Goal: Task Accomplishment & Management: Manage account settings

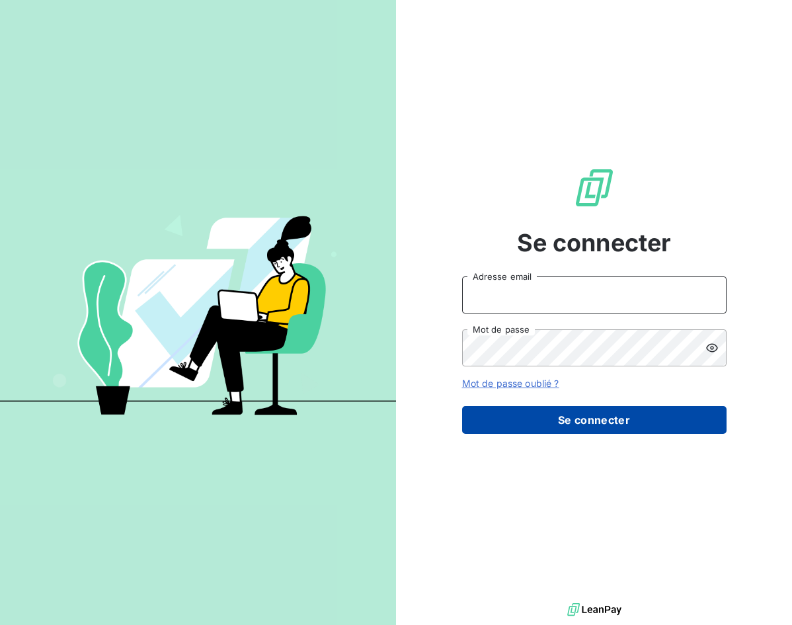
type input "[EMAIL_ADDRESS][DOMAIN_NAME]"
click at [579, 417] on button "Se connecter" at bounding box center [594, 420] width 265 height 28
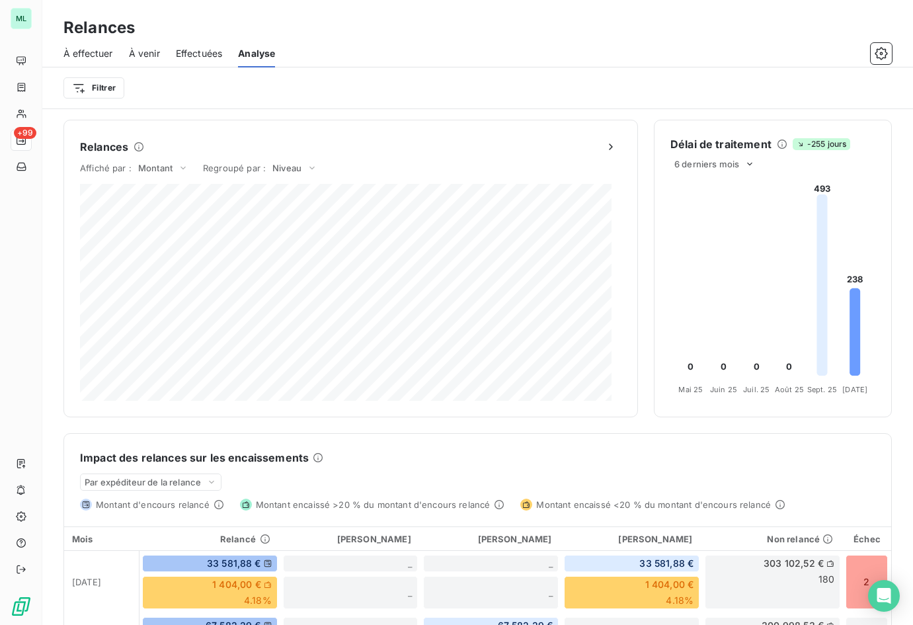
click at [203, 54] on span "Effectuées" at bounding box center [199, 53] width 47 height 13
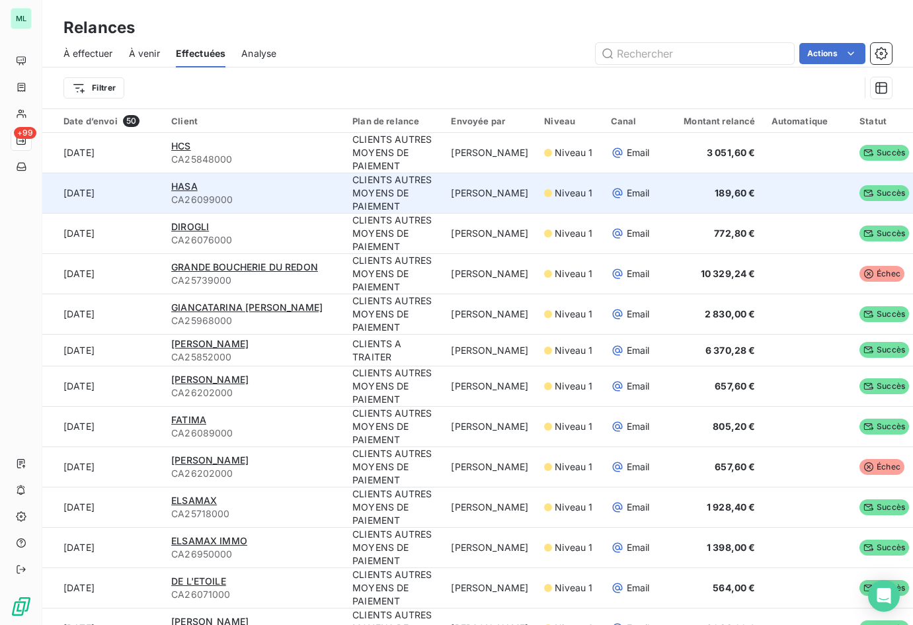
click at [307, 194] on span "CA26099000" at bounding box center [253, 199] width 165 height 13
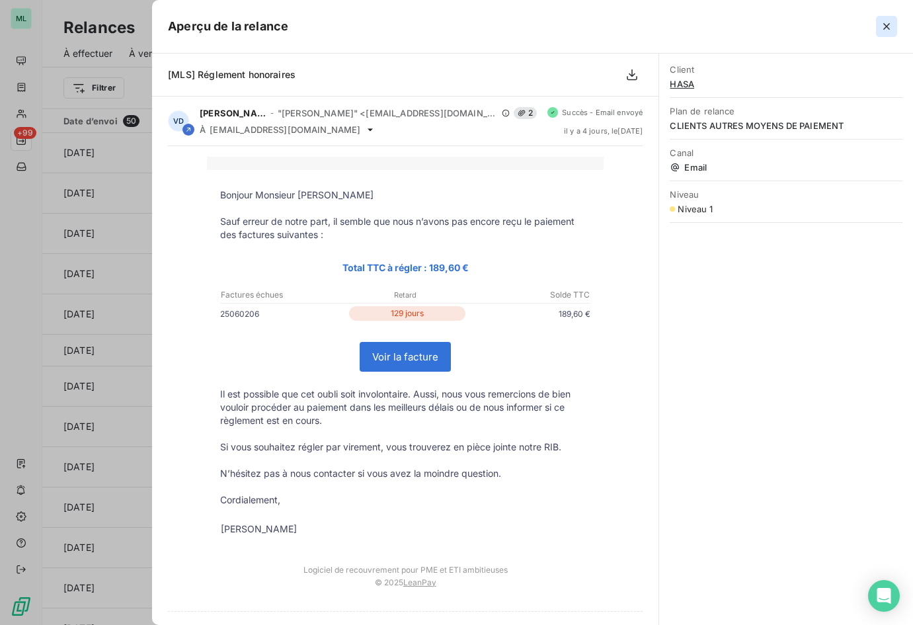
click at [792, 26] on icon "button" at bounding box center [886, 26] width 13 height 13
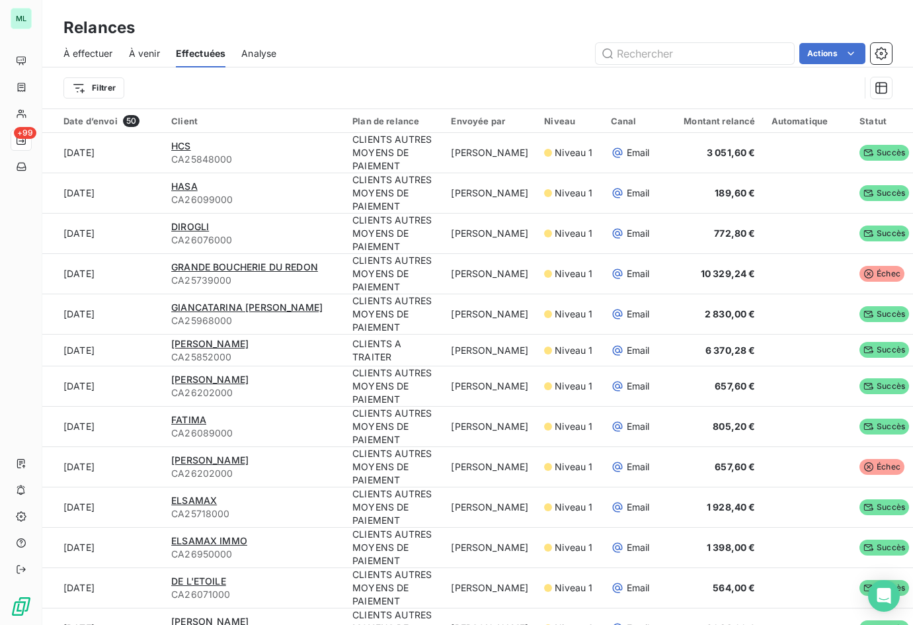
click at [101, 54] on span "À effectuer" at bounding box center [88, 53] width 50 height 13
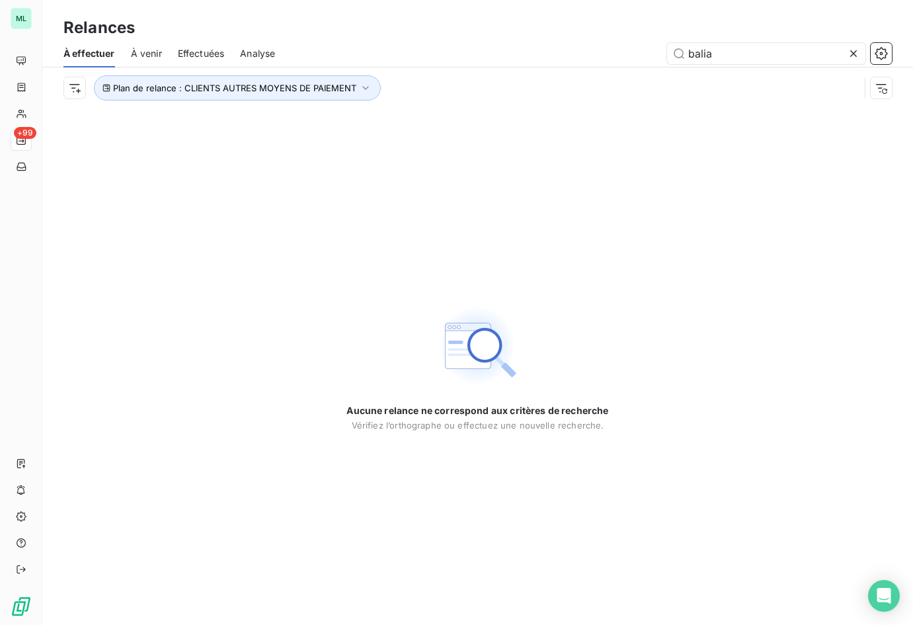
click at [792, 54] on icon at bounding box center [853, 53] width 13 height 13
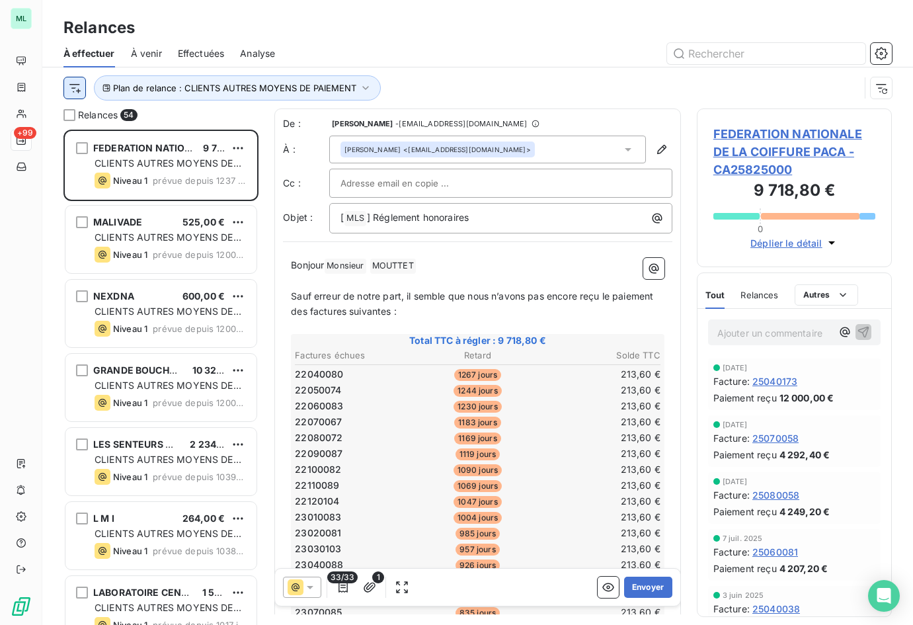
click at [74, 86] on html "ML +99 Relances À effectuer À venir Effectuées Analyse Plan de relance : CLIENT…" at bounding box center [456, 312] width 913 height 625
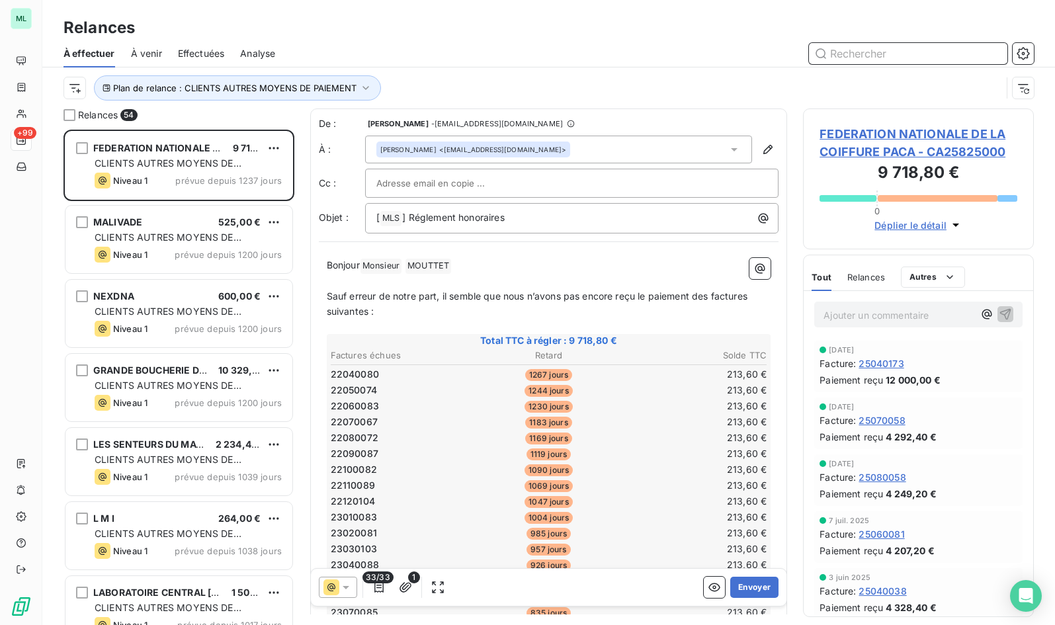
click at [792, 51] on input "text" at bounding box center [908, 53] width 198 height 21
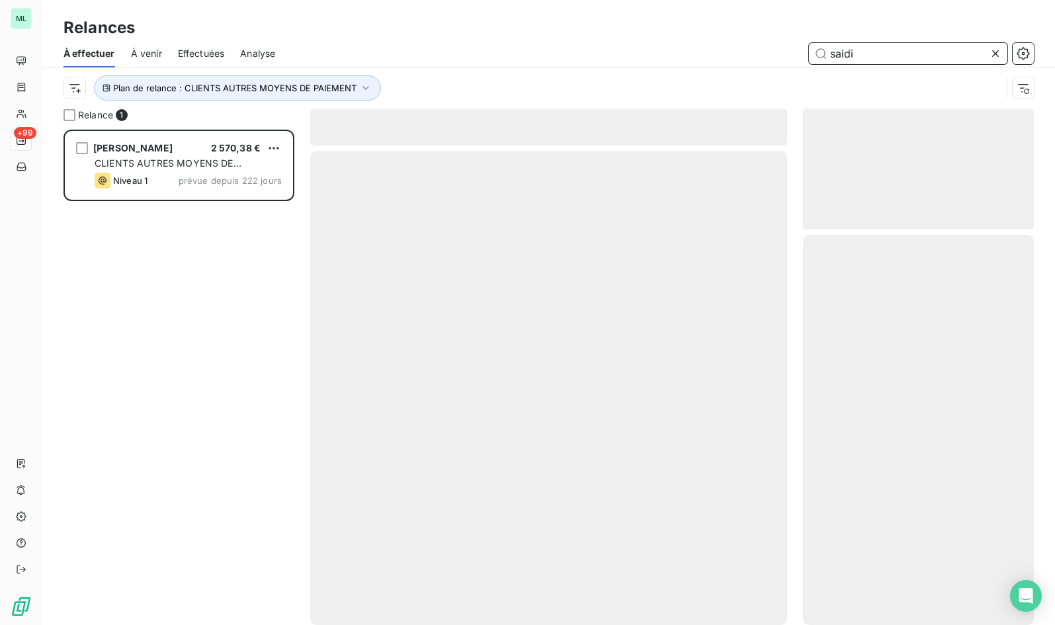
scroll to position [485, 221]
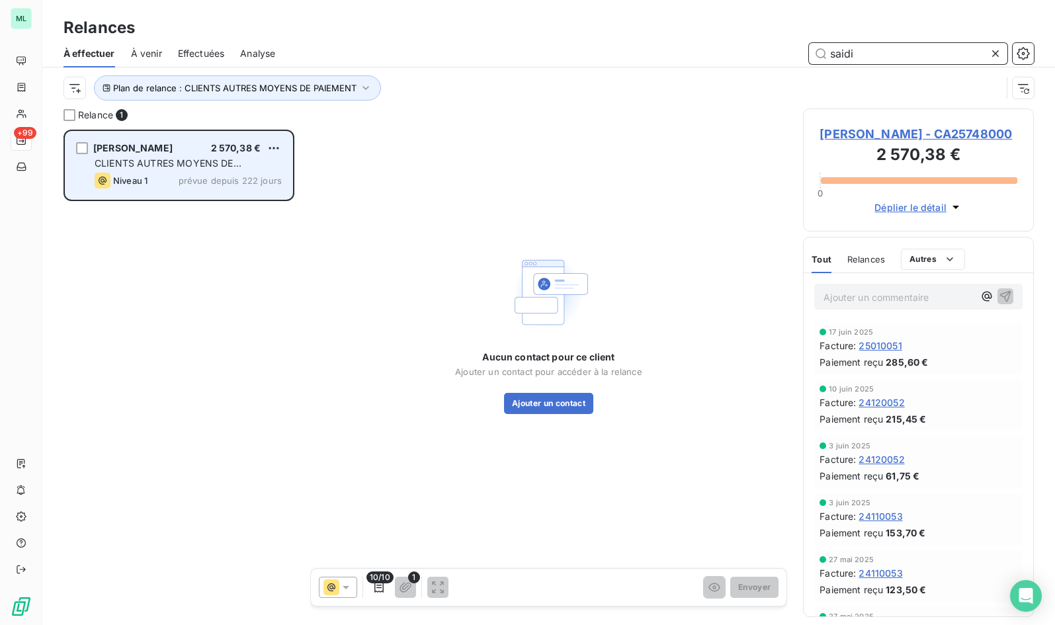
type input "saidi"
click at [177, 142] on div "[PERSON_NAME] 2 570,38 €" at bounding box center [188, 148] width 187 height 12
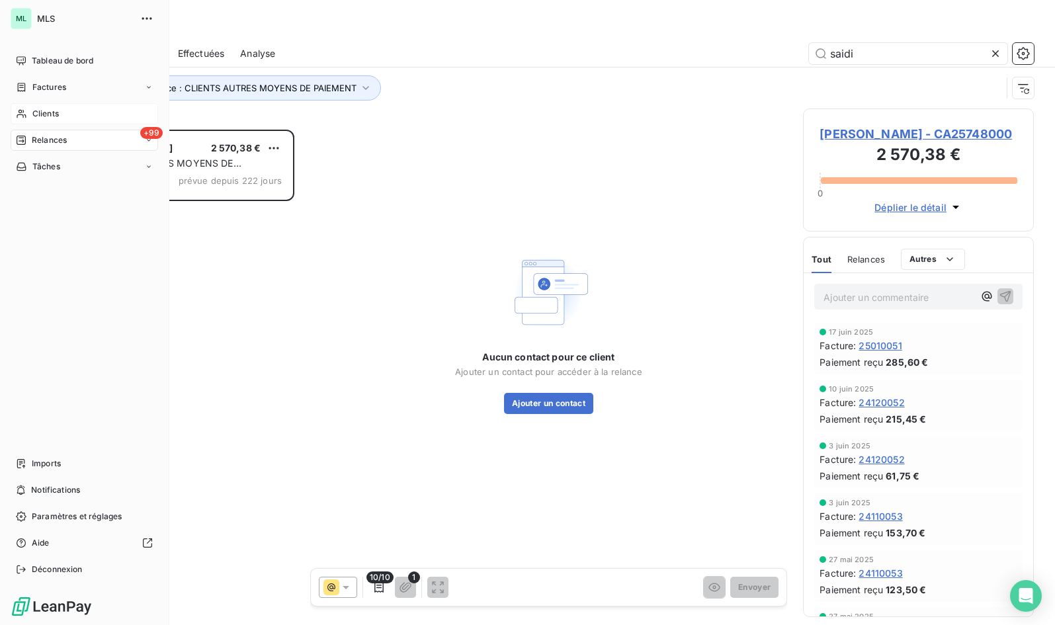
click at [46, 110] on span "Clients" at bounding box center [45, 114] width 26 height 12
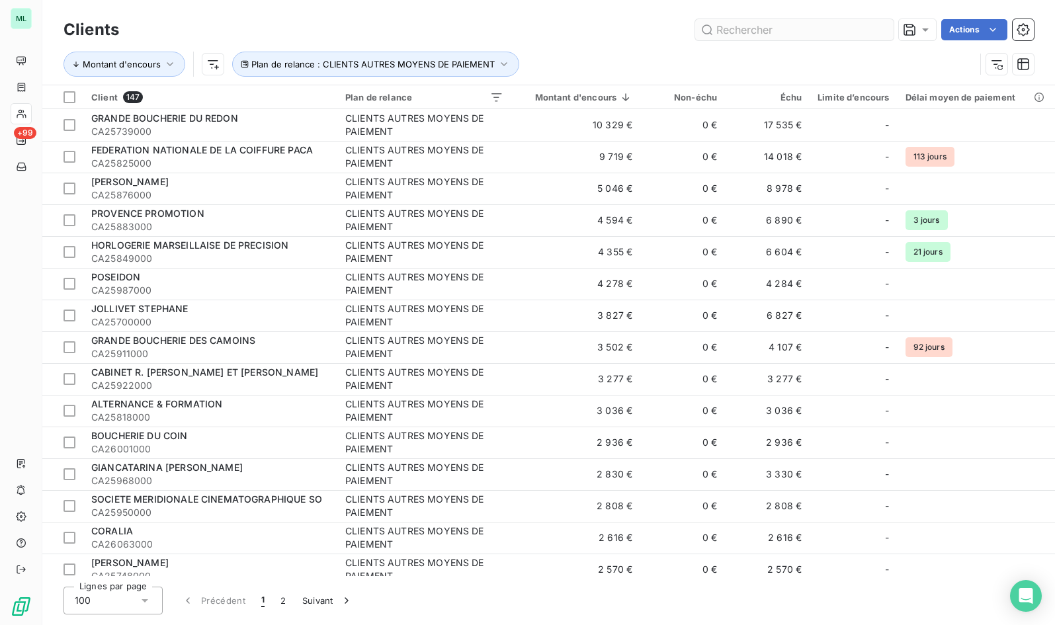
click at [792, 32] on input "text" at bounding box center [794, 29] width 198 height 21
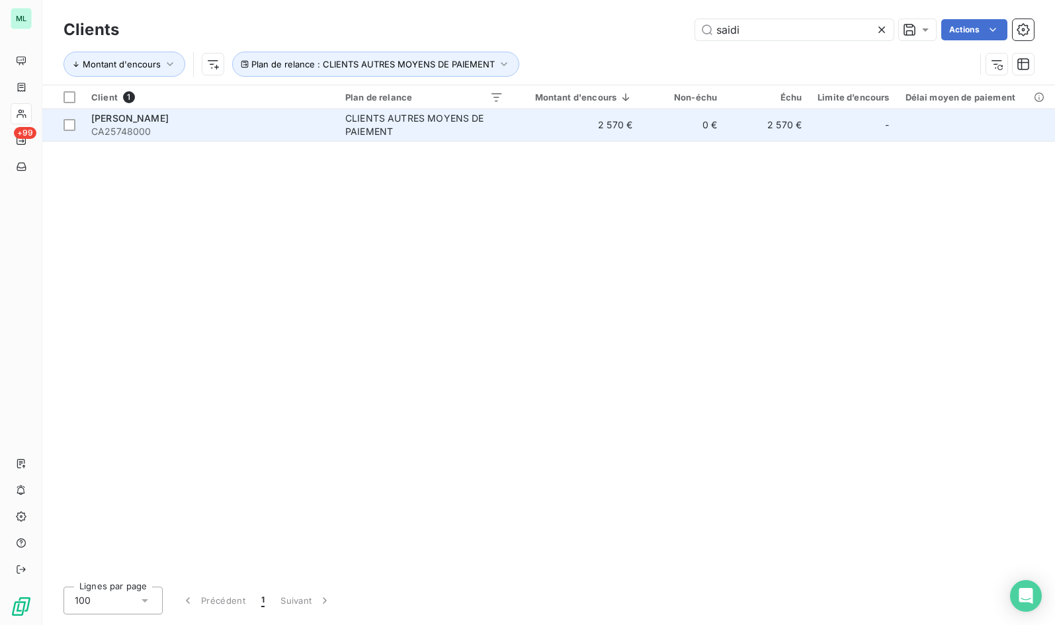
type input "saidi"
click at [454, 130] on div "CLIENTS AUTRES MOYENS DE PAIEMENT" at bounding box center [424, 125] width 158 height 26
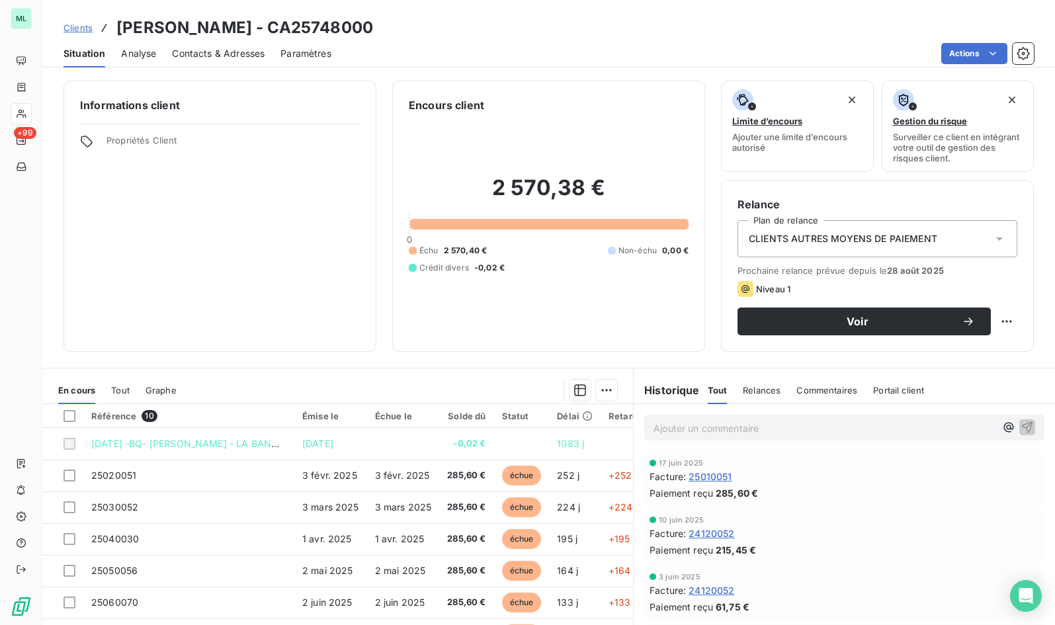
click at [212, 54] on span "Contacts & Adresses" at bounding box center [218, 53] width 93 height 13
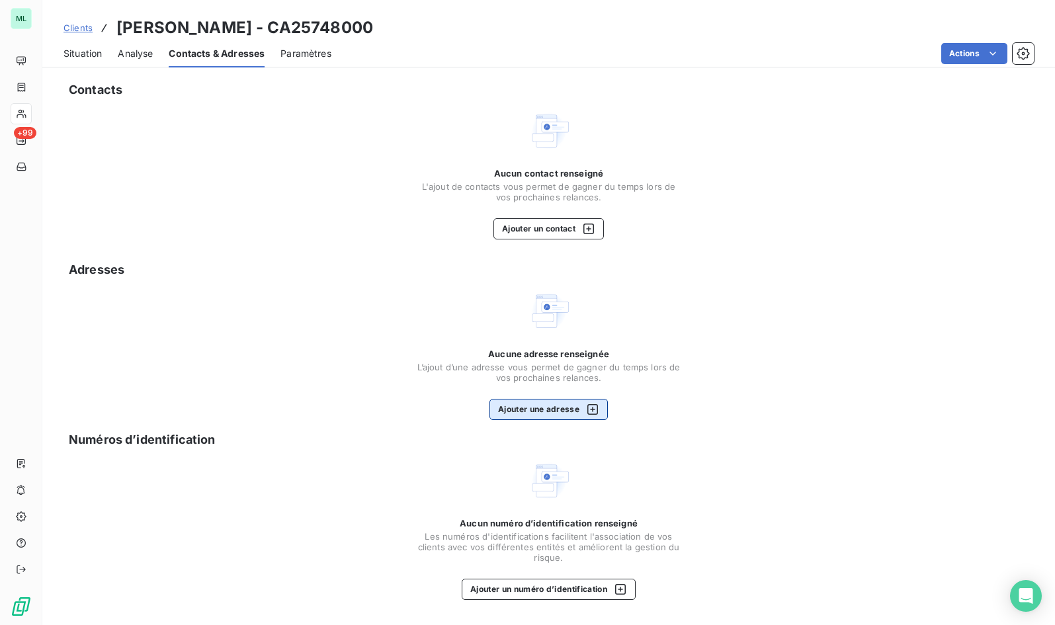
click at [539, 406] on button "Ajouter une adresse" at bounding box center [548, 409] width 118 height 21
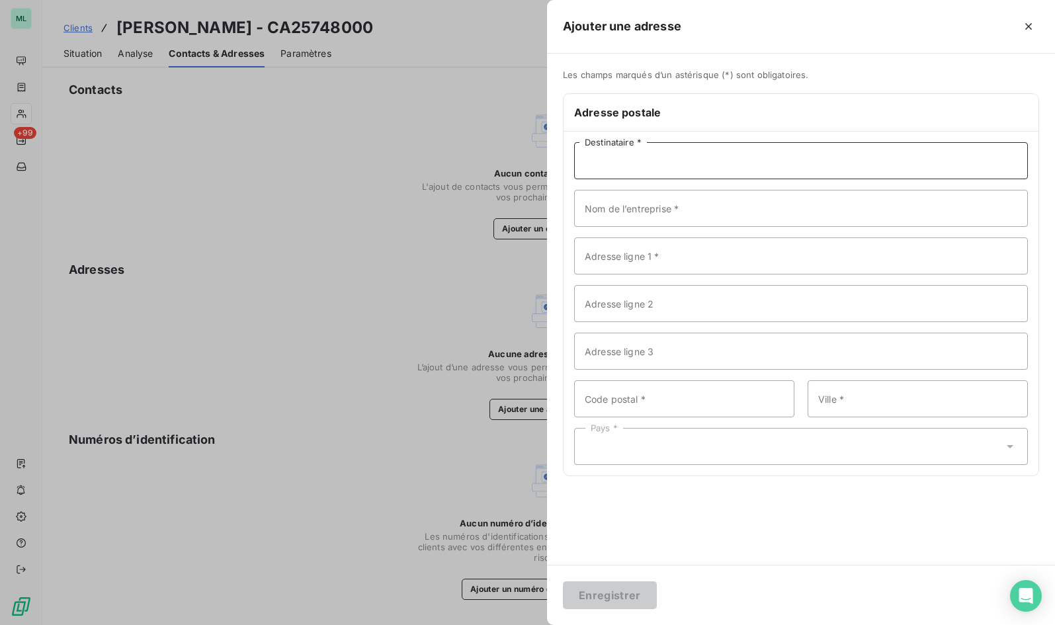
click at [632, 151] on input "Destinataire *" at bounding box center [801, 160] width 454 height 37
type input "M. [PERSON_NAME]"
click at [661, 262] on input "Adresse ligne 1 *" at bounding box center [801, 255] width 454 height 37
paste input "[STREET_ADDRESS]"
type input "[STREET_ADDRESS]"
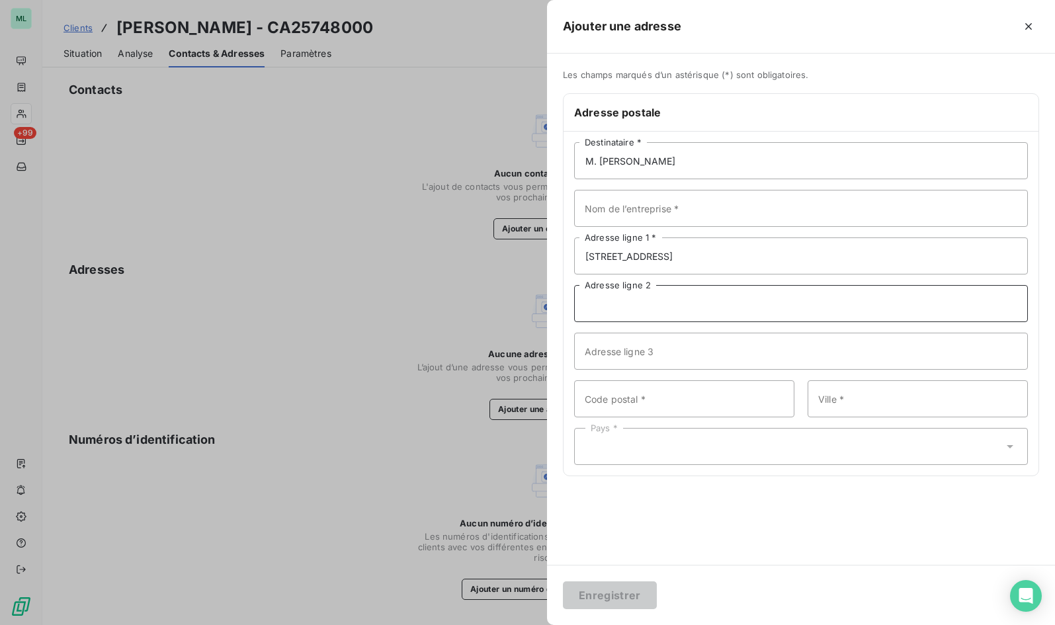
click at [606, 302] on input "Adresse ligne 2" at bounding box center [801, 303] width 454 height 37
paste input "LE MAILLANE"
type input "LE MAILLANE"
click at [618, 396] on input "Code postal *" at bounding box center [684, 398] width 220 height 37
type input "13090"
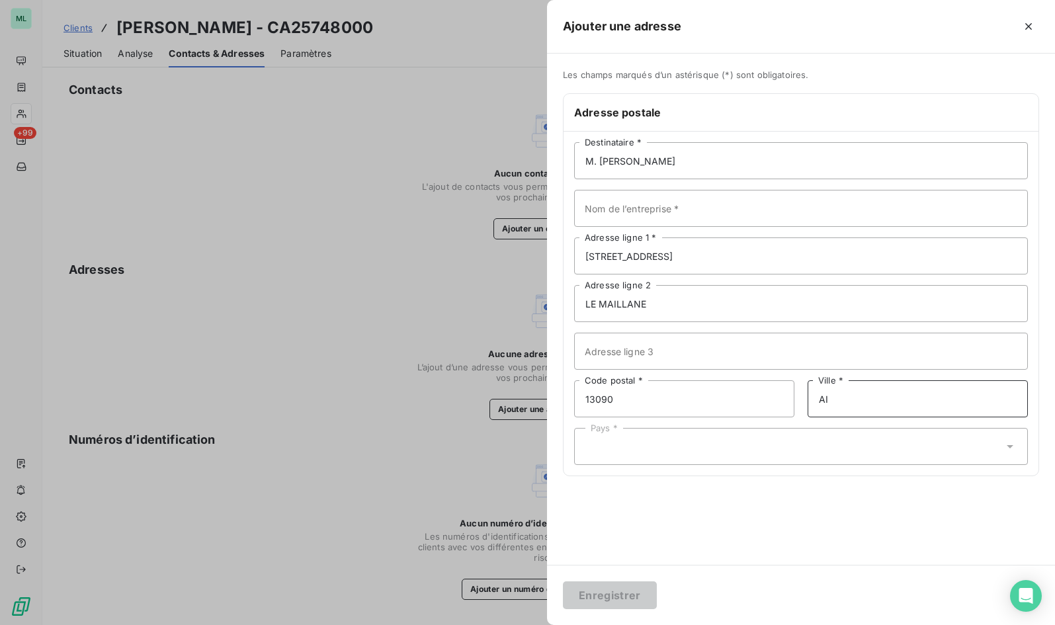
type input "AIX EN [GEOGRAPHIC_DATA]"
click at [792, 444] on icon at bounding box center [1009, 446] width 13 height 13
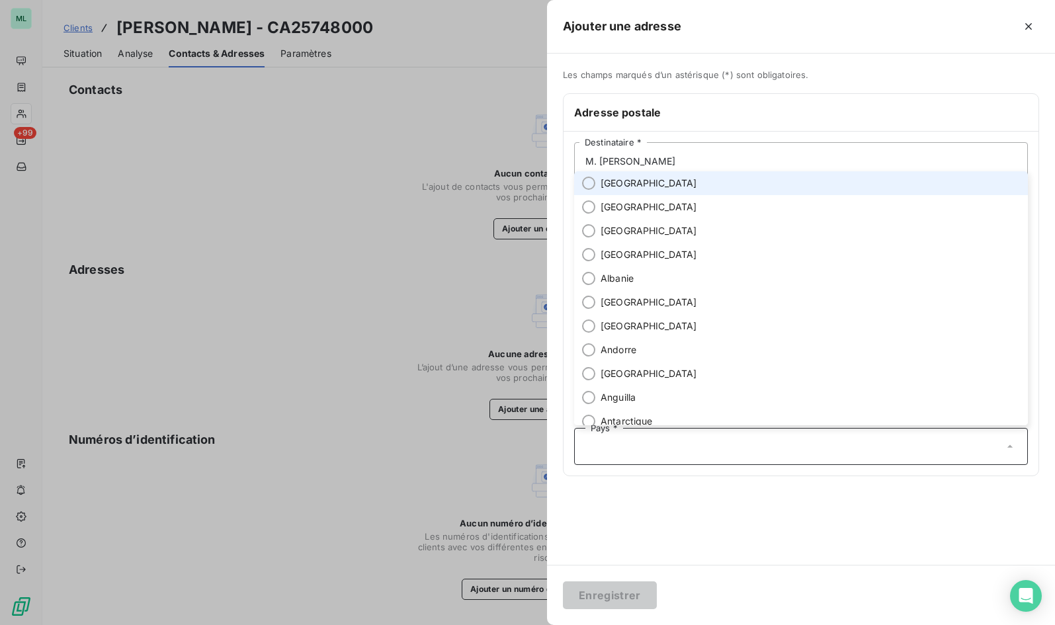
click at [654, 182] on li "[GEOGRAPHIC_DATA]" at bounding box center [801, 183] width 454 height 24
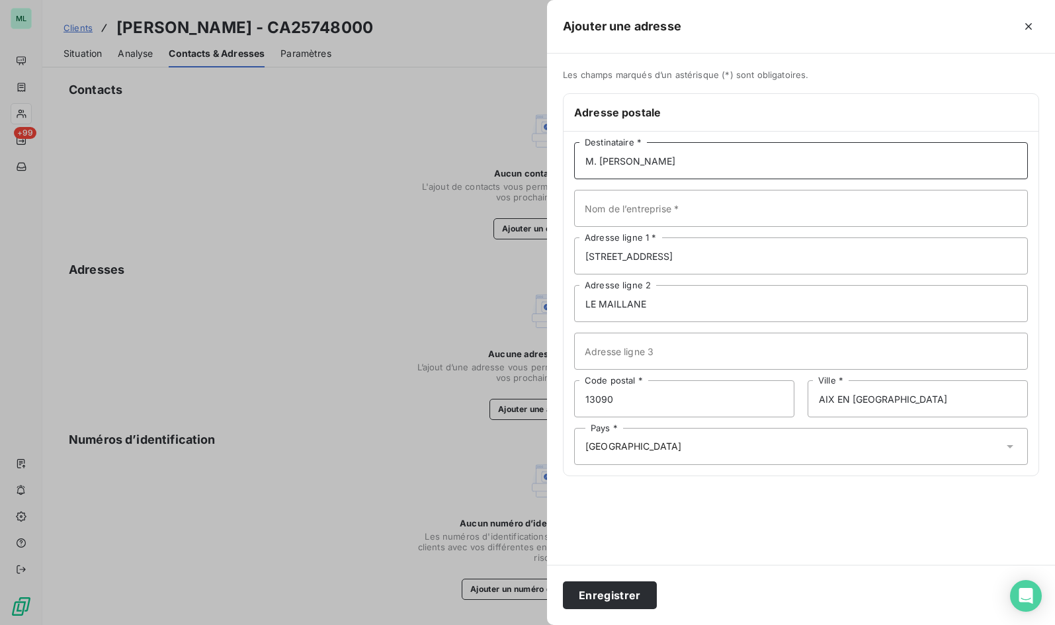
drag, startPoint x: 659, startPoint y: 159, endPoint x: 525, endPoint y: 167, distance: 134.5
click at [525, 624] on div "Ajouter une adresse Les champs marqués d’un astérisque (*) sont obligatoires. A…" at bounding box center [527, 625] width 1055 height 0
click at [602, 216] on input "Nom de l’entreprise *" at bounding box center [801, 208] width 454 height 37
paste input "M. [PERSON_NAME]"
type input "M. [PERSON_NAME]"
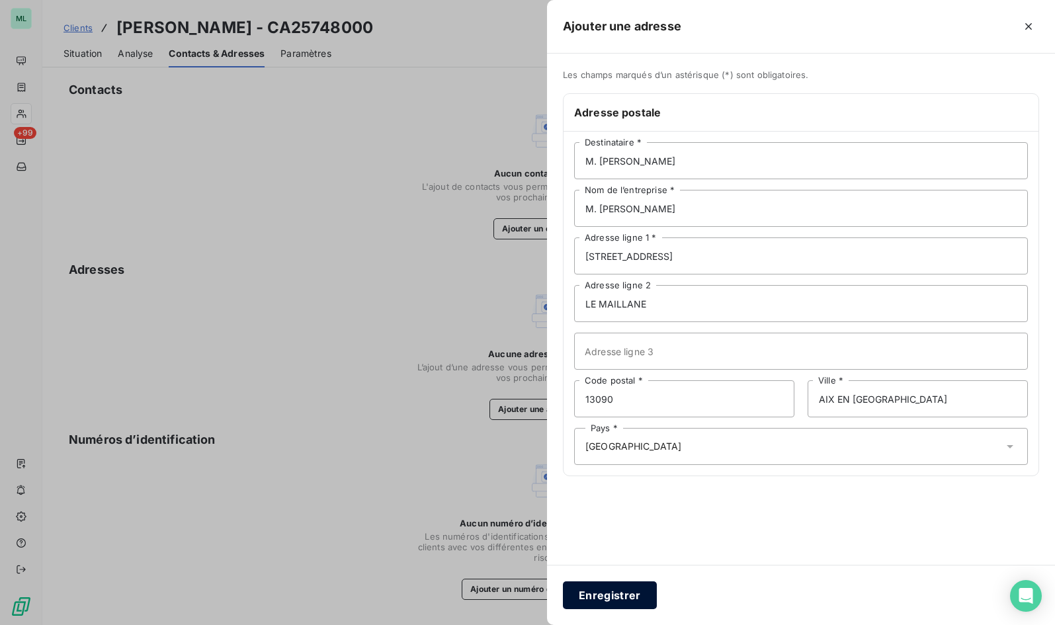
click at [626, 596] on button "Enregistrer" at bounding box center [610, 595] width 94 height 28
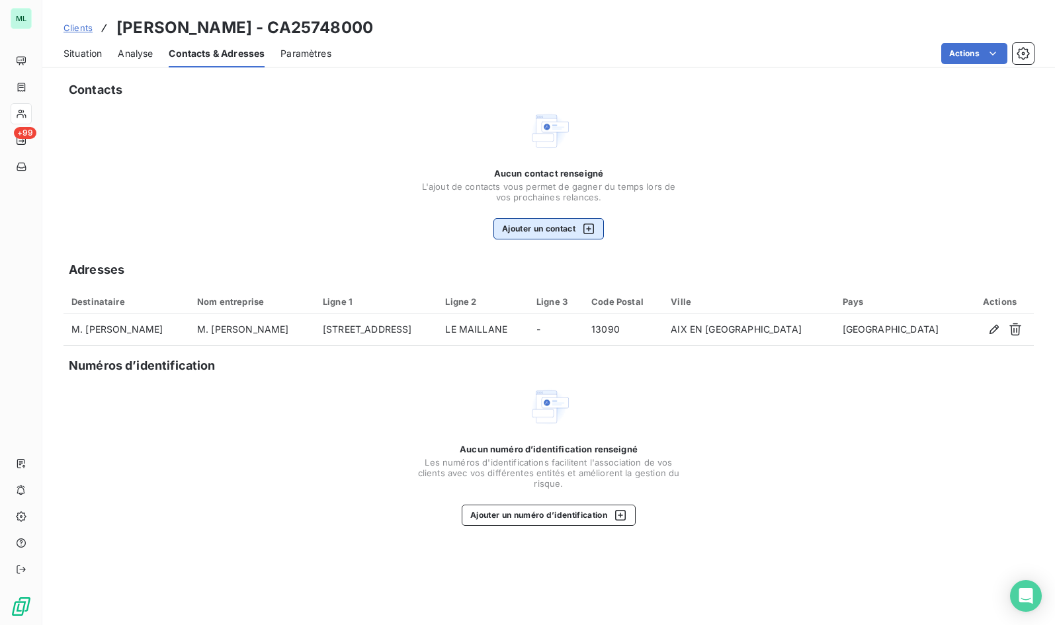
click at [561, 227] on button "Ajouter un contact" at bounding box center [548, 228] width 110 height 21
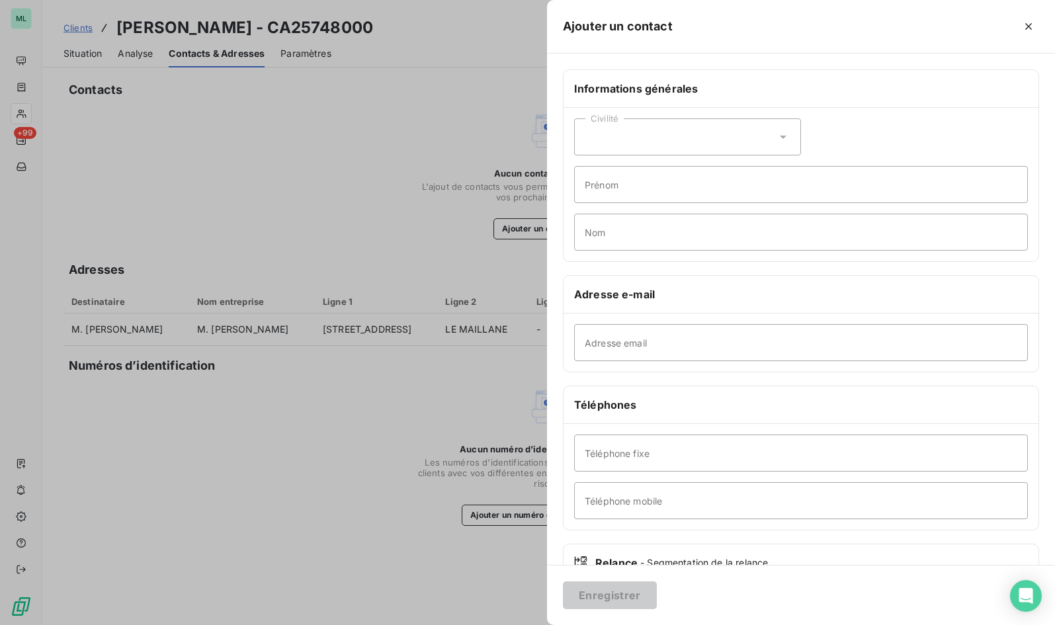
click at [781, 134] on icon at bounding box center [782, 136] width 13 height 13
click at [661, 187] on li "Monsieur" at bounding box center [687, 194] width 227 height 24
click at [644, 181] on input "Prénom" at bounding box center [801, 184] width 454 height 37
type input "kAMEL"
type input "s"
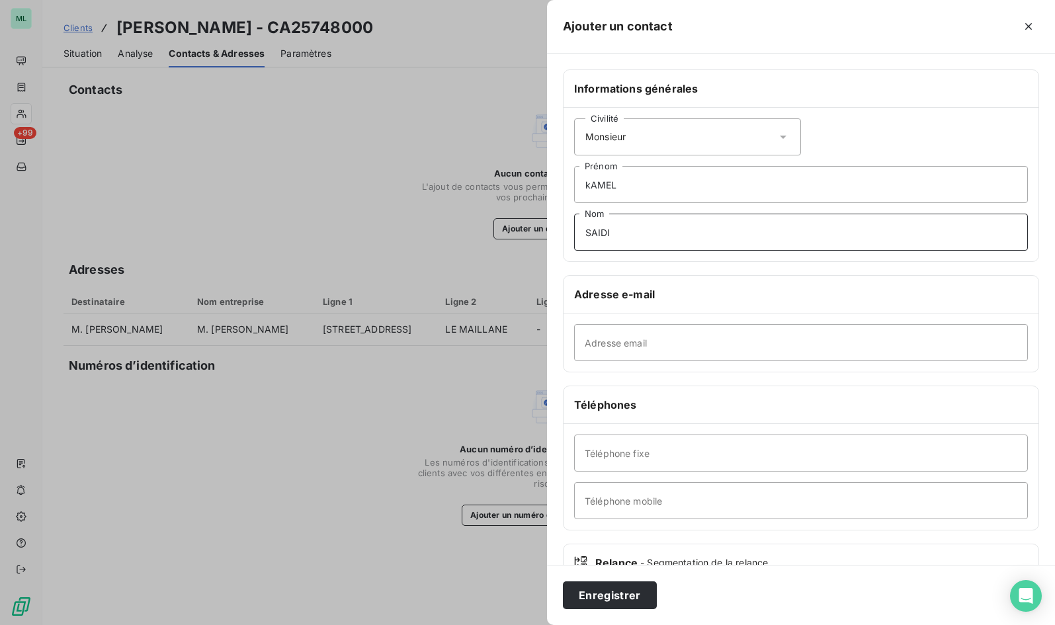
type input "SAIDI"
drag, startPoint x: 602, startPoint y: 185, endPoint x: 490, endPoint y: 191, distance: 112.6
click at [490, 624] on div "Ajouter un contact Informations générales Civilité Monsieur [PERSON_NAME] [PERS…" at bounding box center [527, 625] width 1055 height 0
type input "Kamel"
click at [619, 343] on input "Adresse email" at bounding box center [801, 342] width 454 height 37
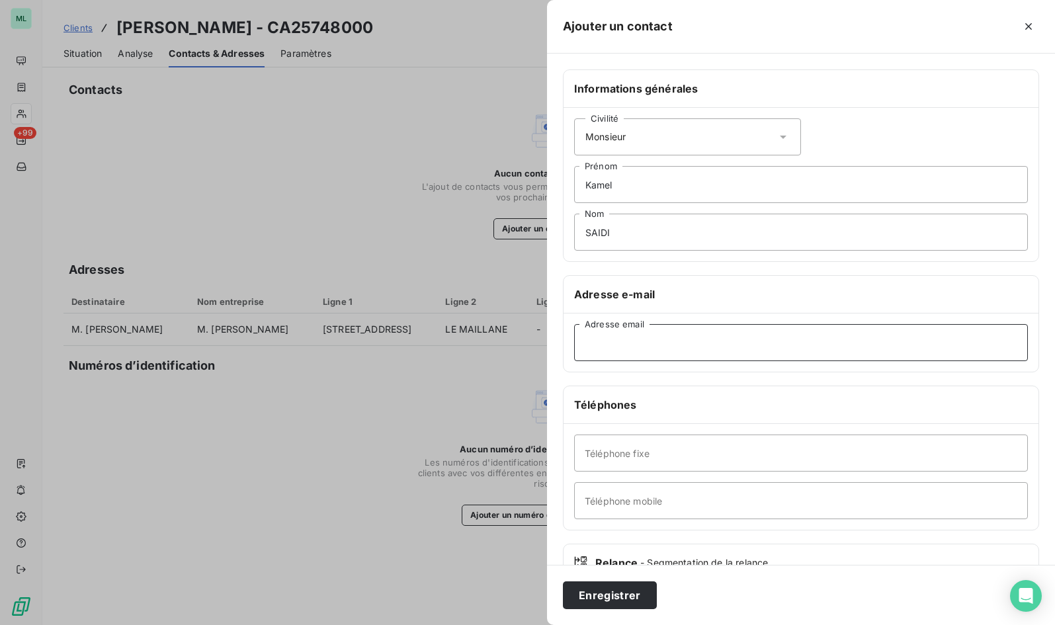
paste input "[EMAIL_ADDRESS][DOMAIN_NAME]"
type input "[EMAIL_ADDRESS][DOMAIN_NAME]"
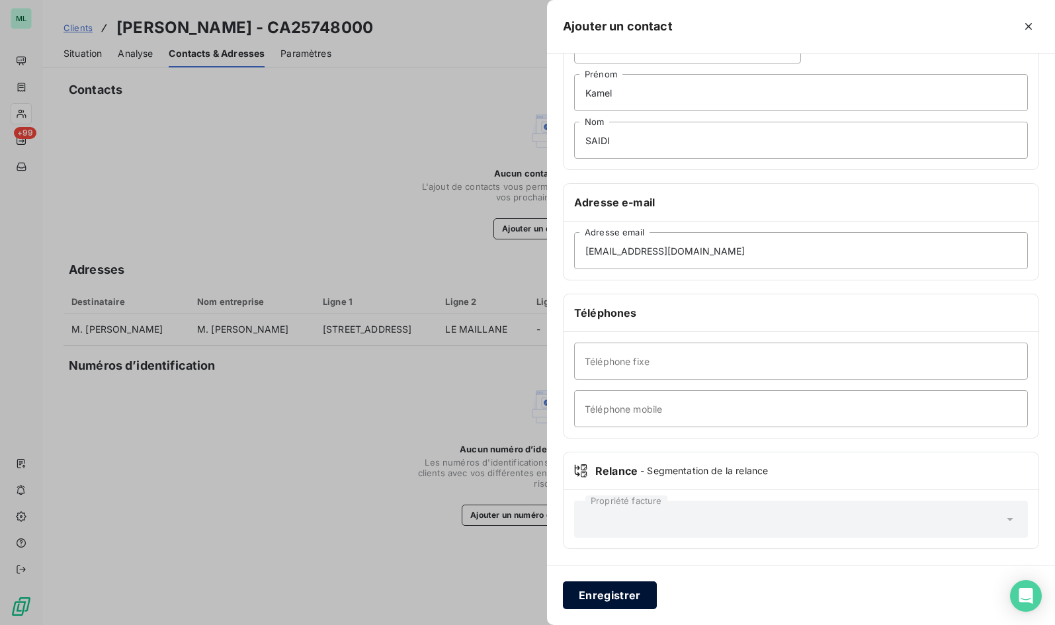
click at [626, 591] on button "Enregistrer" at bounding box center [610, 595] width 94 height 28
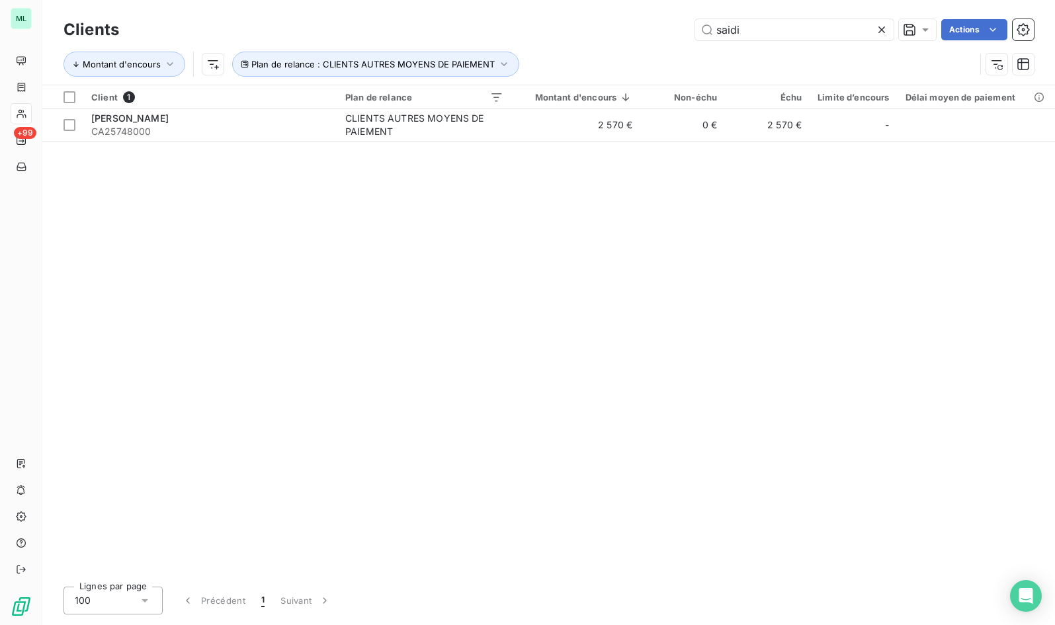
drag, startPoint x: 764, startPoint y: 28, endPoint x: 668, endPoint y: 32, distance: 96.0
click at [668, 32] on div "saidi Actions" at bounding box center [584, 29] width 899 height 21
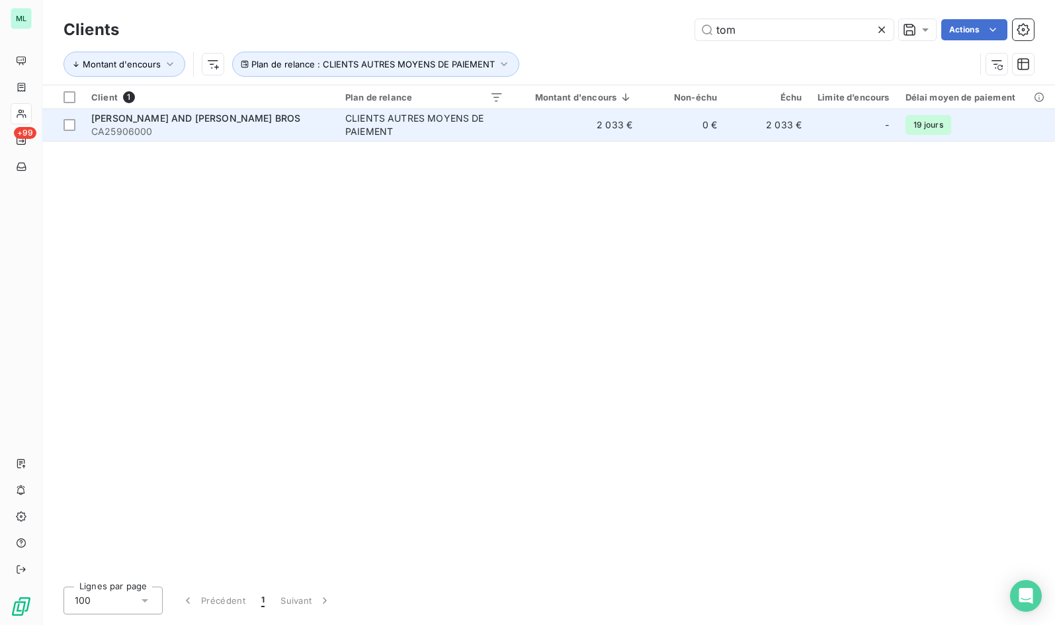
type input "tom"
click at [299, 129] on span "CA25906000" at bounding box center [210, 131] width 238 height 13
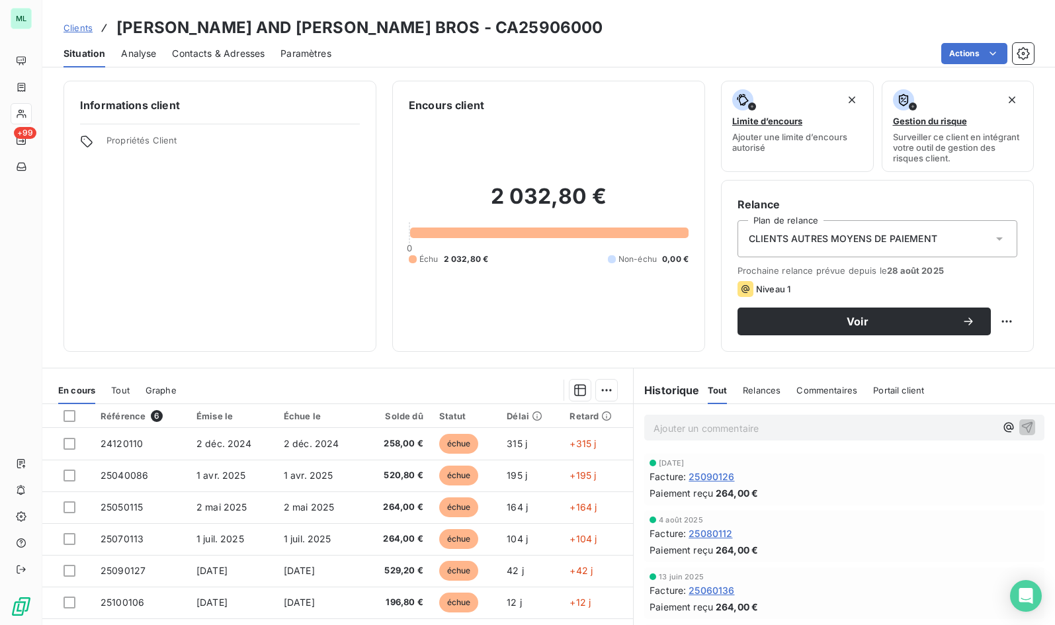
click at [200, 56] on span "Contacts & Adresses" at bounding box center [218, 53] width 93 height 13
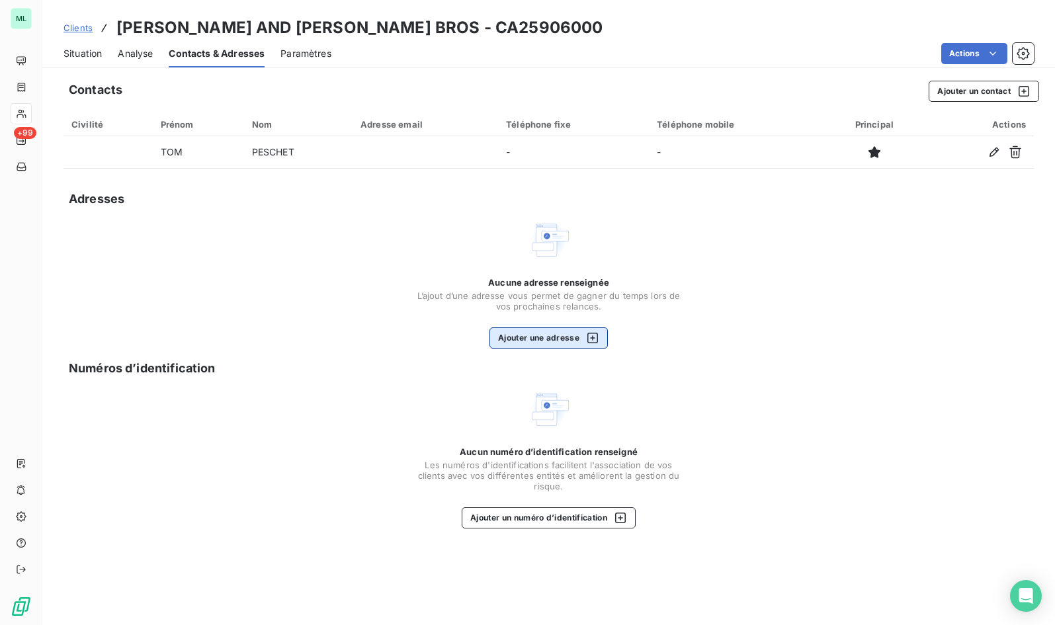
click at [552, 333] on button "Ajouter une adresse" at bounding box center [548, 337] width 118 height 21
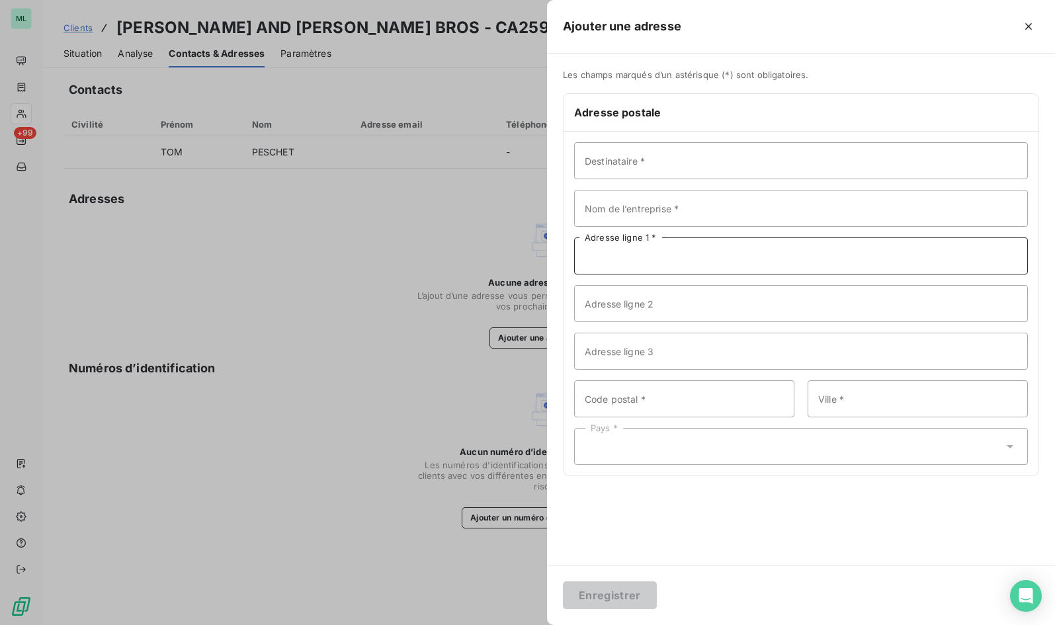
click at [589, 255] on input "Adresse ligne 1 *" at bounding box center [801, 255] width 454 height 37
paste input "[STREET_ADDRESS]"
type input "[STREET_ADDRESS]"
click at [643, 393] on input "Code postal *" at bounding box center [684, 398] width 220 height 37
type input "13400"
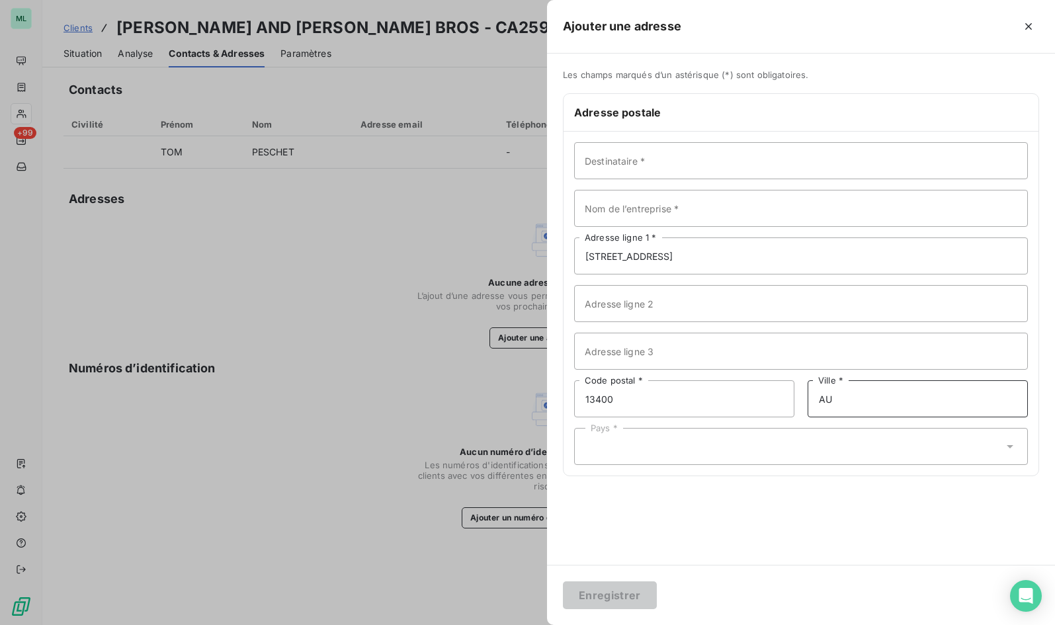
type input "AUBAGNE"
click at [346, 159] on div at bounding box center [527, 312] width 1055 height 625
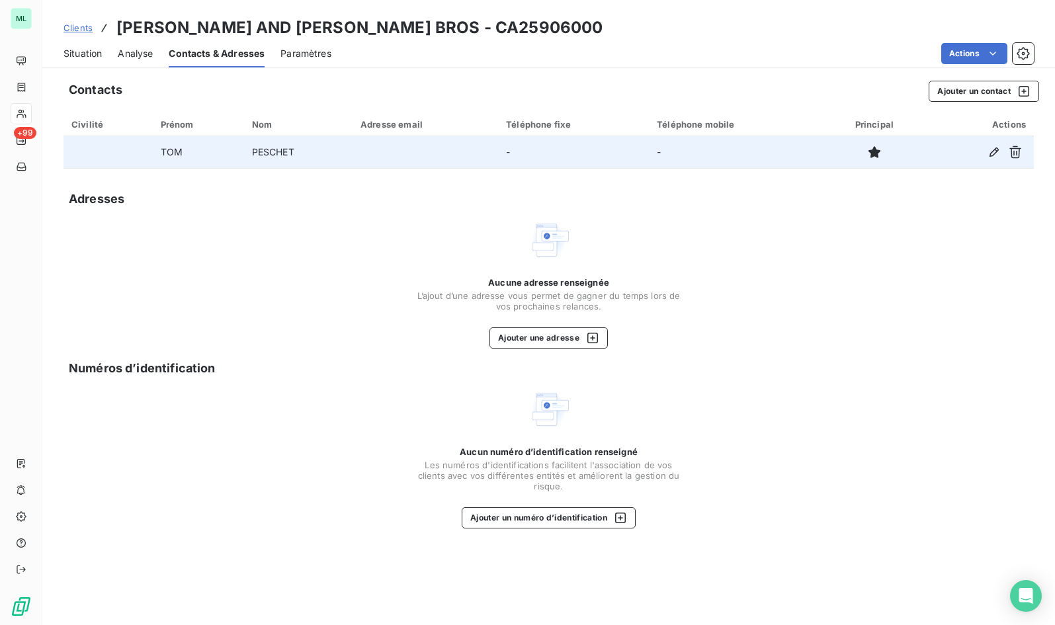
click at [168, 149] on td "TOM" at bounding box center [198, 152] width 91 height 32
click at [792, 150] on icon "button" at bounding box center [993, 151] width 9 height 9
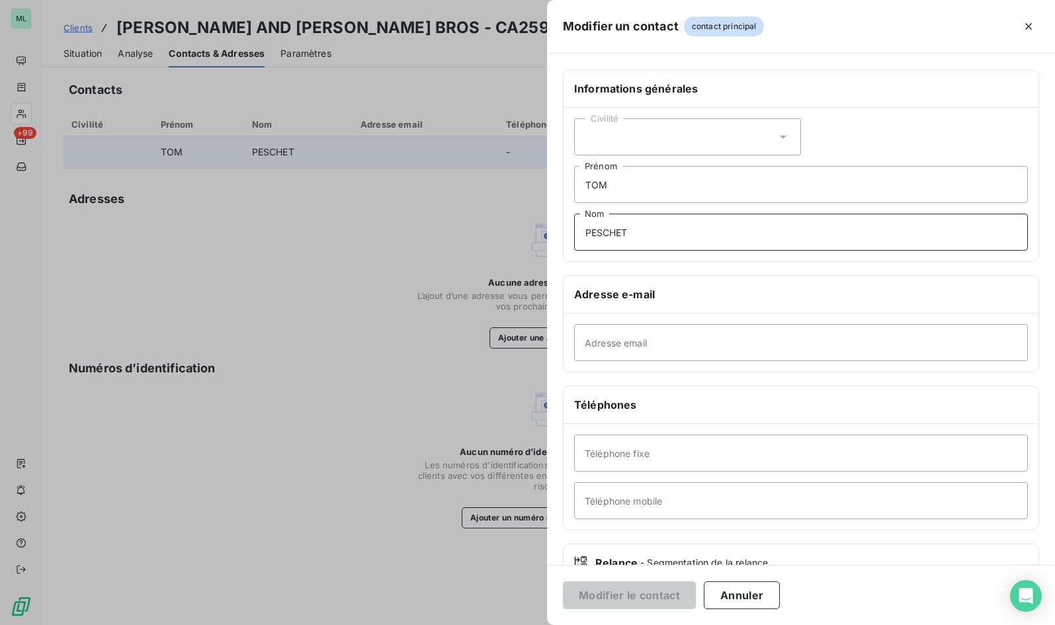
drag, startPoint x: 638, startPoint y: 233, endPoint x: 526, endPoint y: 232, distance: 112.4
click at [526, 624] on div "Modifier un contact contact principal Informations générales Civilité [PERSON_N…" at bounding box center [527, 625] width 1055 height 0
drag, startPoint x: 615, startPoint y: 184, endPoint x: 557, endPoint y: 186, distance: 57.6
click at [557, 186] on div "Informations générales Civilité [PERSON_NAME] PESCHET Nom Adresse e-mail Adress…" at bounding box center [801, 362] width 508 height 587
type input "[PERSON_NAME]"
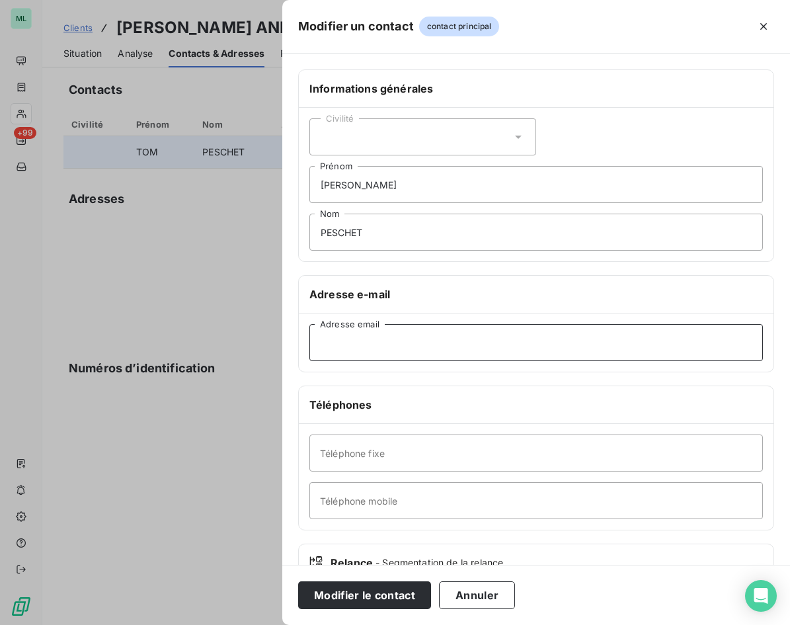
click at [339, 344] on input "Adresse email" at bounding box center [536, 342] width 454 height 37
paste input "[EMAIL_ADDRESS][DOMAIN_NAME]"
type input "[EMAIL_ADDRESS][DOMAIN_NAME]"
click at [516, 131] on icon at bounding box center [518, 136] width 13 height 13
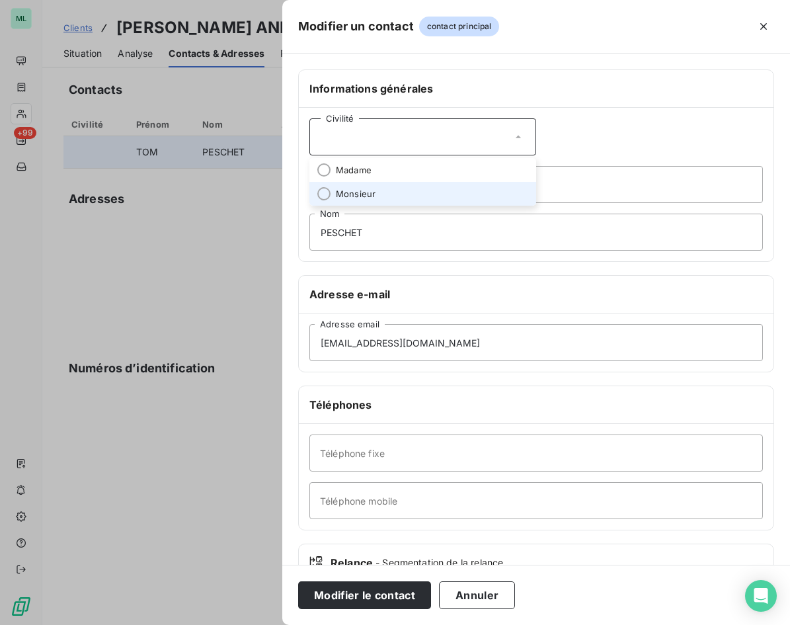
click at [398, 188] on li "Monsieur" at bounding box center [422, 194] width 227 height 24
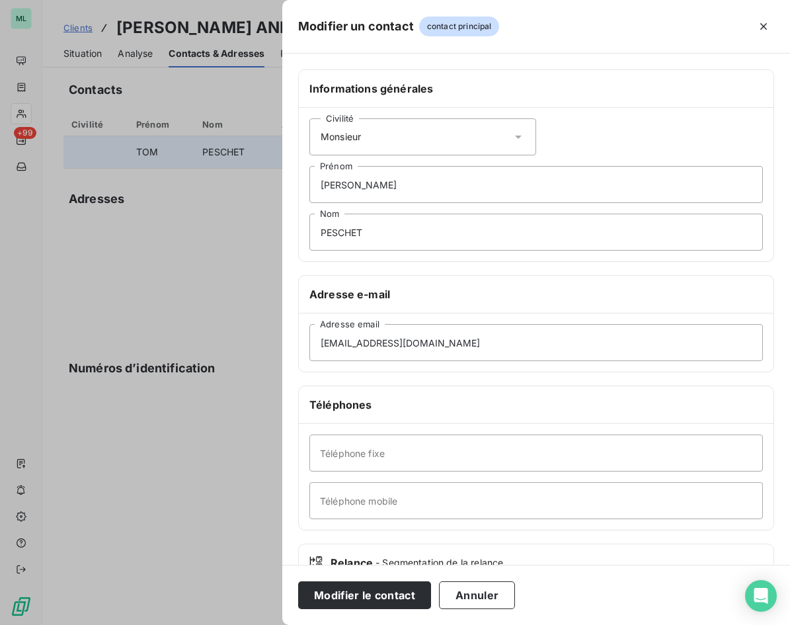
scroll to position [92, 0]
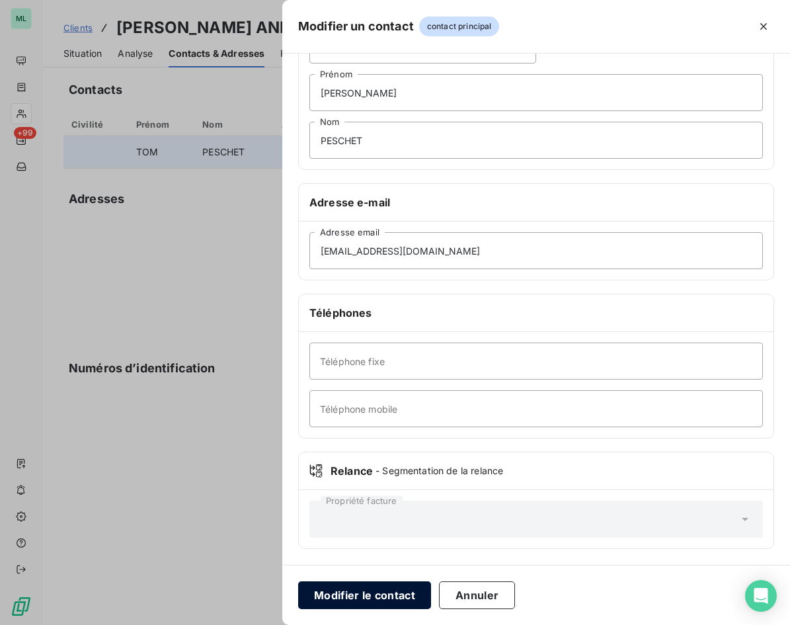
click at [376, 596] on button "Modifier le contact" at bounding box center [364, 595] width 133 height 28
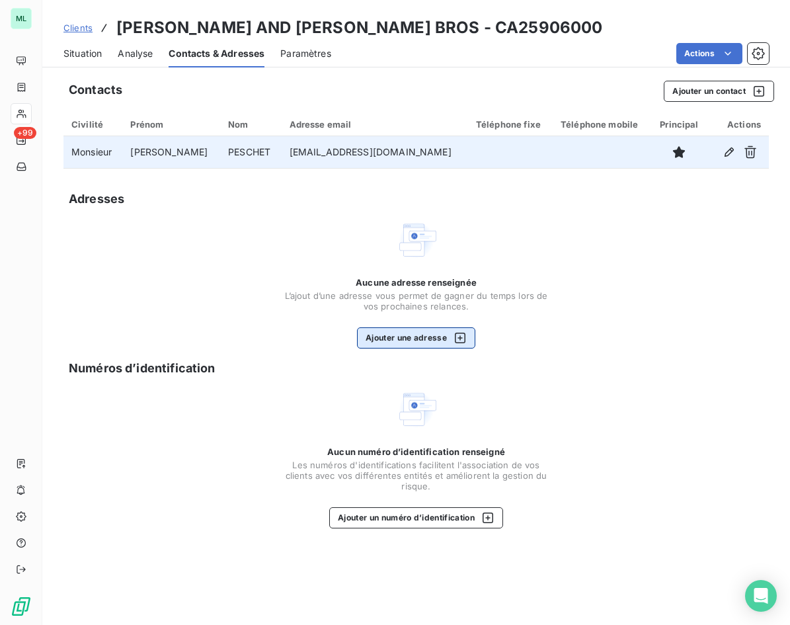
click at [408, 342] on button "Ajouter une adresse" at bounding box center [416, 337] width 118 height 21
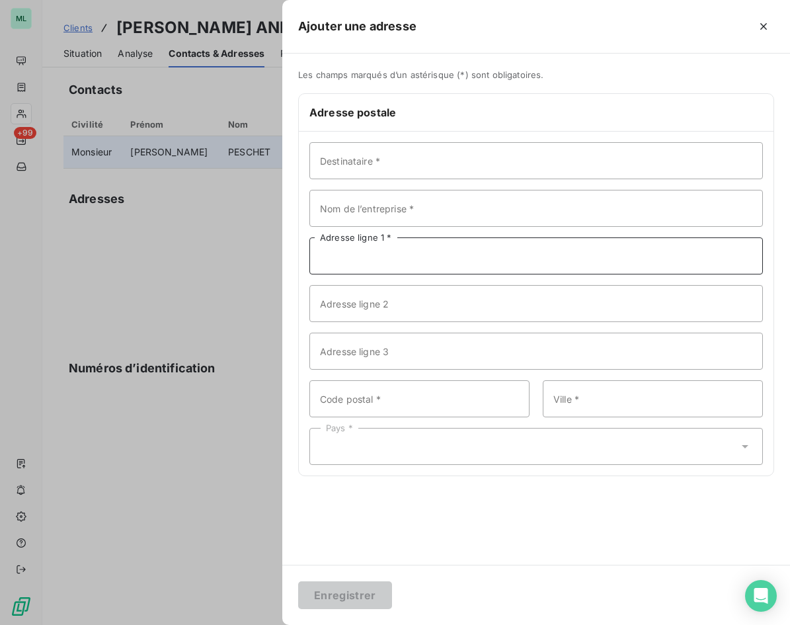
click at [376, 255] on input "Adresse ligne 1 *" at bounding box center [536, 255] width 454 height 37
paste input "[STREET_ADDRESS]"
type input "[STREET_ADDRESS]"
click at [384, 393] on input "Code postal *" at bounding box center [419, 398] width 220 height 37
type input "13400"
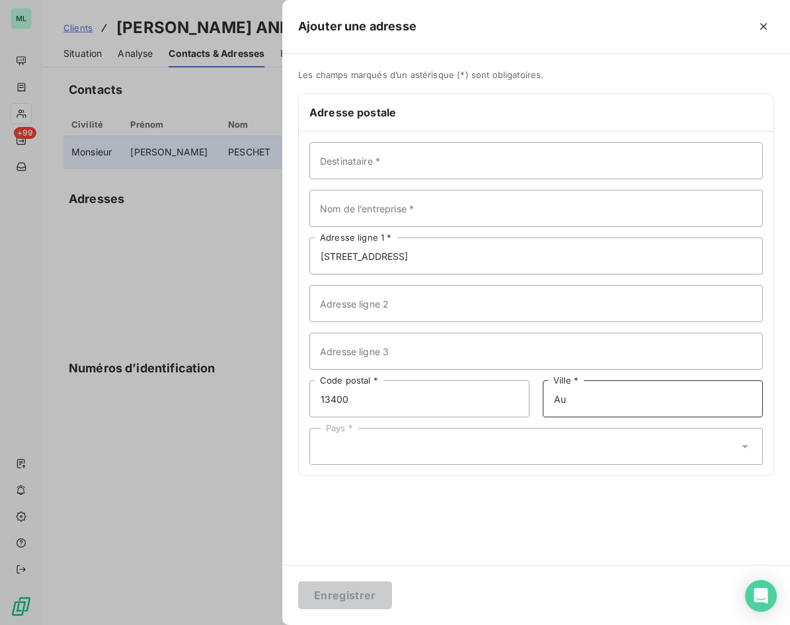
type input "AUBAGNE"
click at [333, 215] on input "Nom de l’entreprise *" at bounding box center [536, 208] width 454 height 37
paste input "[PERSON_NAME] AND [PERSON_NAME] BROS"
type input "[PERSON_NAME] AND [PERSON_NAME] BROS"
click at [341, 161] on input "Destinataire *" at bounding box center [536, 160] width 454 height 37
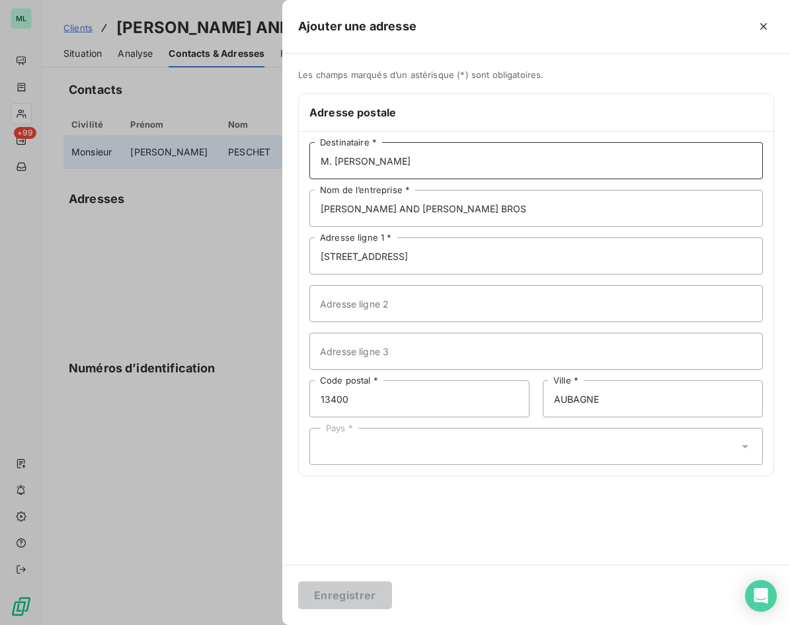
type input "M. [PERSON_NAME]"
click at [418, 454] on div "Pays *" at bounding box center [536, 446] width 454 height 37
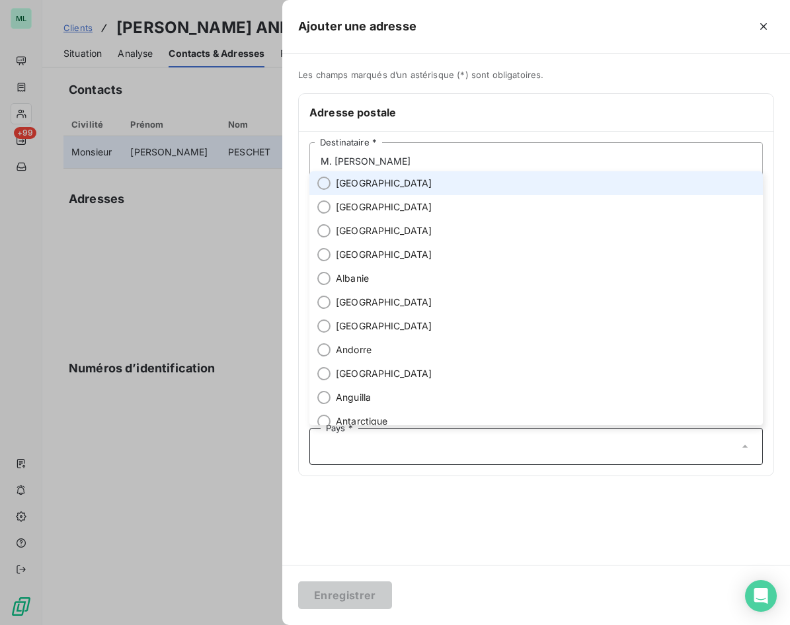
click at [354, 183] on span "[GEOGRAPHIC_DATA]" at bounding box center [384, 183] width 97 height 13
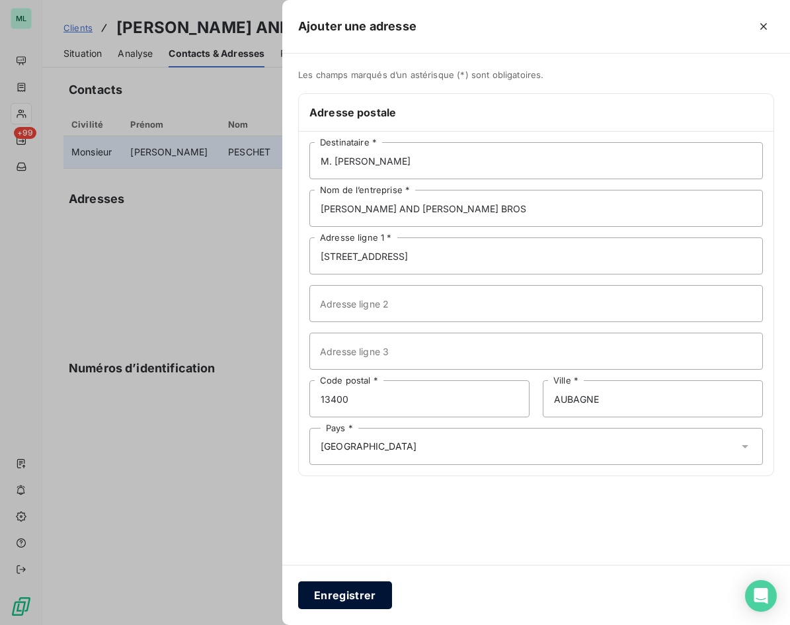
click at [373, 600] on button "Enregistrer" at bounding box center [345, 595] width 94 height 28
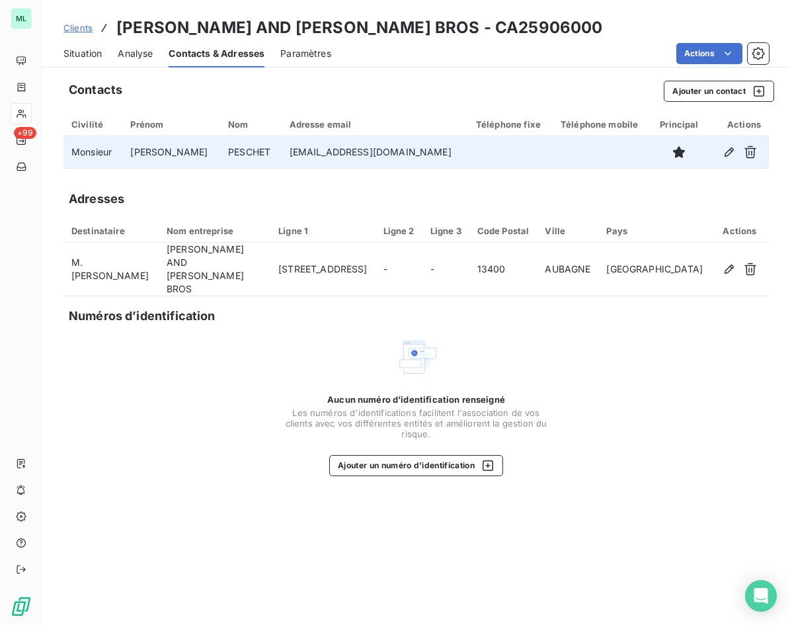
click at [77, 54] on span "Situation" at bounding box center [82, 53] width 38 height 13
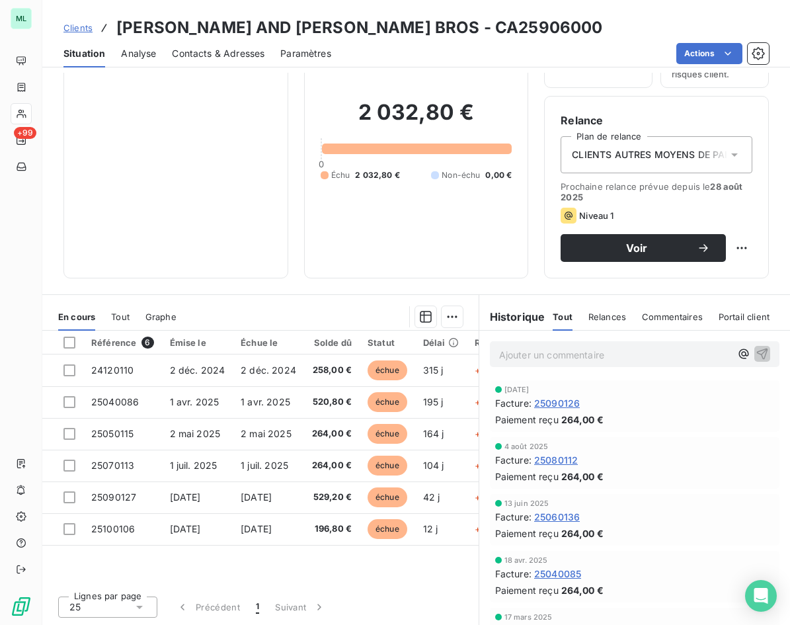
scroll to position [0, 0]
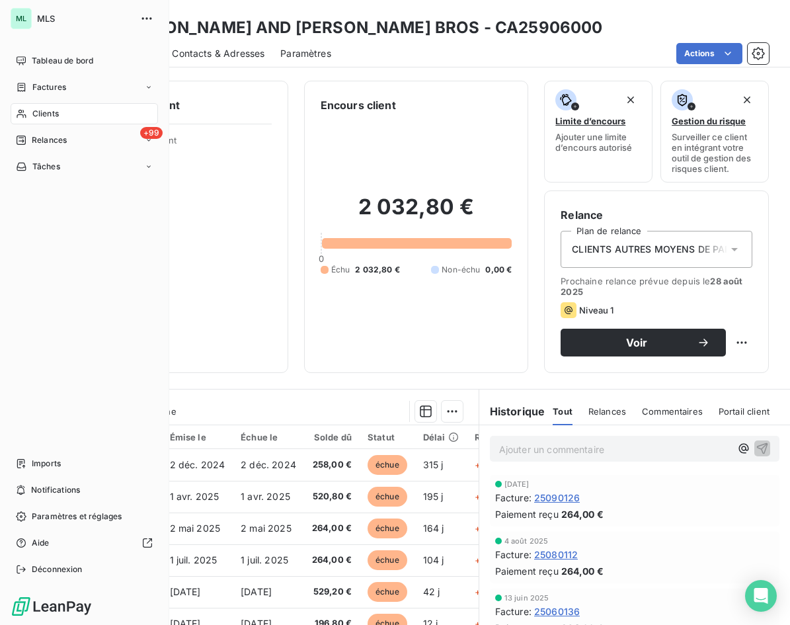
click at [61, 114] on div "Clients" at bounding box center [84, 113] width 147 height 21
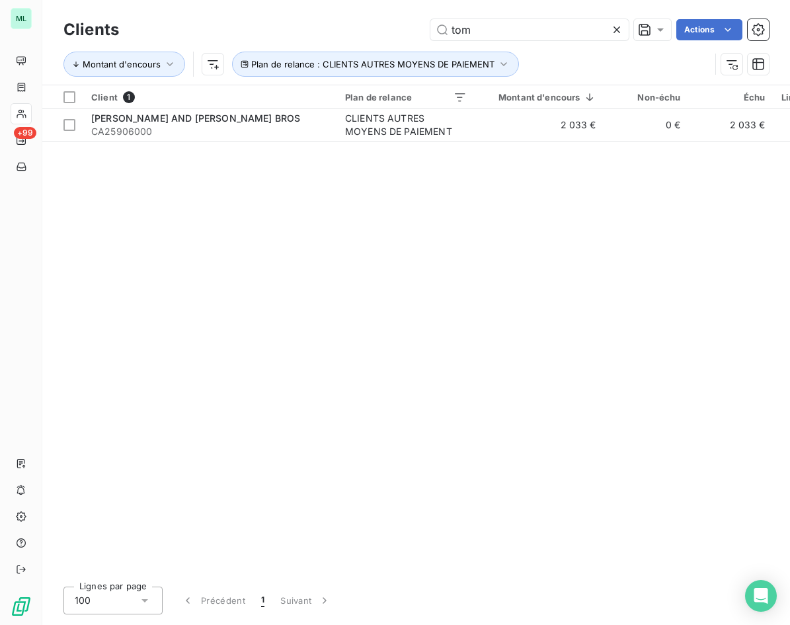
drag, startPoint x: 616, startPoint y: 31, endPoint x: 595, endPoint y: 28, distance: 21.4
click at [615, 30] on icon at bounding box center [616, 29] width 13 height 13
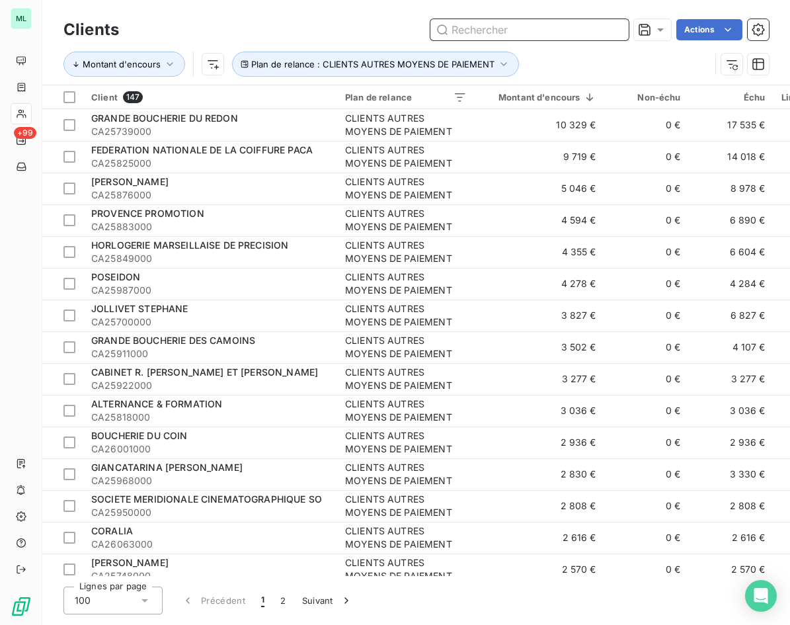
click at [512, 28] on input "text" at bounding box center [529, 29] width 198 height 21
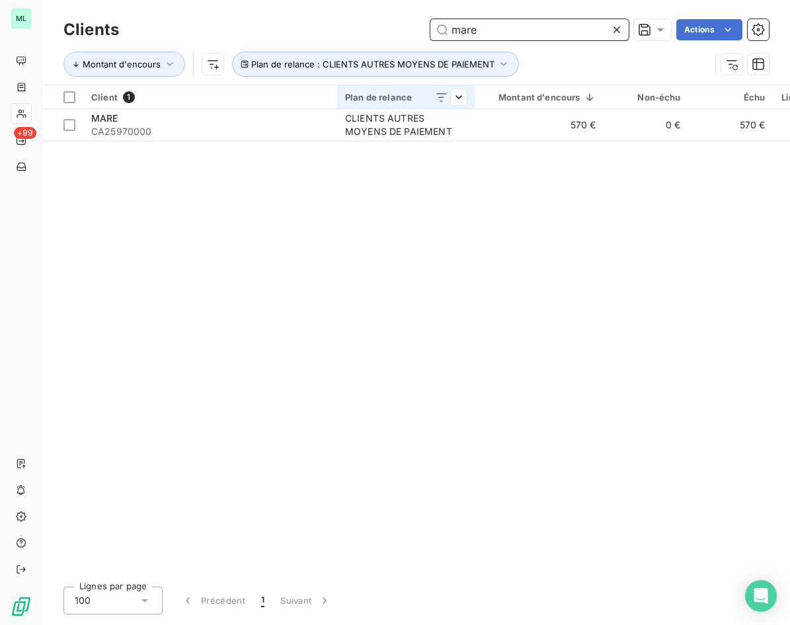
type input "mare"
click at [346, 107] on th "Plan de relance" at bounding box center [406, 97] width 138 height 24
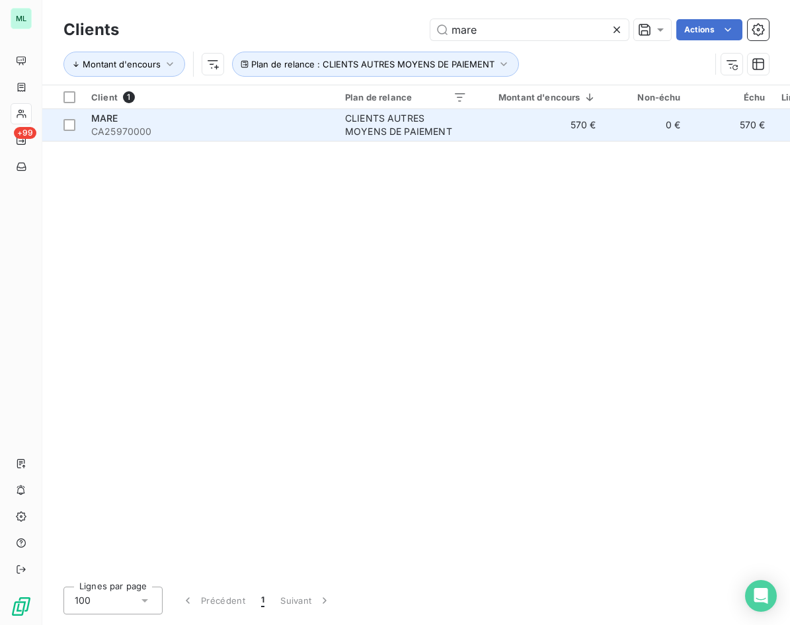
click at [329, 125] on span "CA25970000" at bounding box center [210, 131] width 238 height 13
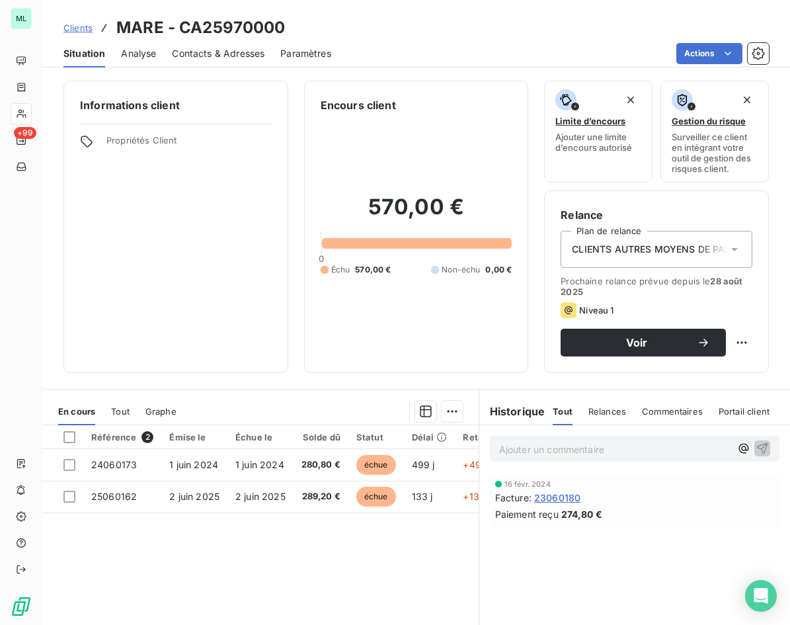
click at [199, 51] on span "Contacts & Adresses" at bounding box center [218, 53] width 93 height 13
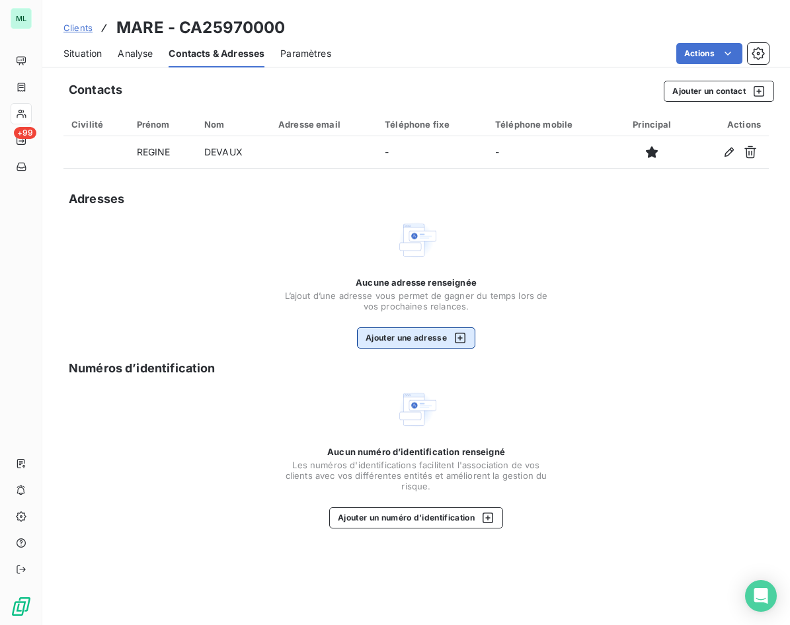
click at [413, 337] on button "Ajouter une adresse" at bounding box center [416, 337] width 118 height 21
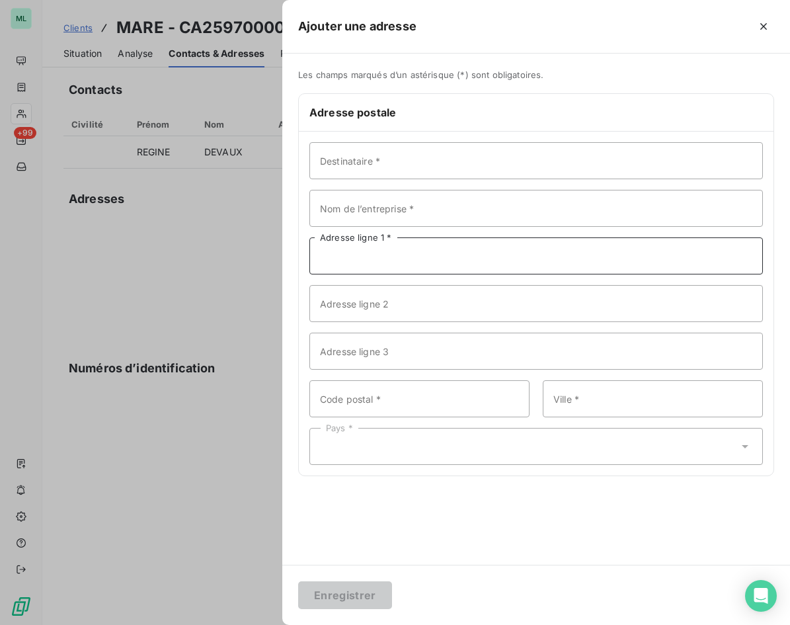
click at [413, 259] on input "Adresse ligne 1 *" at bounding box center [536, 255] width 454 height 37
paste input "[STREET_ADDRESS][PERSON_NAME]"
type input "[STREET_ADDRESS][PERSON_NAME]"
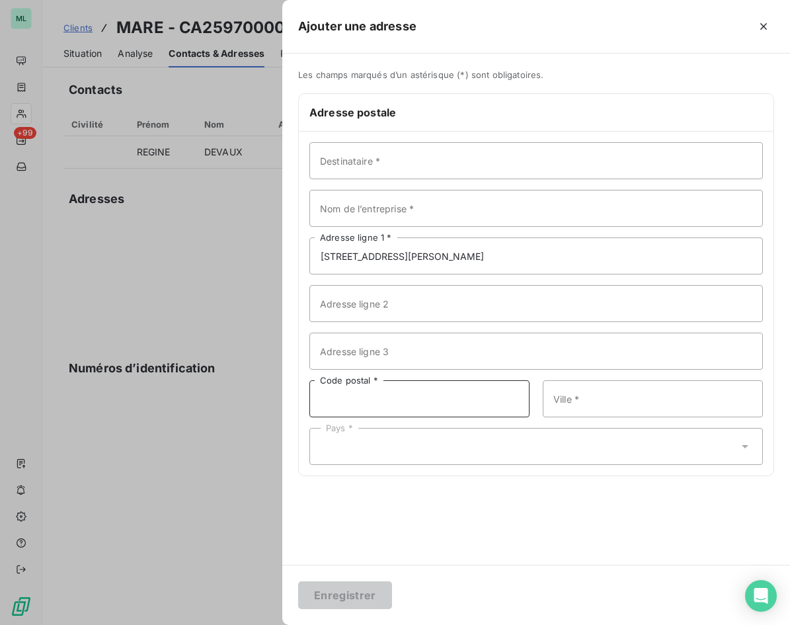
drag, startPoint x: 402, startPoint y: 403, endPoint x: 393, endPoint y: 391, distance: 14.6
click at [402, 403] on input "Code postal *" at bounding box center [419, 398] width 220 height 37
type input "13008"
click at [569, 400] on input "Ville *" at bounding box center [653, 398] width 220 height 37
type input "[GEOGRAPHIC_DATA]"
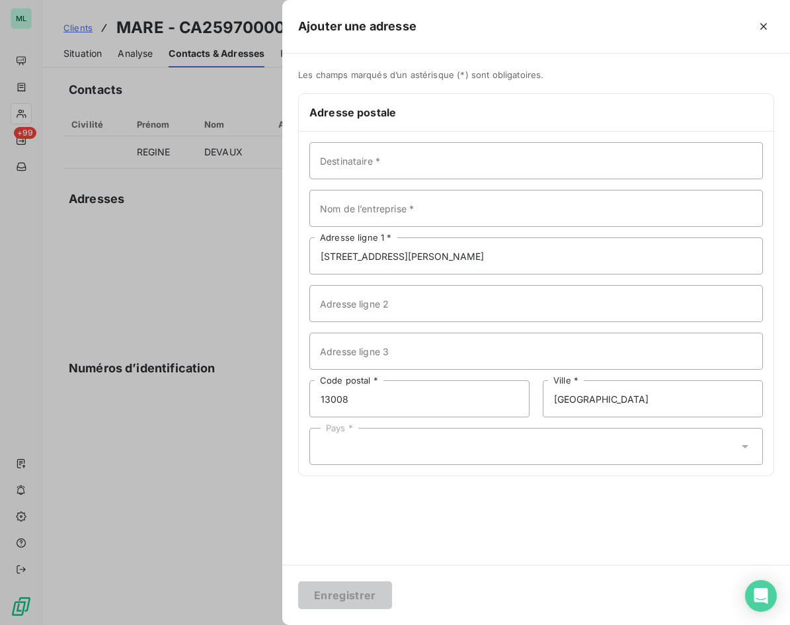
click at [606, 448] on div "Pays *" at bounding box center [536, 446] width 454 height 37
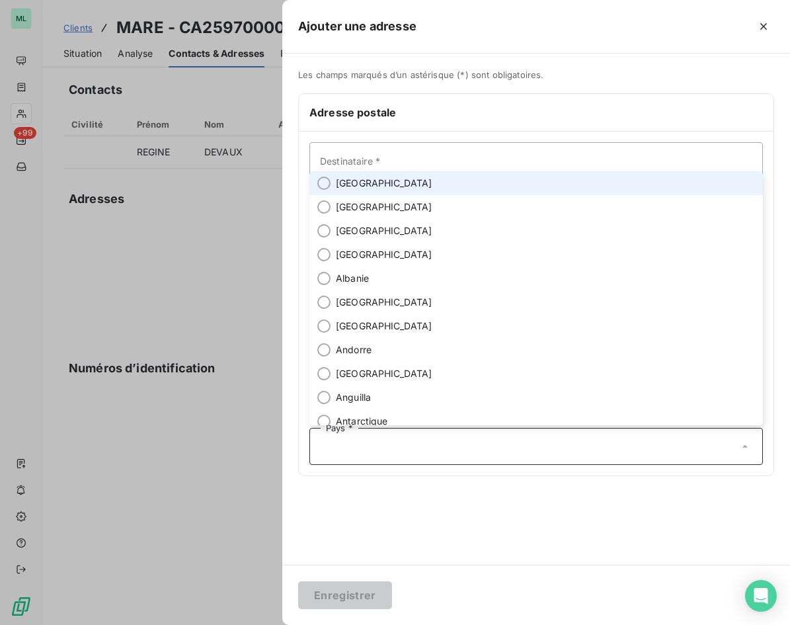
click at [387, 184] on li "[GEOGRAPHIC_DATA]" at bounding box center [536, 183] width 454 height 24
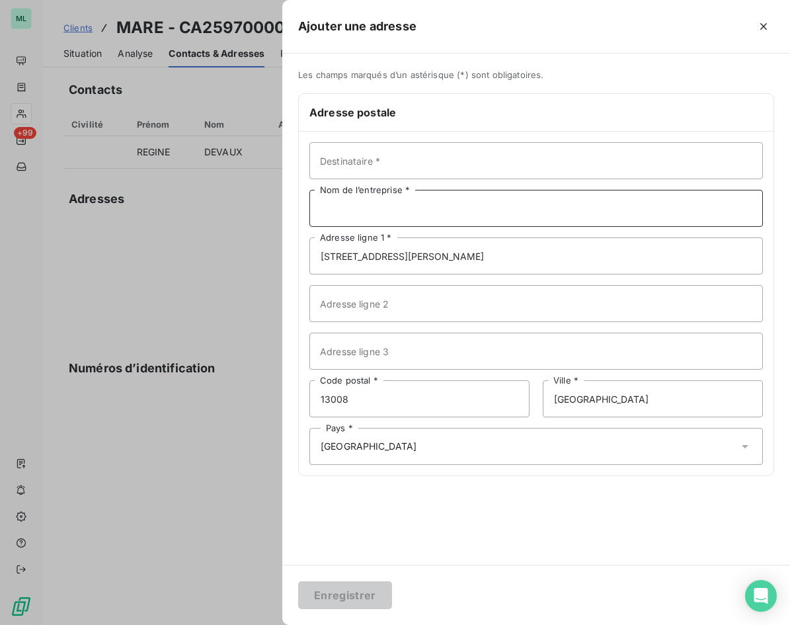
click at [444, 206] on input "Nom de l’entreprise *" at bounding box center [536, 208] width 454 height 37
type input "SCI MARE"
click at [368, 156] on input "Destinataire *" at bounding box center [536, 160] width 454 height 37
type input "Mme [PERSON_NAME]"
click at [356, 595] on button "Enregistrer" at bounding box center [345, 595] width 94 height 28
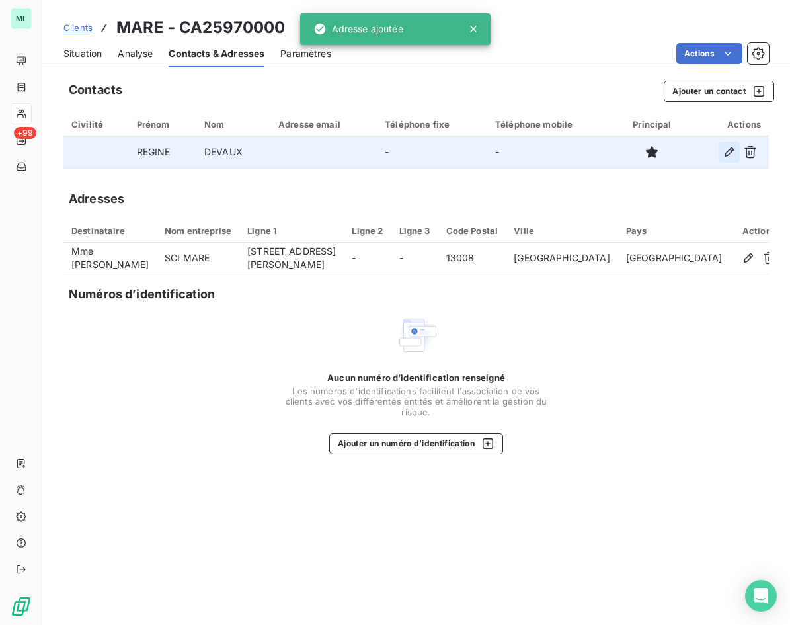
click at [727, 154] on icon "button" at bounding box center [729, 151] width 13 height 13
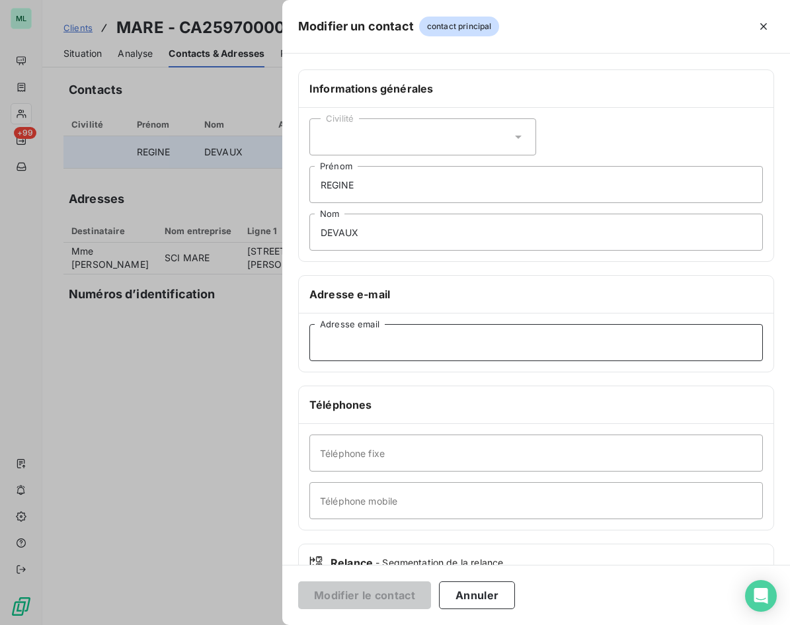
click at [368, 341] on input "Adresse email" at bounding box center [536, 342] width 454 height 37
paste input "[EMAIL_ADDRESS][DOMAIN_NAME]"
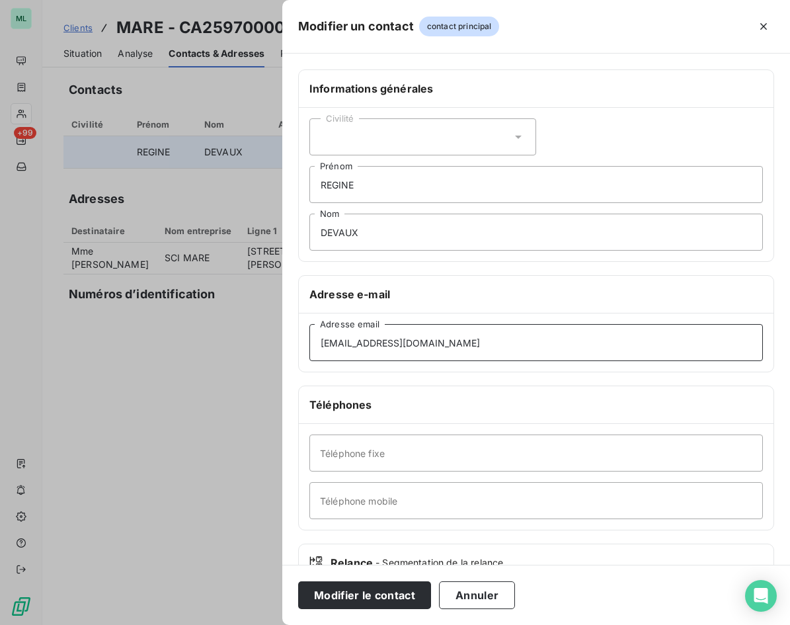
type input "[EMAIL_ADDRESS][DOMAIN_NAME]"
click at [514, 130] on icon at bounding box center [518, 136] width 13 height 13
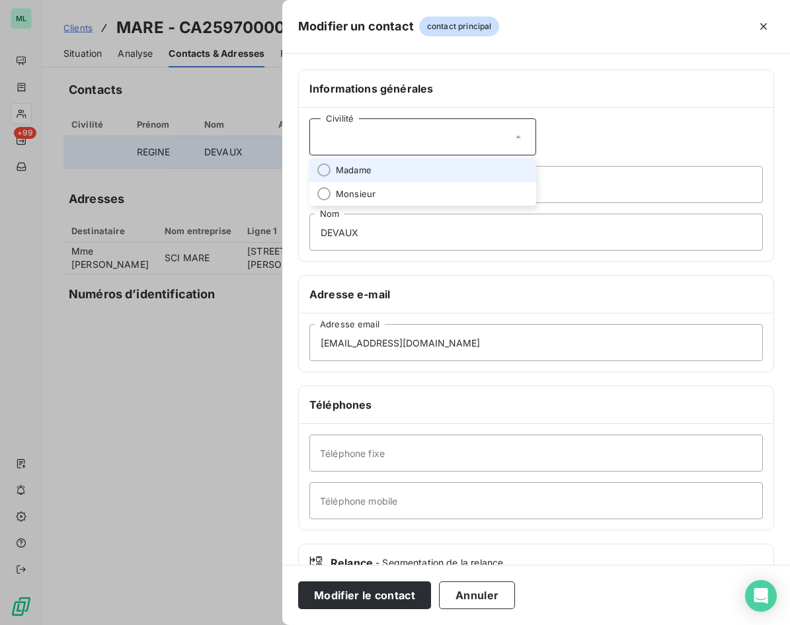
click at [417, 166] on li "Madame" at bounding box center [422, 170] width 227 height 24
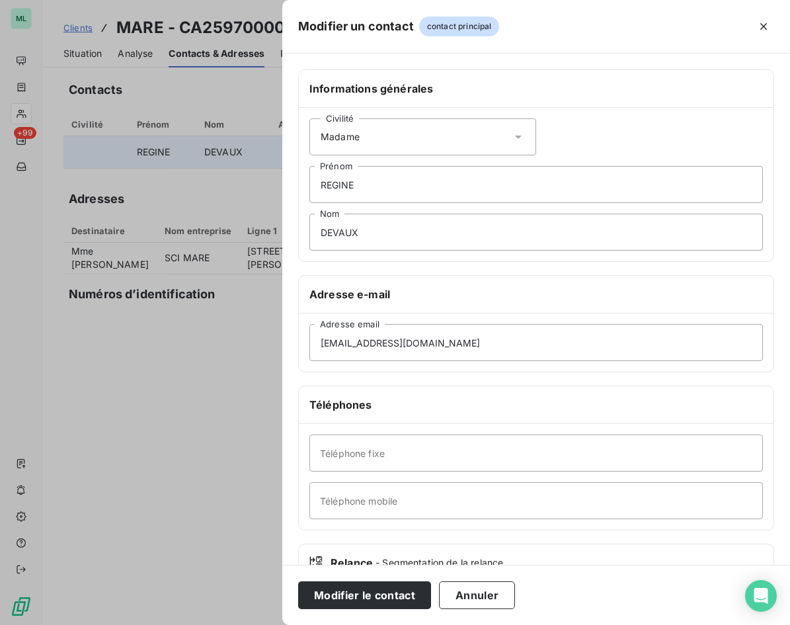
scroll to position [92, 0]
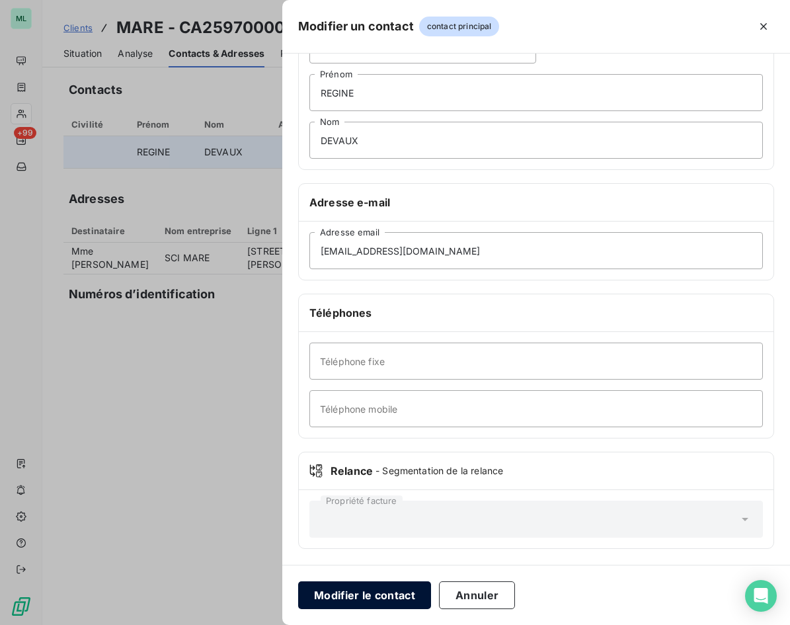
click at [399, 596] on button "Modifier le contact" at bounding box center [364, 595] width 133 height 28
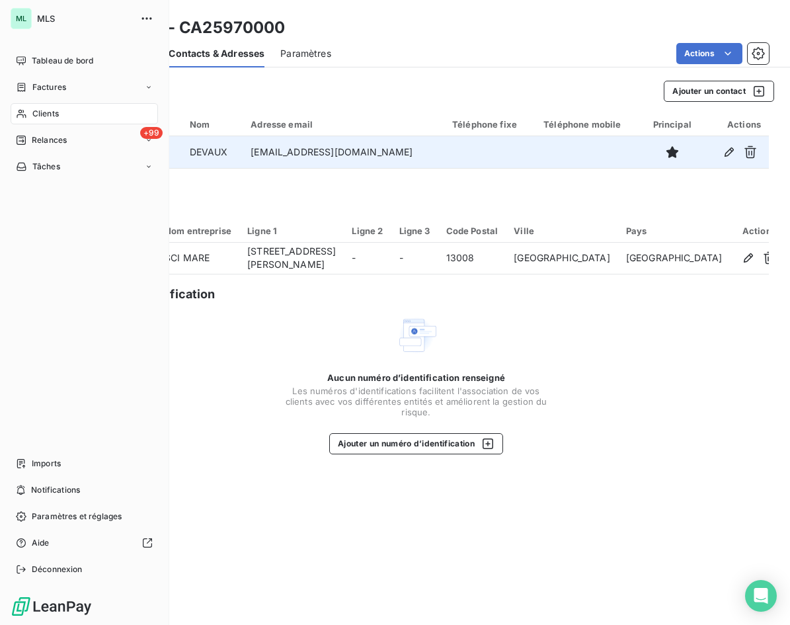
click at [51, 108] on span "Clients" at bounding box center [45, 114] width 26 height 12
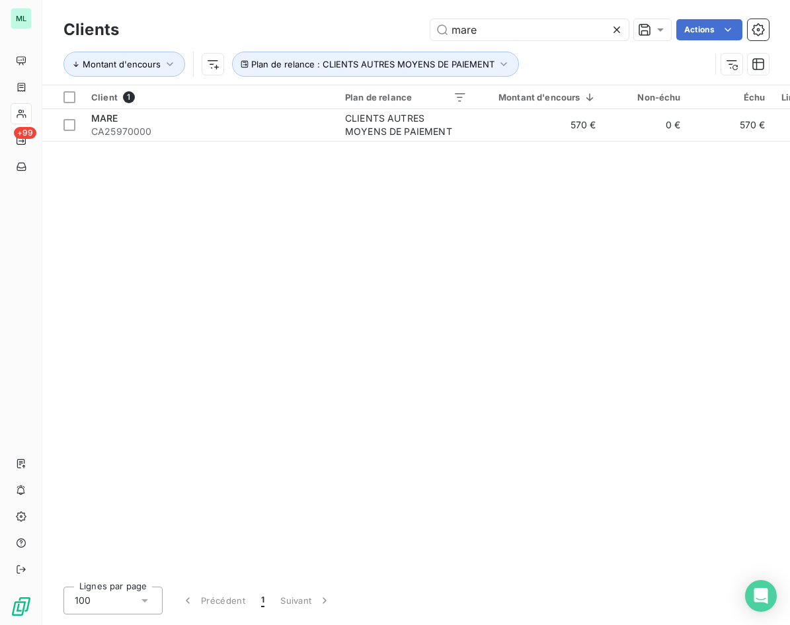
drag, startPoint x: 614, startPoint y: 27, endPoint x: 530, endPoint y: 27, distance: 83.3
click at [610, 26] on icon at bounding box center [616, 29] width 13 height 13
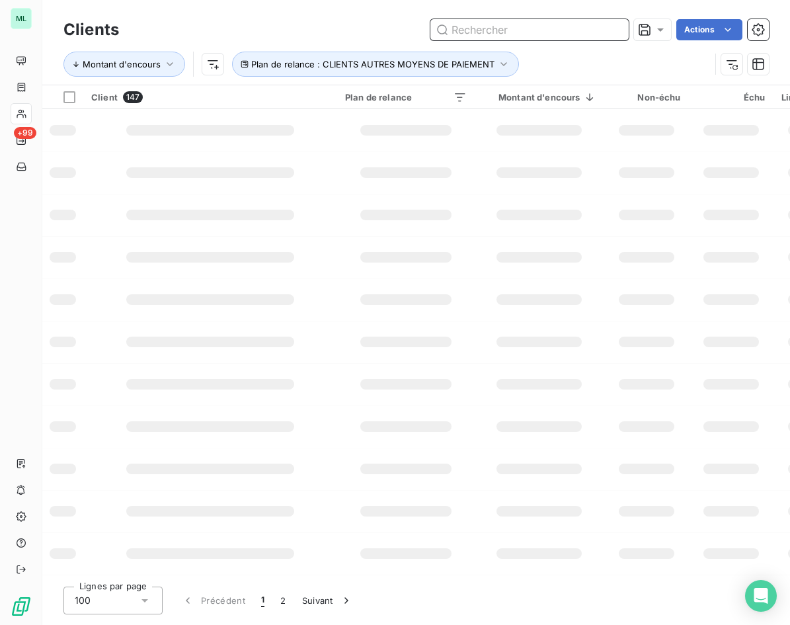
click at [509, 27] on input "text" at bounding box center [529, 29] width 198 height 21
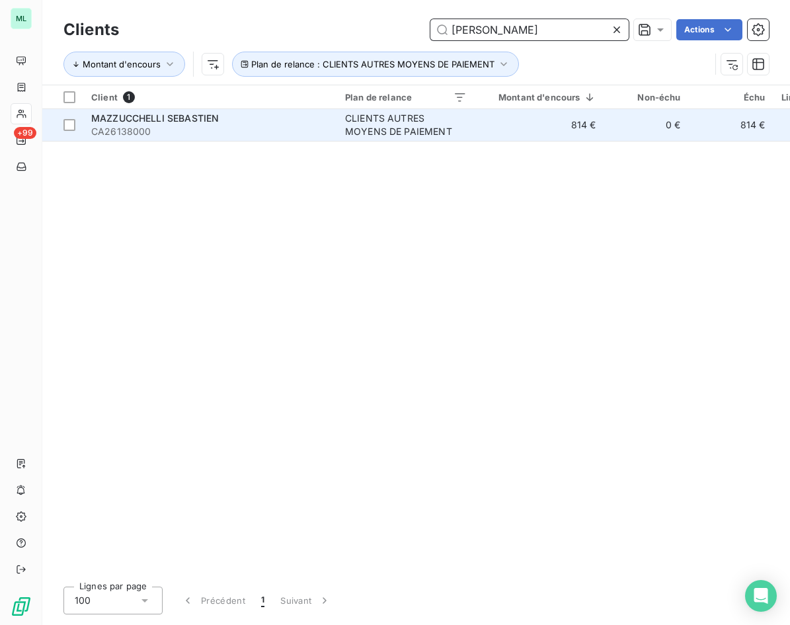
type input "[PERSON_NAME]"
click at [190, 124] on div "MAZZUCCHELLI SEBASTIEN" at bounding box center [210, 118] width 238 height 13
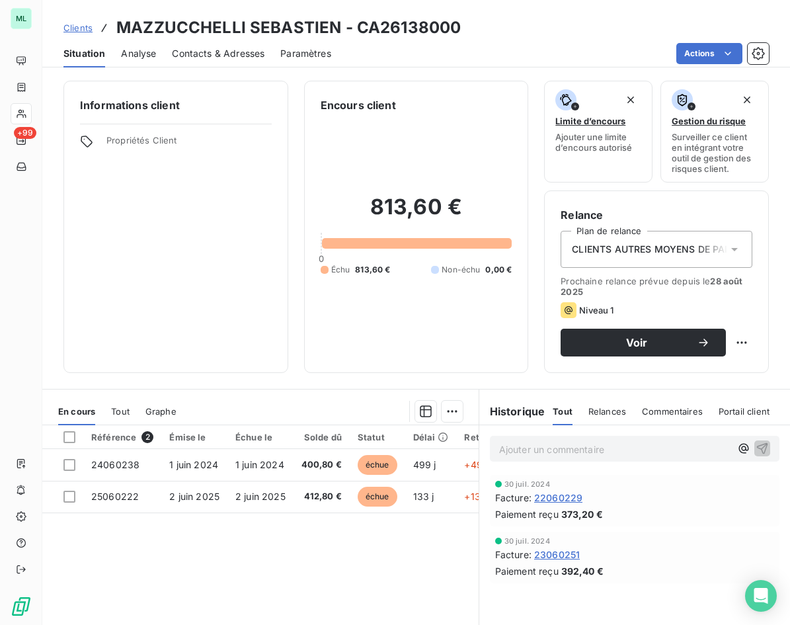
click at [213, 52] on span "Contacts & Adresses" at bounding box center [218, 53] width 93 height 13
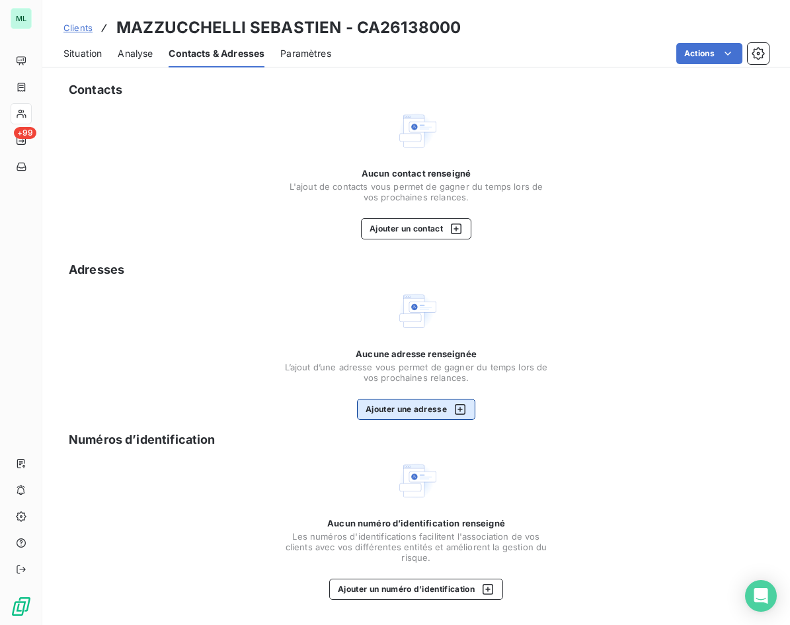
click at [404, 409] on button "Ajouter une adresse" at bounding box center [416, 409] width 118 height 21
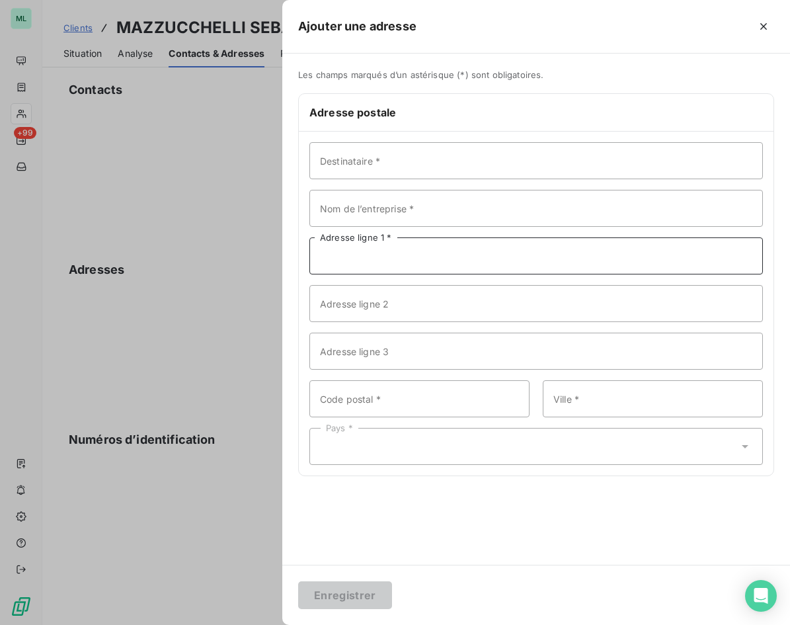
click at [377, 257] on input "Adresse ligne 1 *" at bounding box center [536, 255] width 454 height 37
paste input "[STREET_ADDRESS]"
type input "[STREET_ADDRESS]"
click at [363, 397] on input "Code postal *" at bounding box center [419, 398] width 220 height 37
type input "13122"
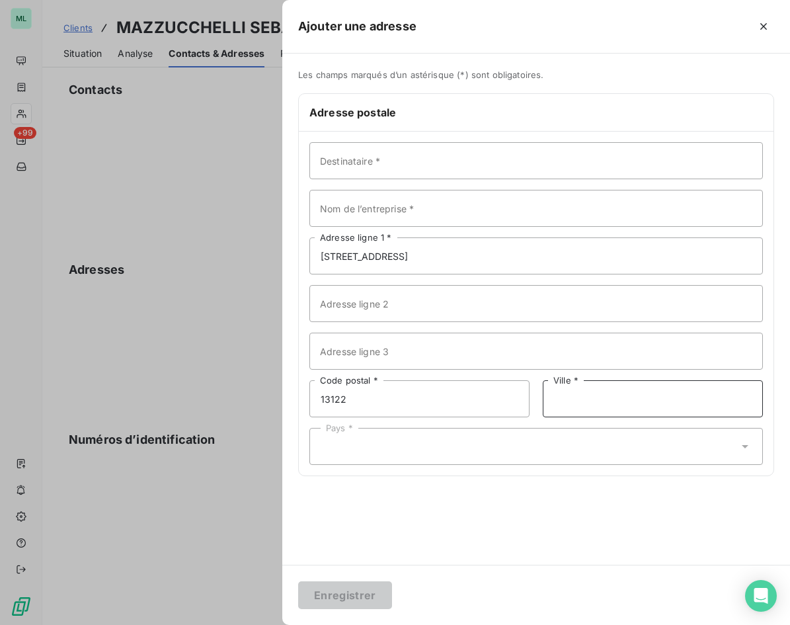
click at [605, 401] on input "Ville *" at bounding box center [653, 398] width 220 height 37
type input "VENTABREN"
click at [488, 442] on div "Pays *" at bounding box center [536, 446] width 454 height 37
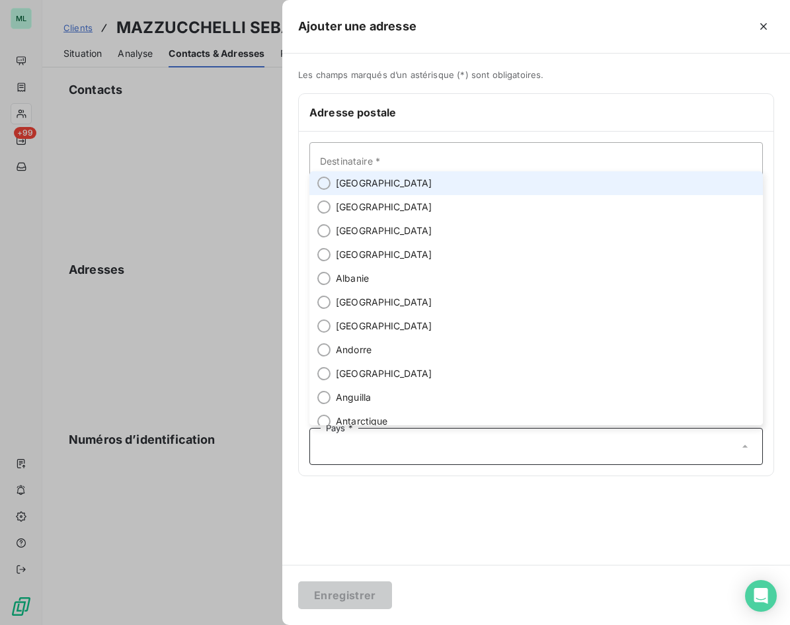
click at [380, 184] on li "[GEOGRAPHIC_DATA]" at bounding box center [536, 183] width 454 height 24
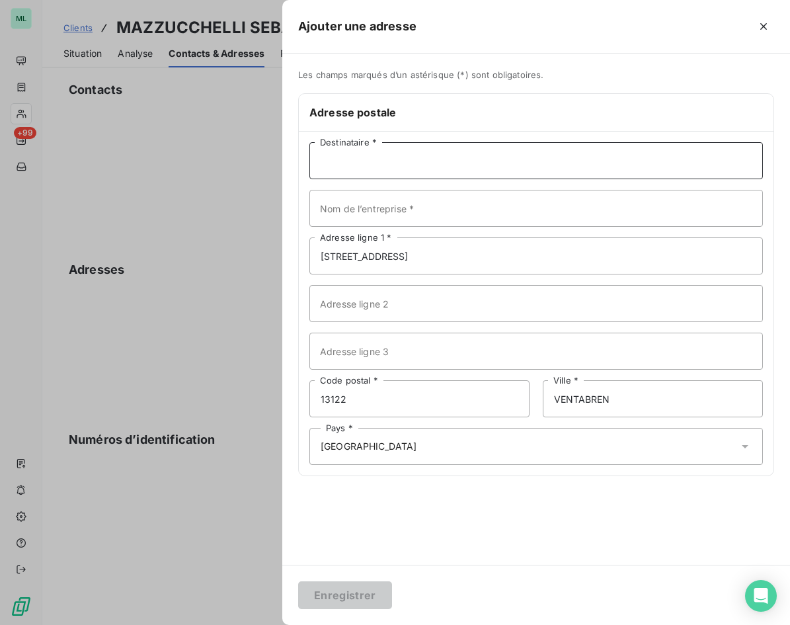
click at [351, 156] on input "Destinataire *" at bounding box center [536, 160] width 454 height 37
paste input "MAZZUCCHELLI"
type input "M. [PERSON_NAME]"
drag, startPoint x: 466, startPoint y: 159, endPoint x: 290, endPoint y: 161, distance: 176.6
click at [290, 161] on div "Les champs marqués d’un astérisque (*) sont obligatoires. Adresse postale M. [P…" at bounding box center [536, 280] width 508 height 423
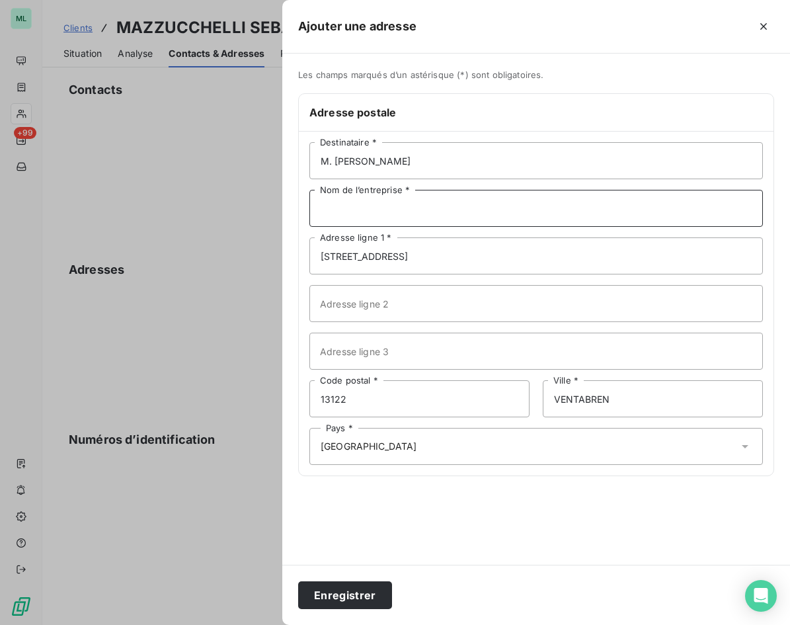
click at [360, 207] on input "Nom de l’entreprise *" at bounding box center [536, 208] width 454 height 37
paste input "M. [PERSON_NAME]"
type input "M. [PERSON_NAME]"
click at [344, 596] on button "Enregistrer" at bounding box center [345, 595] width 94 height 28
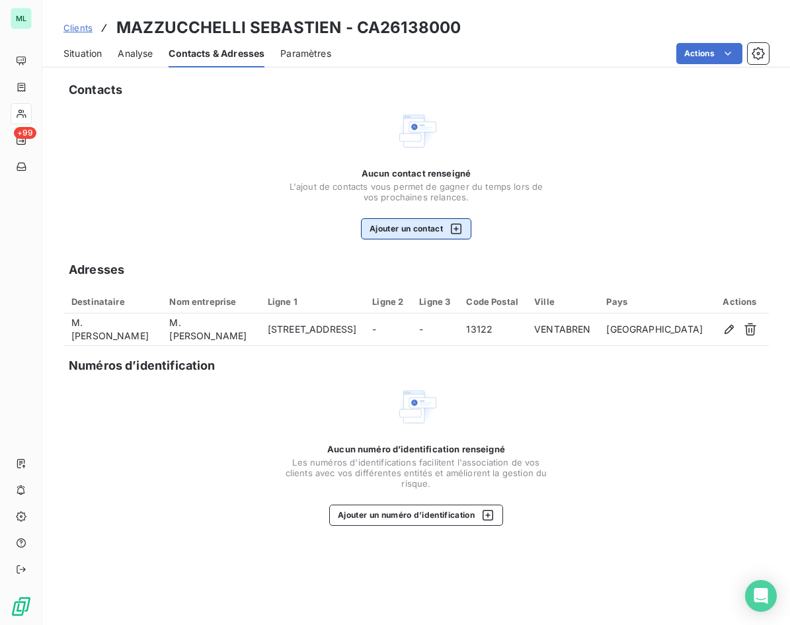
click at [409, 227] on button "Ajouter un contact" at bounding box center [416, 228] width 110 height 21
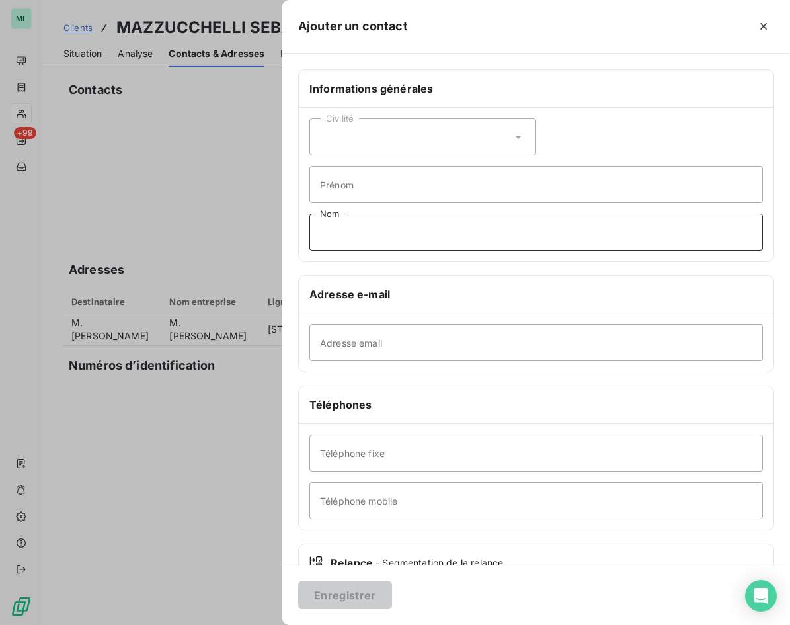
click at [354, 229] on input "Nom" at bounding box center [536, 232] width 454 height 37
paste input "M. [PERSON_NAME]"
drag, startPoint x: 377, startPoint y: 233, endPoint x: 243, endPoint y: 246, distance: 134.2
click at [243, 624] on div "Ajouter un contact Informations générales Civilité [PERSON_NAME] [PERSON_NAME] …" at bounding box center [395, 625] width 790 height 0
type input "MAZZUCCHELLI"
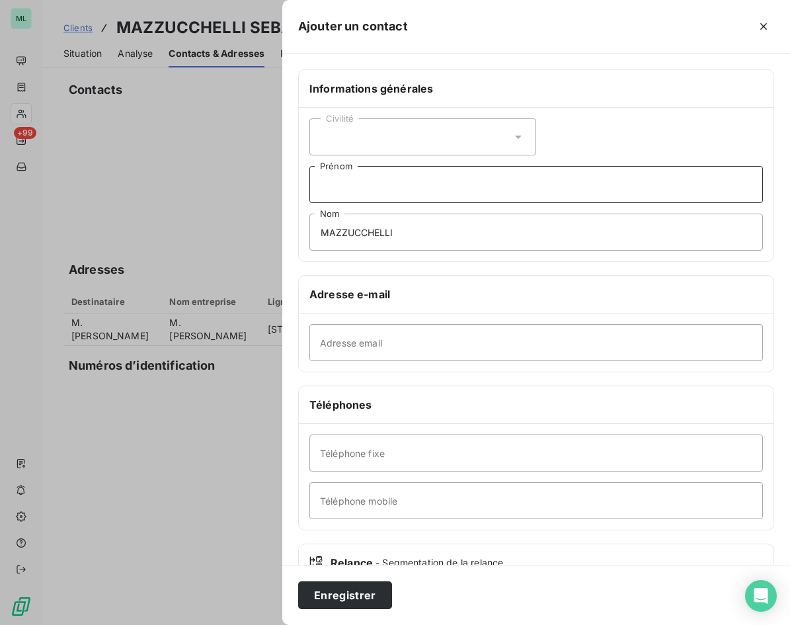
click at [347, 184] on input "Prénom" at bounding box center [536, 184] width 454 height 37
paste input "M. [PERSON_NAME]"
click at [405, 186] on input "M. [PERSON_NAME]" at bounding box center [536, 184] width 454 height 37
drag, startPoint x: 333, startPoint y: 186, endPoint x: 272, endPoint y: 188, distance: 60.9
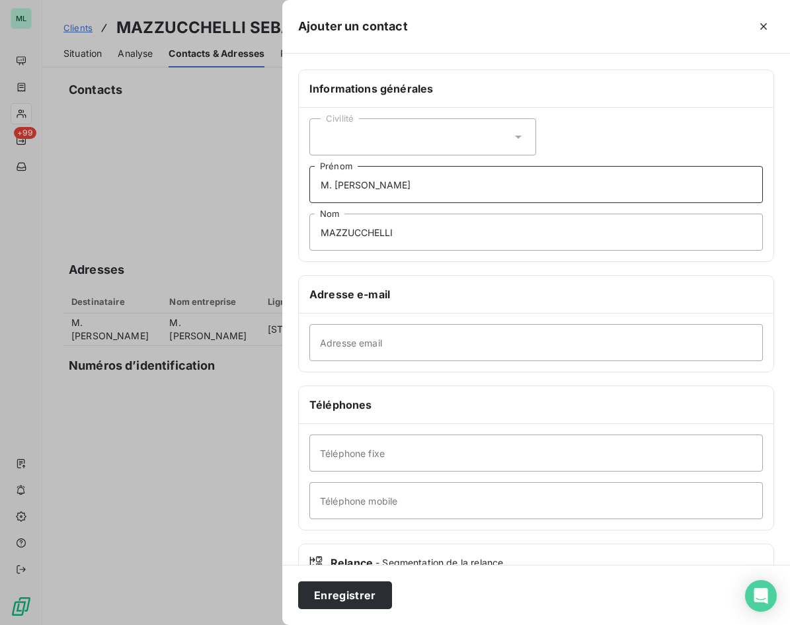
click at [272, 624] on div "Ajouter un contact Informations générales Civilité M. [PERSON_NAME] Nom Adresse…" at bounding box center [395, 625] width 790 height 0
type input "[PERSON_NAME]"
click at [506, 136] on div "Civilité" at bounding box center [422, 136] width 227 height 37
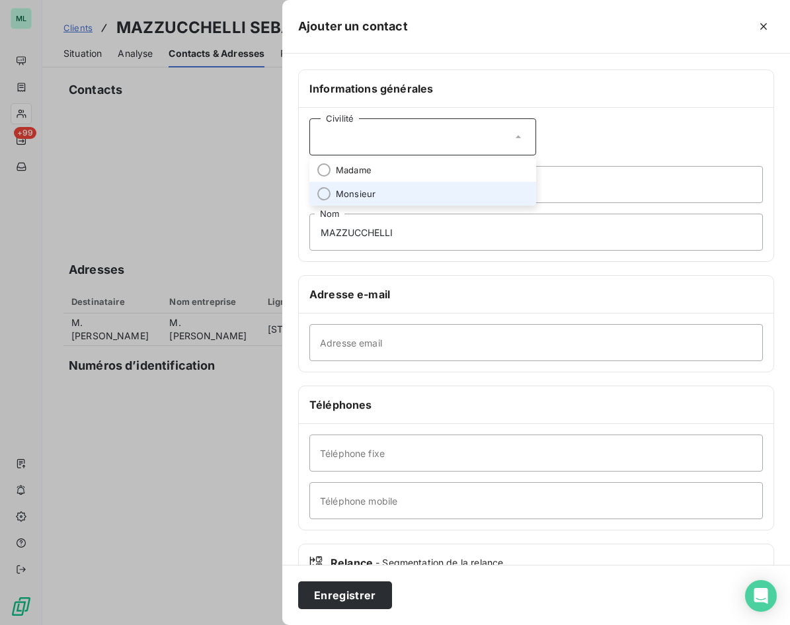
click at [378, 196] on li "Monsieur" at bounding box center [422, 194] width 227 height 24
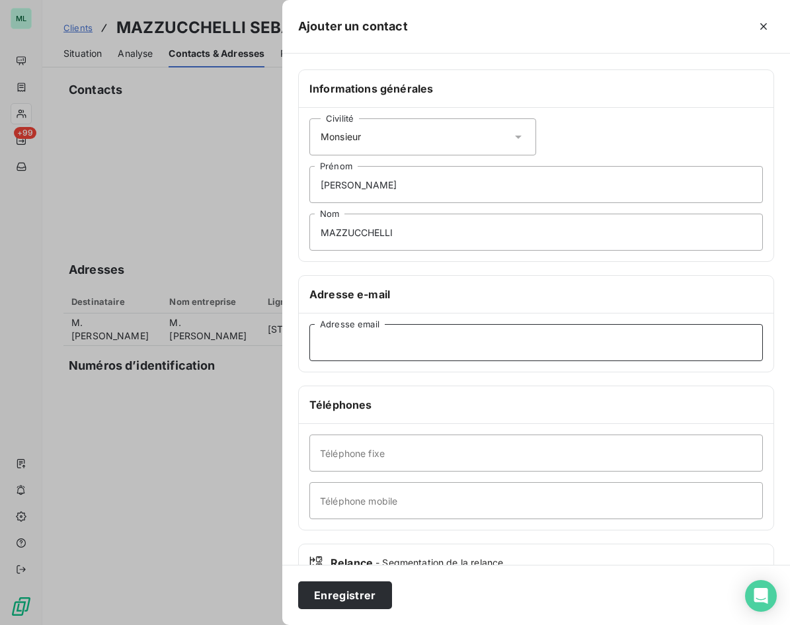
click at [346, 336] on input "Adresse email" at bounding box center [536, 342] width 454 height 37
paste input "[EMAIL_ADDRESS][DOMAIN_NAME]"
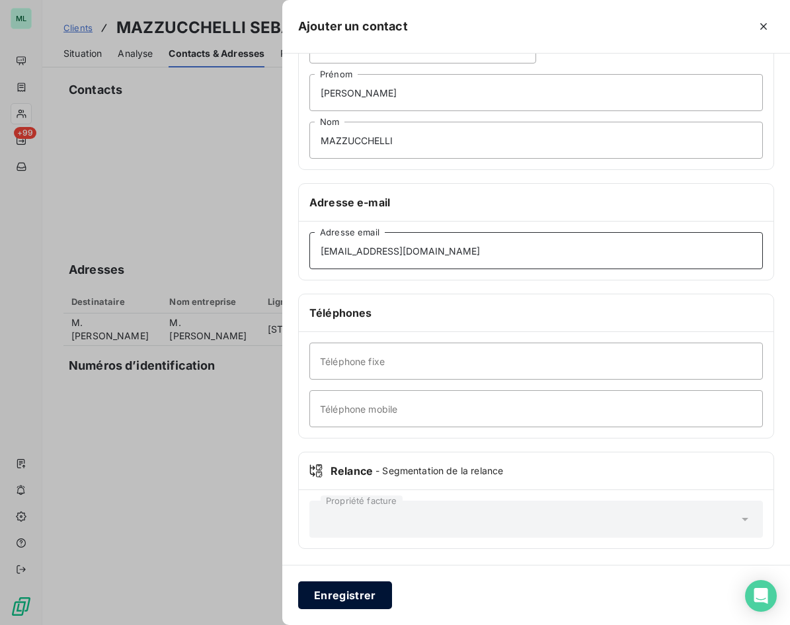
type input "[EMAIL_ADDRESS][DOMAIN_NAME]"
click at [352, 598] on button "Enregistrer" at bounding box center [345, 595] width 94 height 28
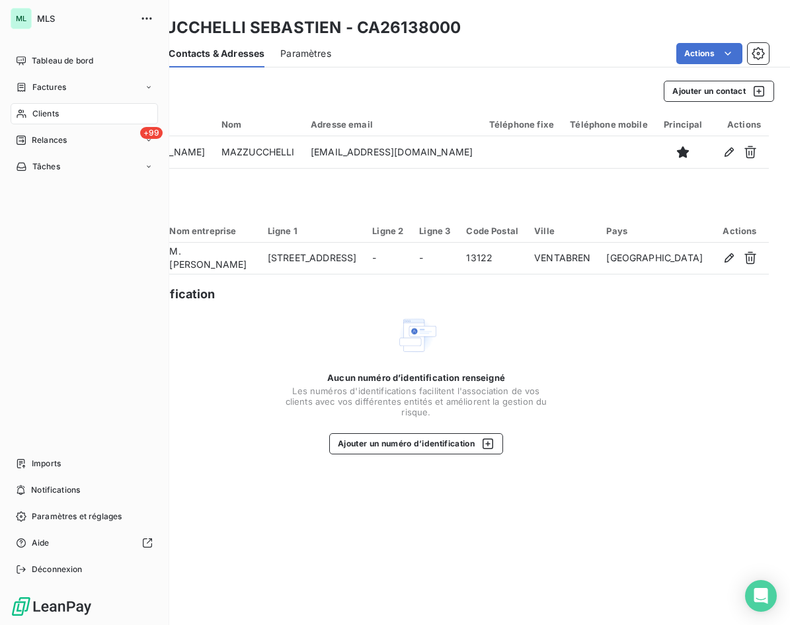
click at [52, 112] on span "Clients" at bounding box center [45, 114] width 26 height 12
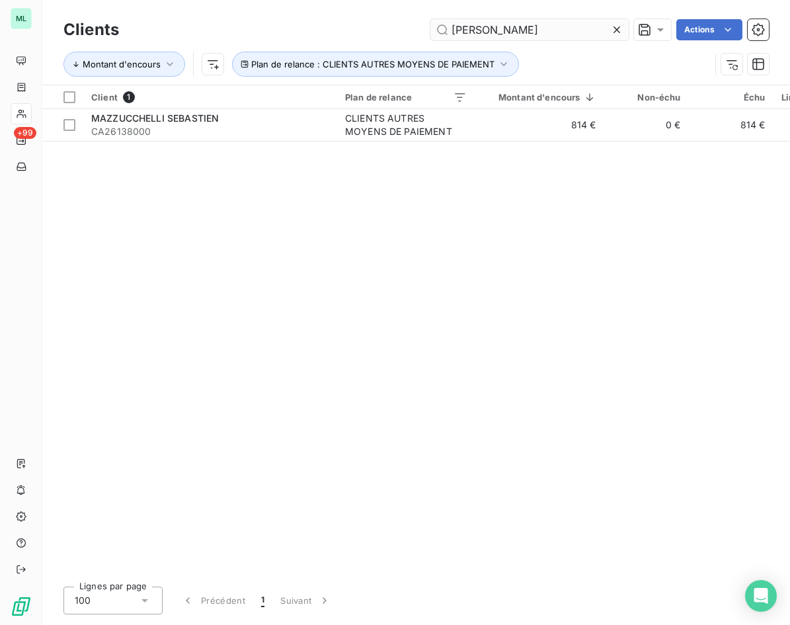
click at [610, 28] on icon at bounding box center [616, 29] width 13 height 13
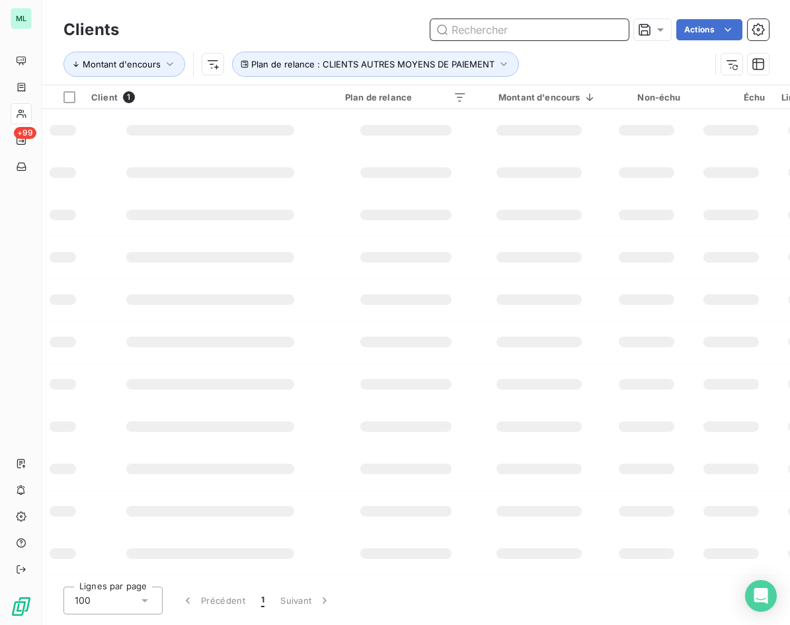
click at [511, 27] on input "text" at bounding box center [529, 29] width 198 height 21
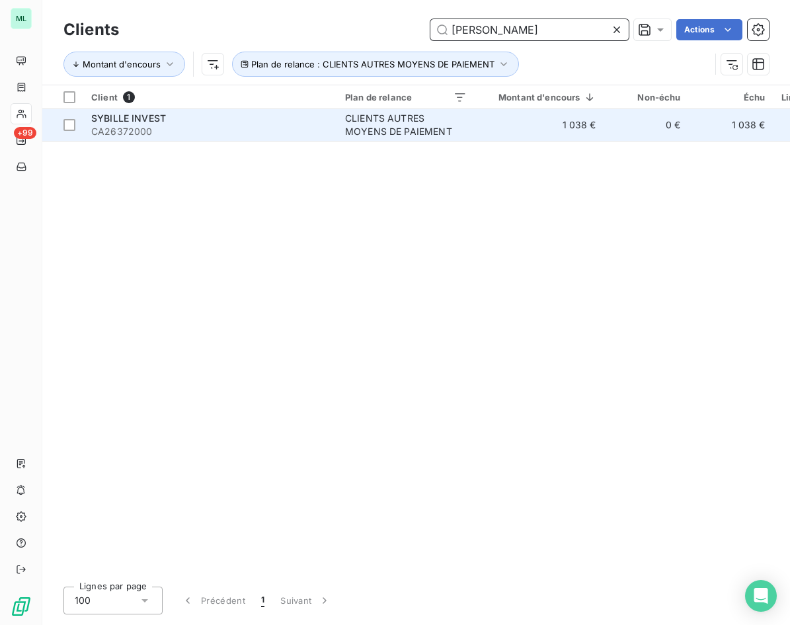
type input "[PERSON_NAME]"
click at [320, 128] on span "CA26372000" at bounding box center [210, 131] width 238 height 13
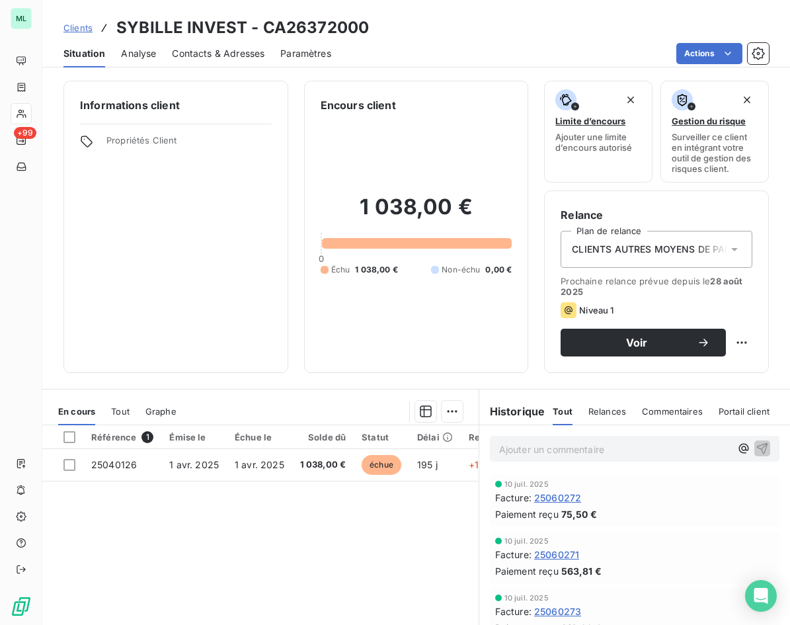
click at [196, 56] on span "Contacts & Adresses" at bounding box center [218, 53] width 93 height 13
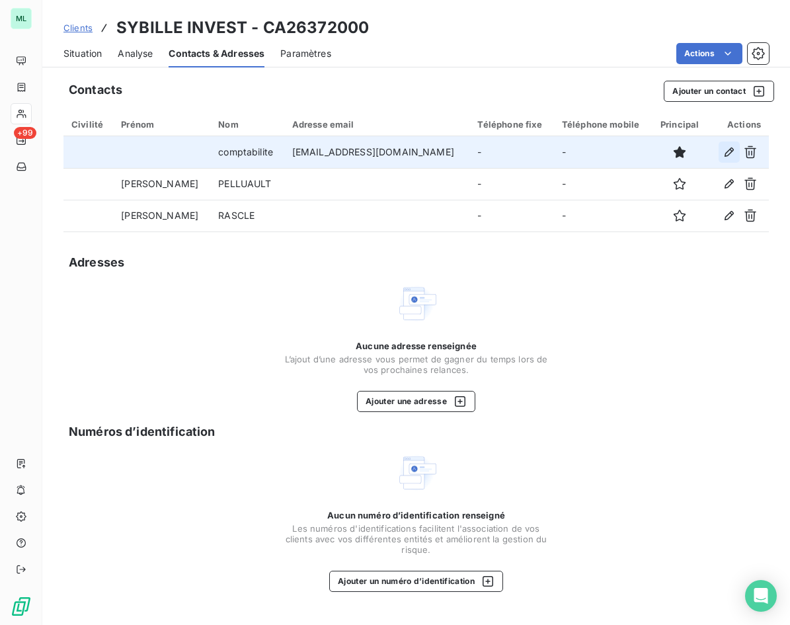
click at [731, 150] on icon "button" at bounding box center [729, 151] width 9 height 9
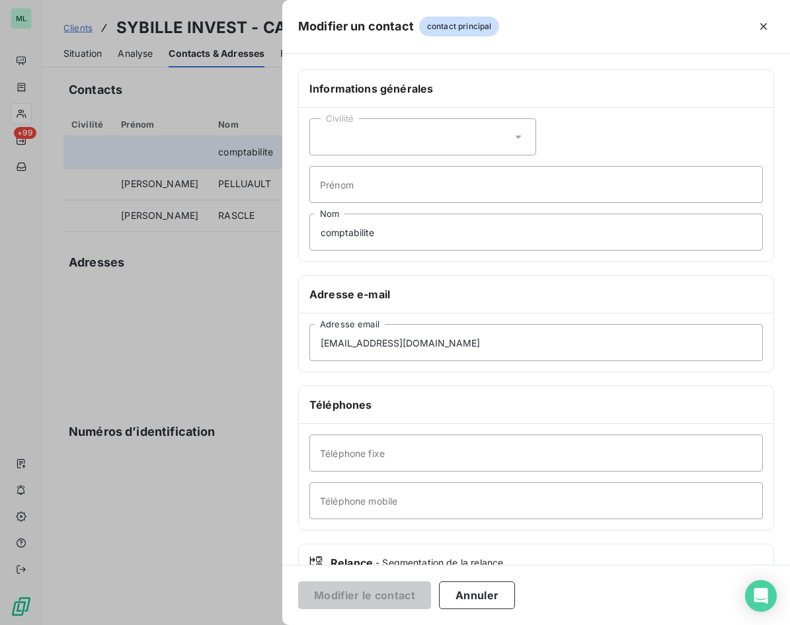
click at [514, 134] on icon at bounding box center [518, 136] width 13 height 13
click at [632, 89] on h6 "Informations générales" at bounding box center [536, 89] width 454 height 16
click at [482, 592] on button "Annuler" at bounding box center [477, 595] width 76 height 28
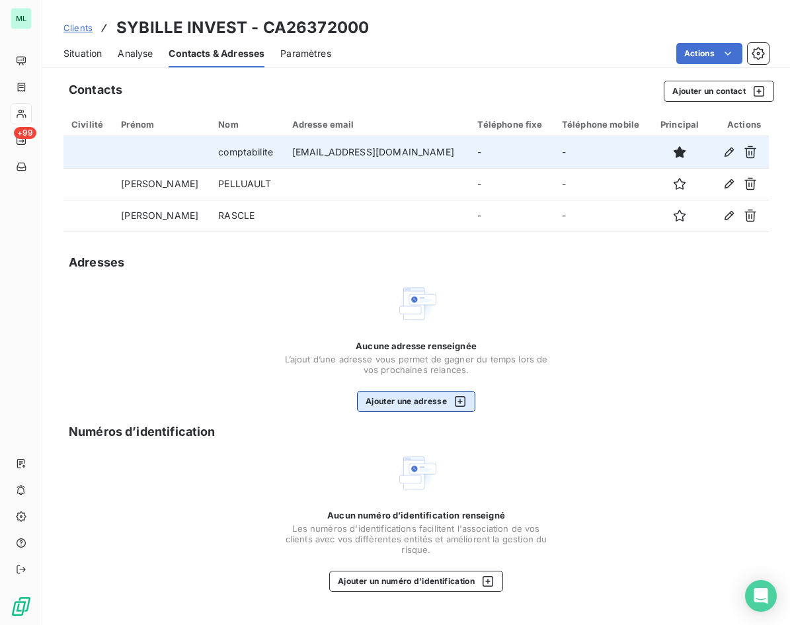
click at [420, 399] on button "Ajouter une adresse" at bounding box center [416, 401] width 118 height 21
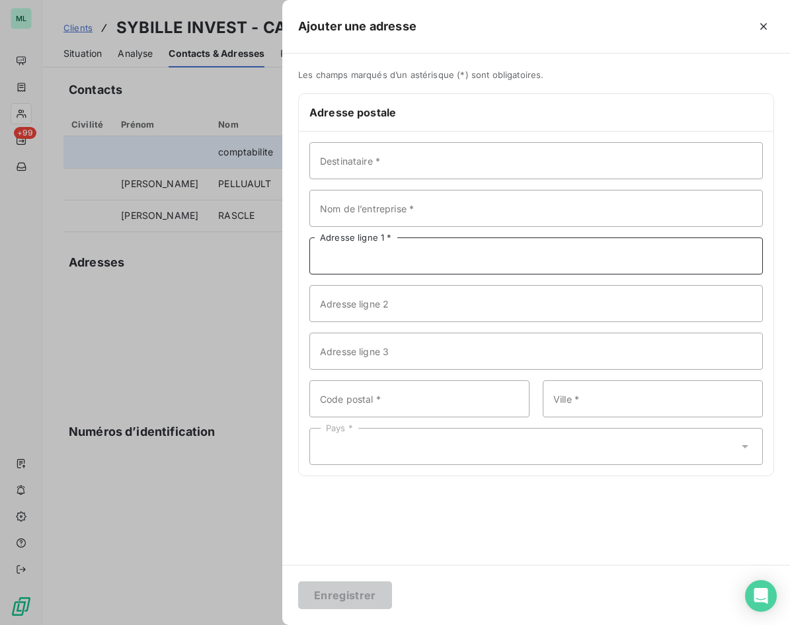
click at [401, 254] on input "Adresse ligne 1 *" at bounding box center [536, 255] width 454 height 37
paste input "[STREET_ADDRESS]"
type input "[STREET_ADDRESS]"
click at [400, 399] on input "Code postal *" at bounding box center [419, 398] width 220 height 37
type input "13127"
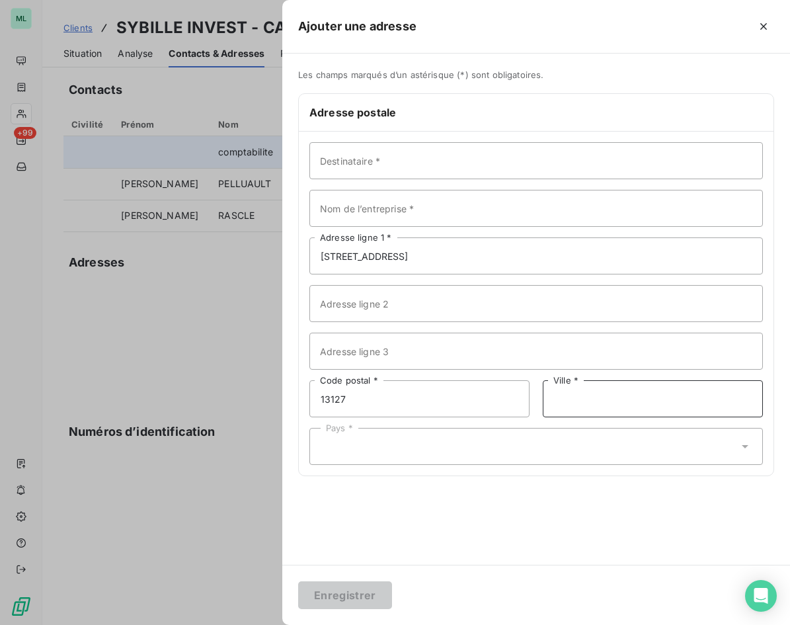
click at [575, 401] on input "Ville *" at bounding box center [653, 398] width 220 height 37
type input "VITROLLES"
click at [383, 165] on input "Destinataire *" at bounding box center [536, 160] width 454 height 37
type input "[PERSON_NAME]"
click at [439, 450] on div "Pays *" at bounding box center [536, 446] width 454 height 37
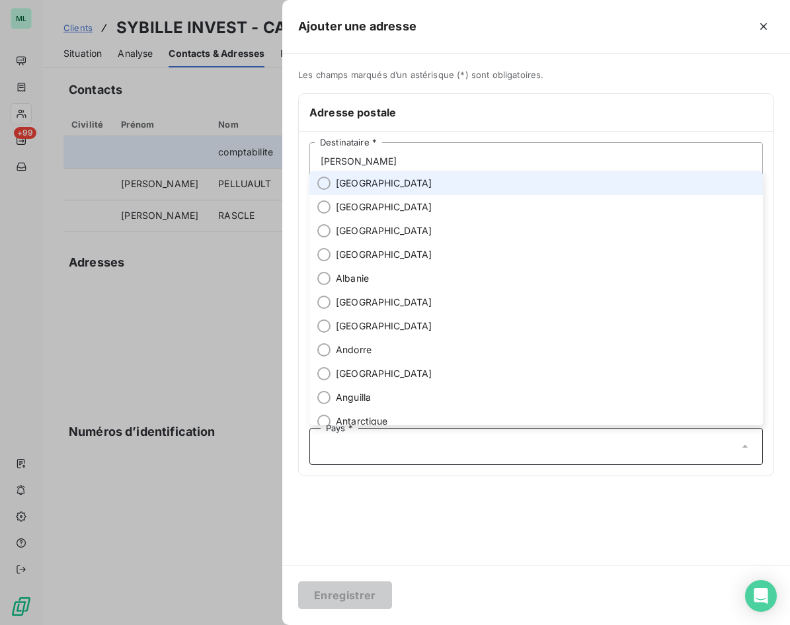
click at [386, 180] on li "[GEOGRAPHIC_DATA]" at bounding box center [536, 183] width 454 height 24
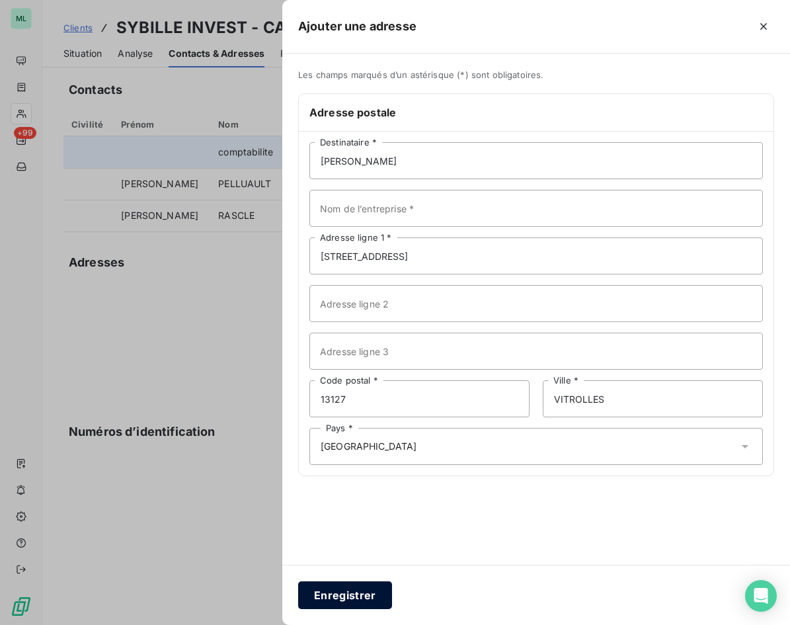
click at [345, 596] on button "Enregistrer" at bounding box center [345, 595] width 94 height 28
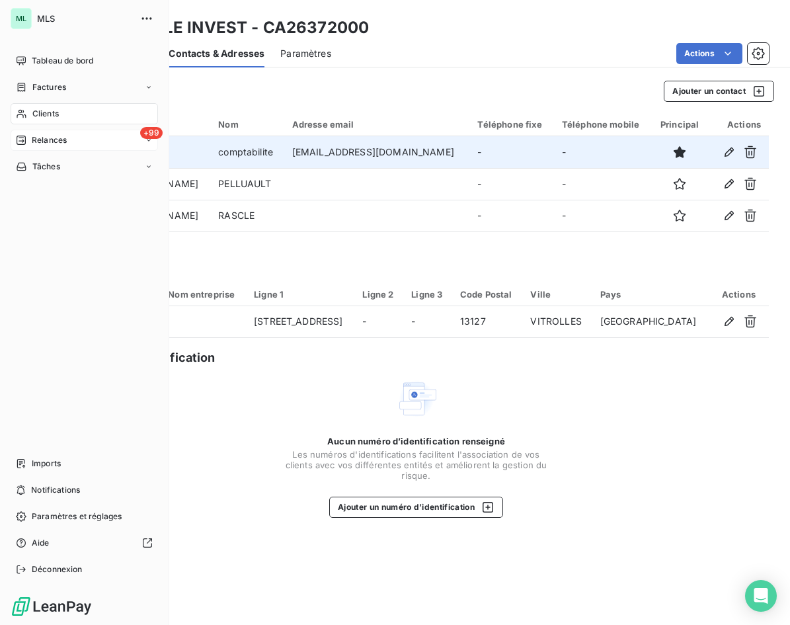
click at [50, 139] on span "Relances" at bounding box center [49, 140] width 35 height 12
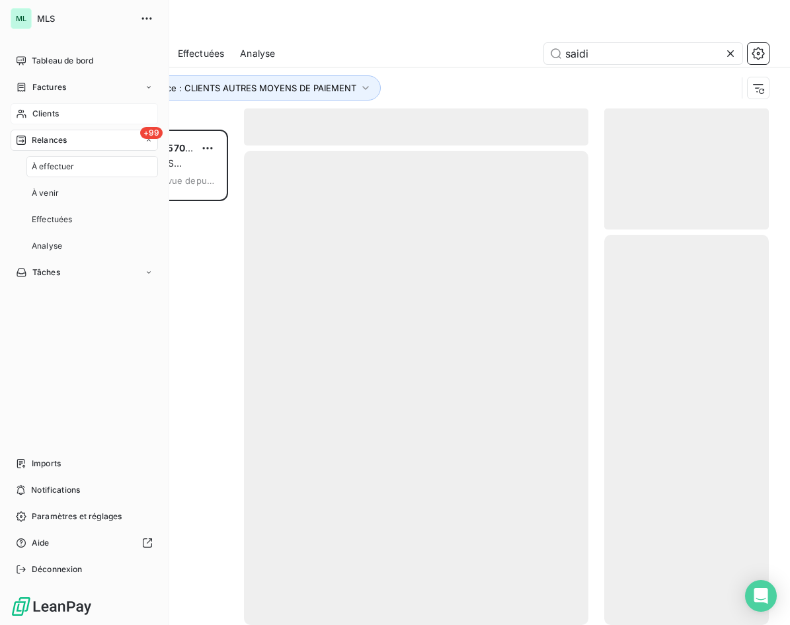
scroll to position [485, 155]
click at [80, 162] on div "À effectuer" at bounding box center [92, 166] width 132 height 21
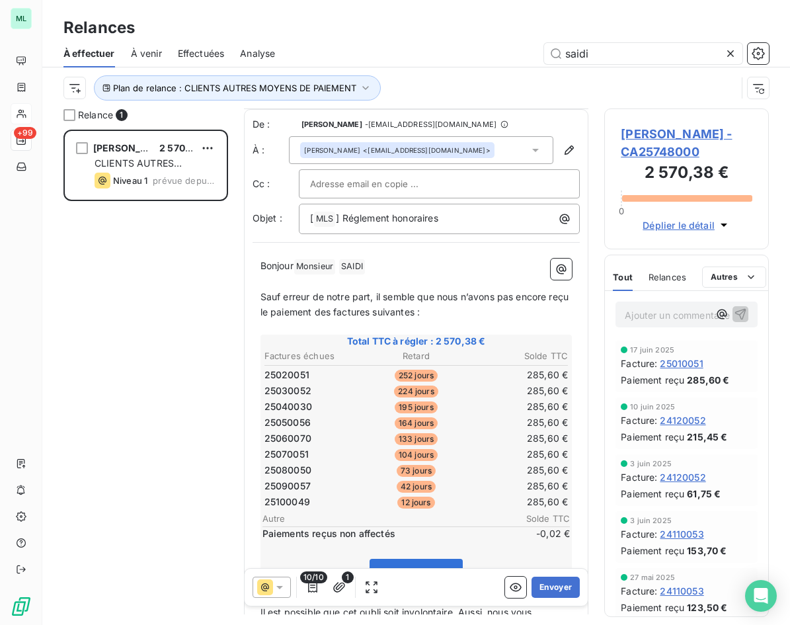
scroll to position [241, 0]
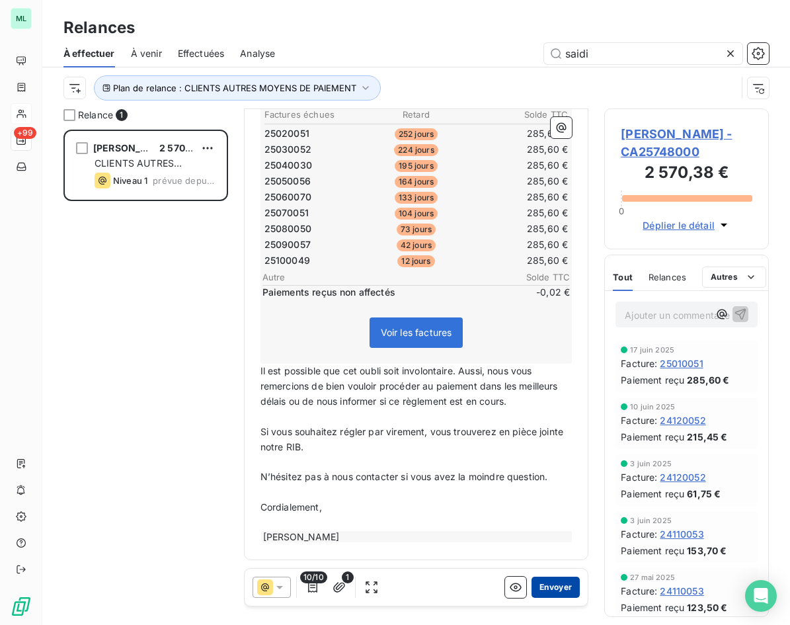
click at [547, 591] on button "Envoyer" at bounding box center [556, 587] width 48 height 21
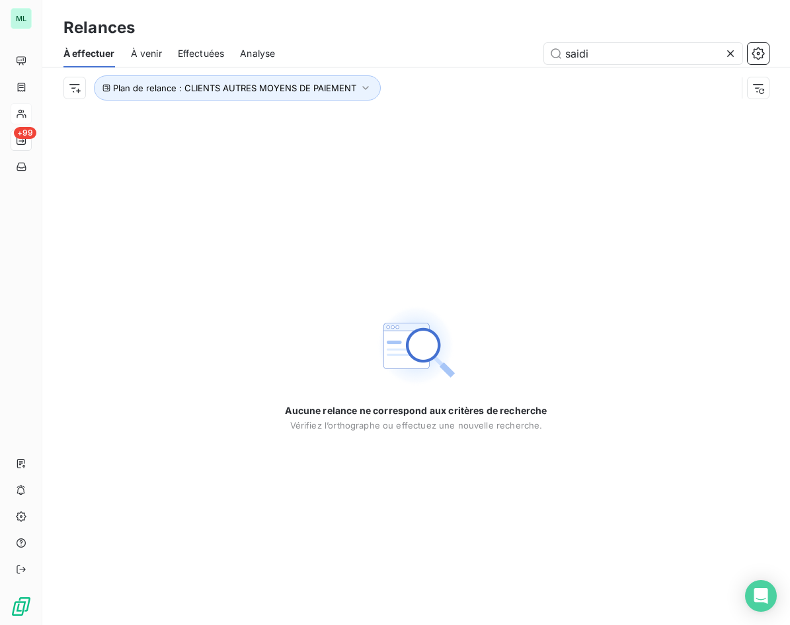
click at [729, 50] on icon at bounding box center [730, 53] width 13 height 13
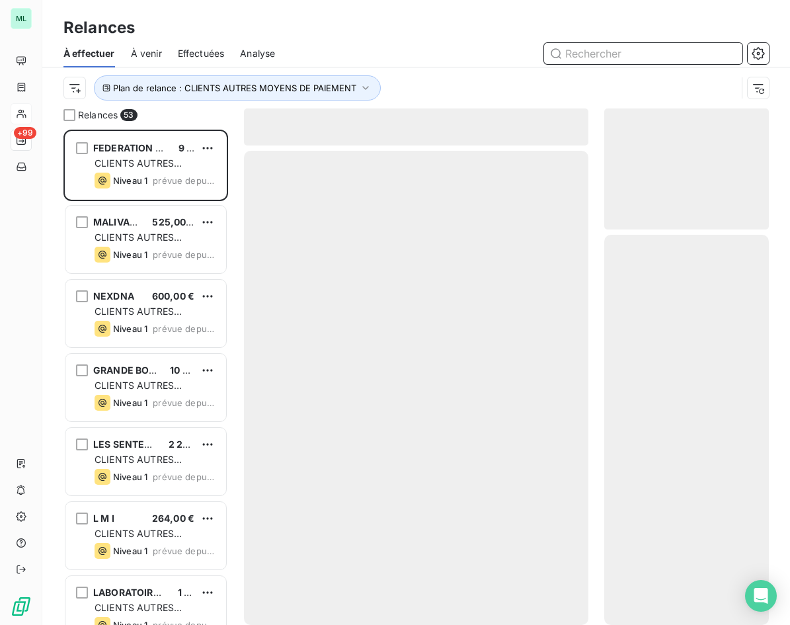
click at [645, 52] on input "text" at bounding box center [643, 53] width 198 height 21
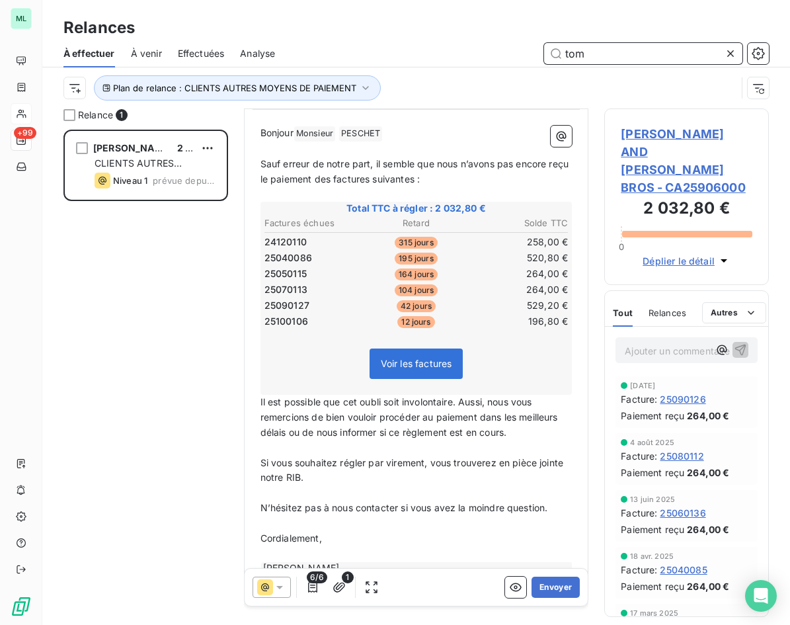
scroll to position [164, 0]
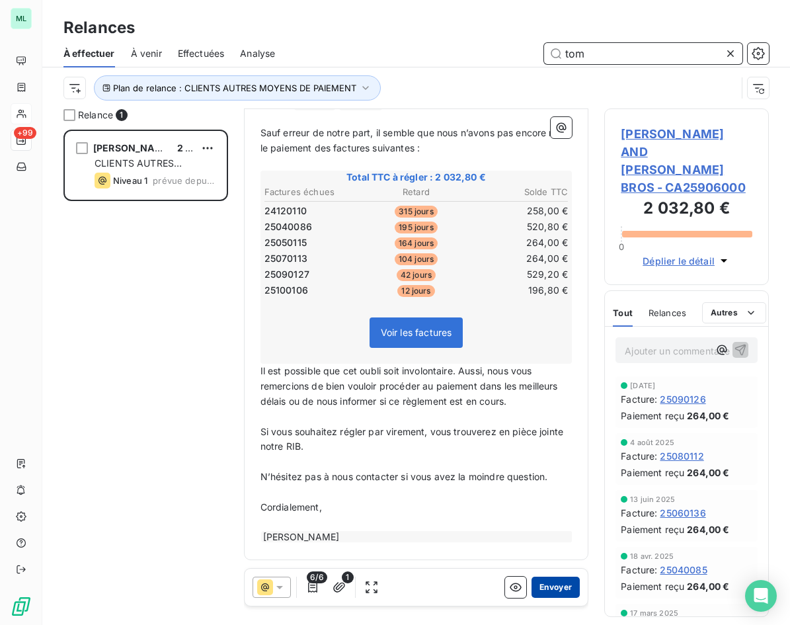
type input "tom"
click at [546, 591] on button "Envoyer" at bounding box center [556, 587] width 48 height 21
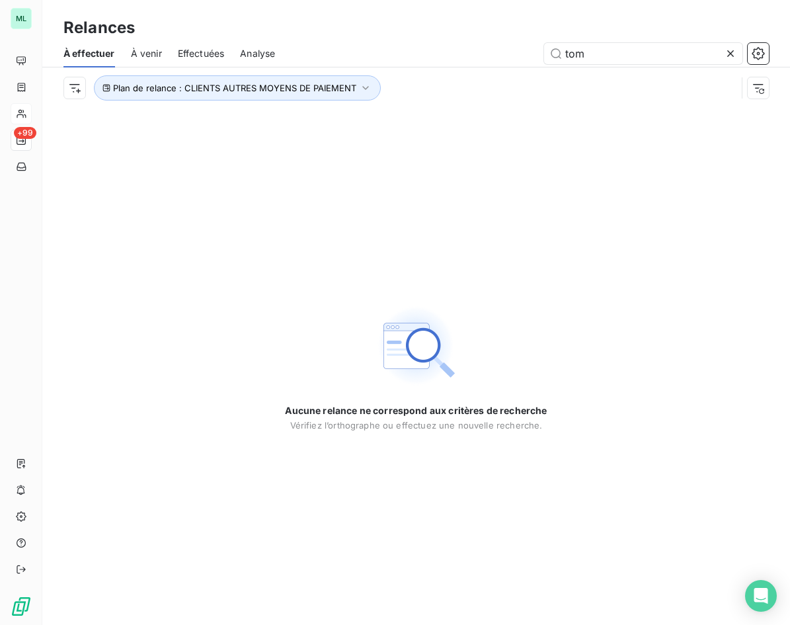
click at [733, 54] on icon at bounding box center [730, 53] width 13 height 13
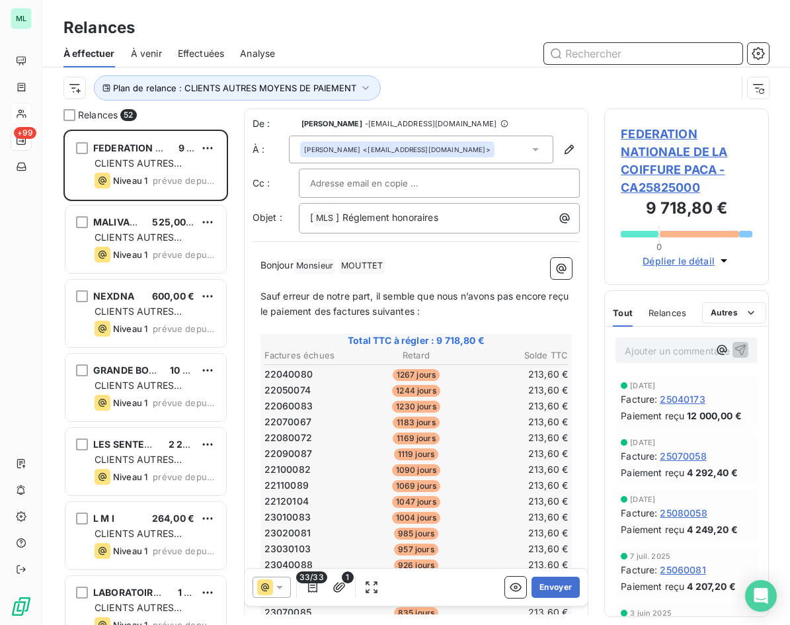
scroll to position [485, 155]
click at [655, 52] on input "text" at bounding box center [643, 53] width 198 height 21
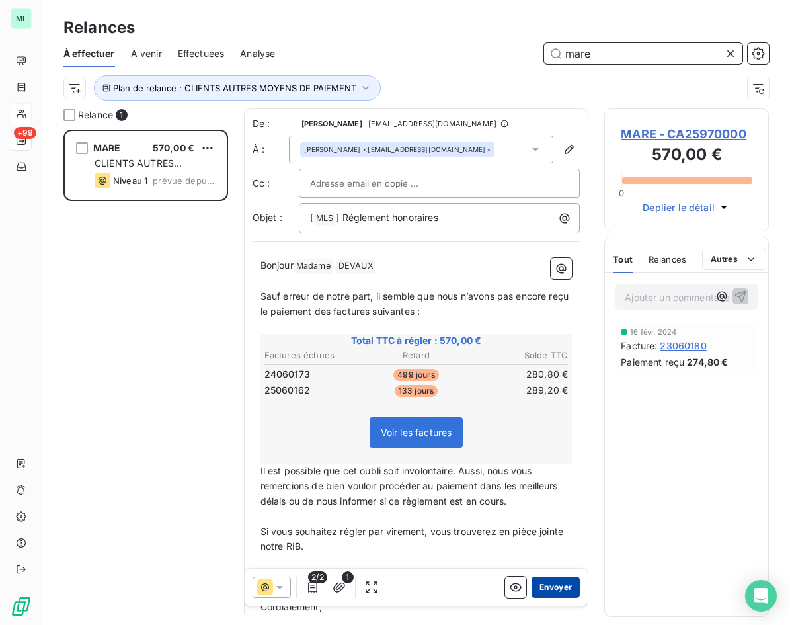
type input "mare"
click at [551, 593] on button "Envoyer" at bounding box center [556, 587] width 48 height 21
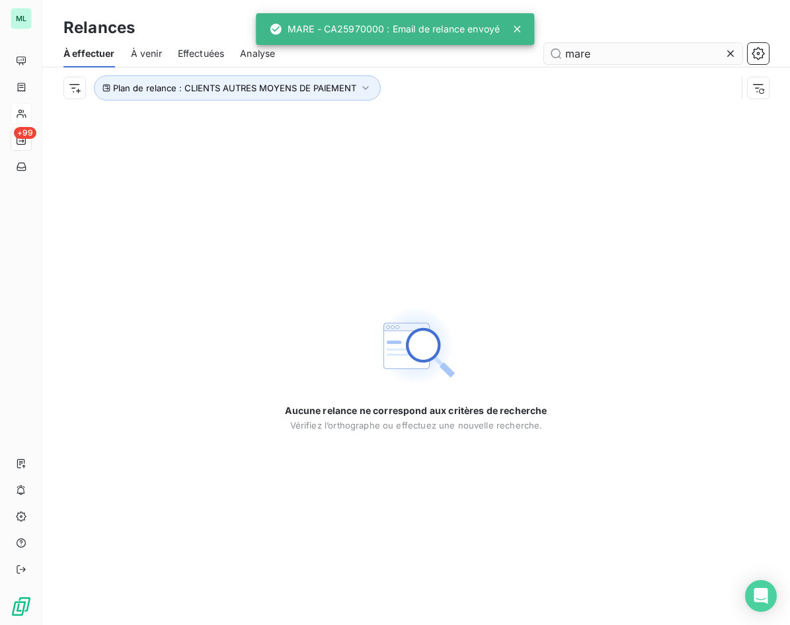
drag, startPoint x: 729, startPoint y: 52, endPoint x: 721, endPoint y: 52, distance: 8.6
click at [729, 52] on icon at bounding box center [730, 53] width 7 height 7
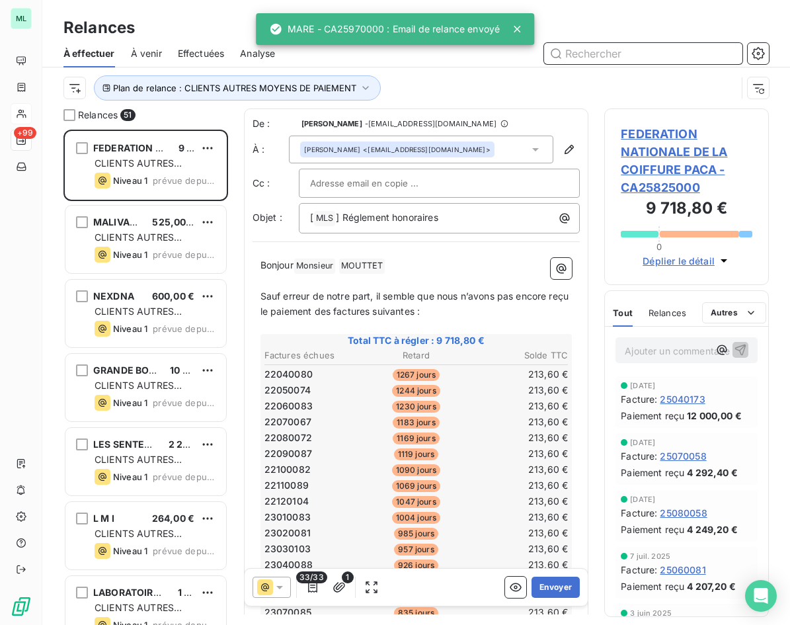
scroll to position [485, 155]
click at [615, 53] on input "text" at bounding box center [643, 53] width 198 height 21
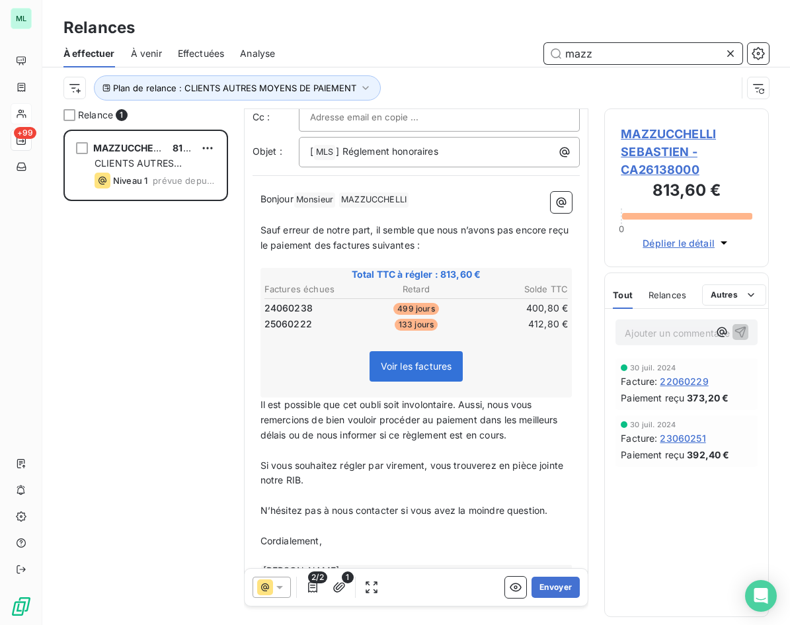
scroll to position [101, 0]
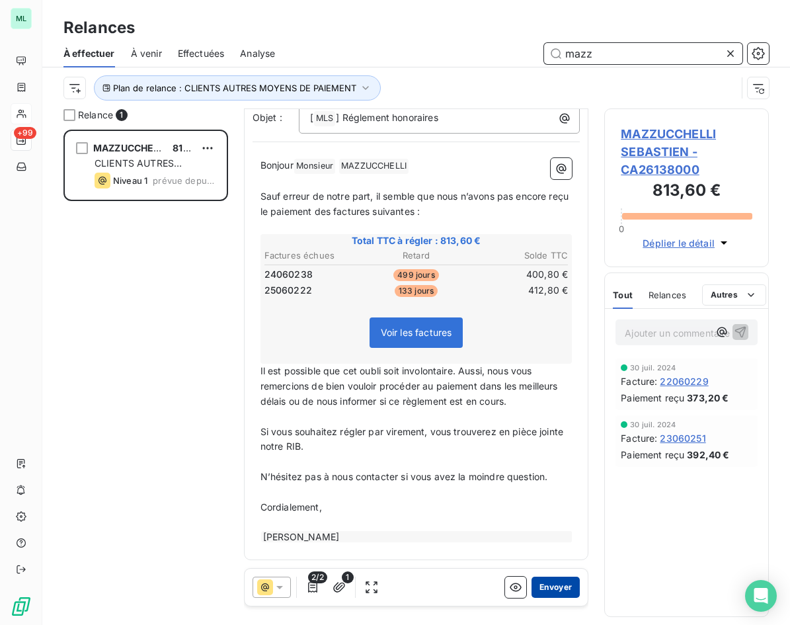
type input "mazz"
click at [548, 585] on button "Envoyer" at bounding box center [556, 587] width 48 height 21
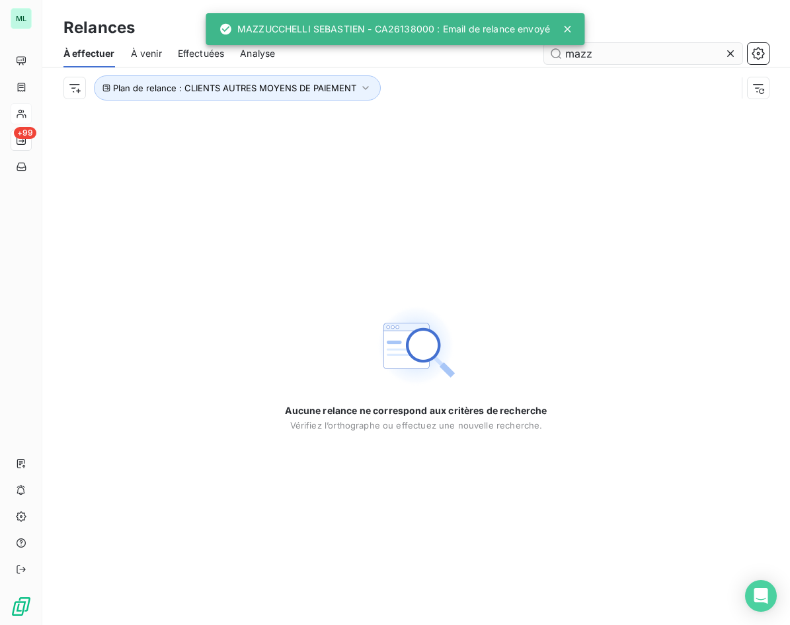
drag, startPoint x: 729, startPoint y: 54, endPoint x: 677, endPoint y: 52, distance: 52.3
click at [729, 54] on icon at bounding box center [730, 53] width 13 height 13
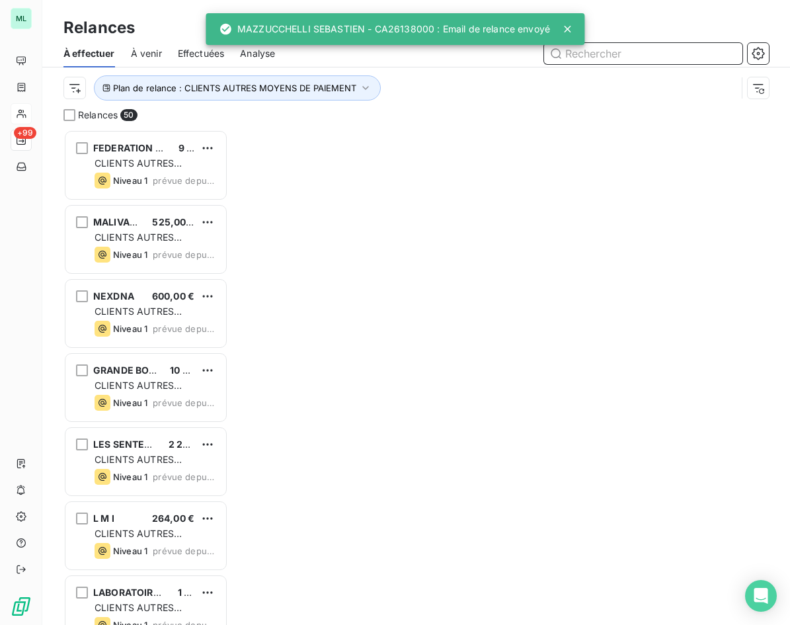
click at [629, 53] on input "text" at bounding box center [643, 53] width 198 height 21
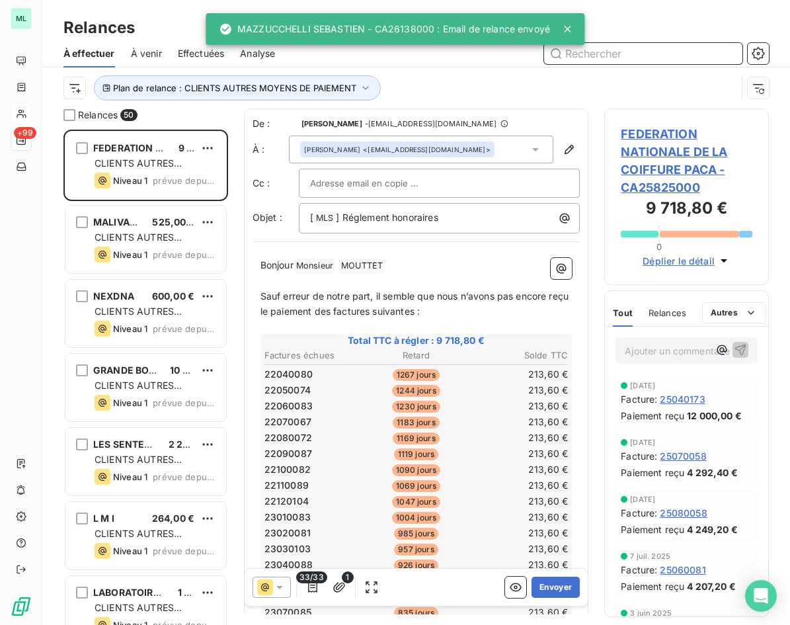
scroll to position [485, 155]
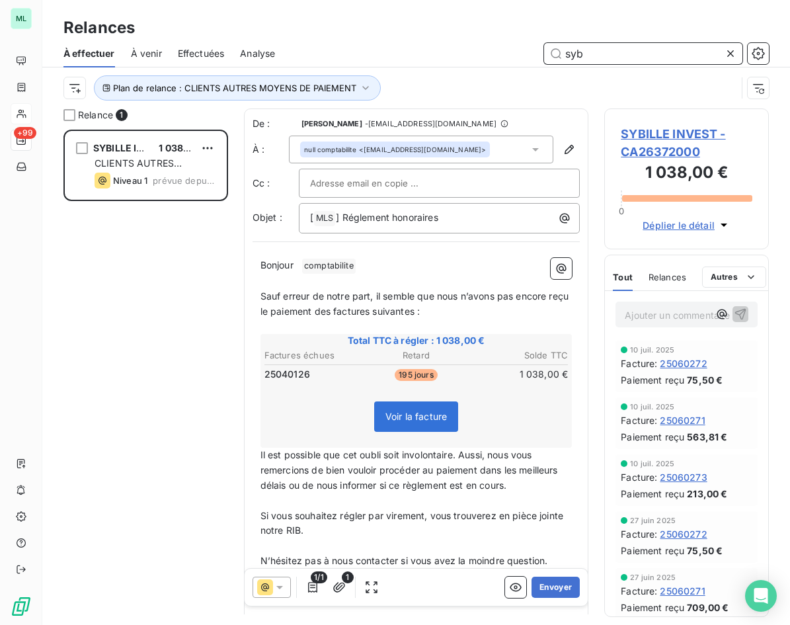
scroll to position [485, 155]
click at [557, 266] on icon "button" at bounding box center [561, 268] width 13 height 13
type input "syb"
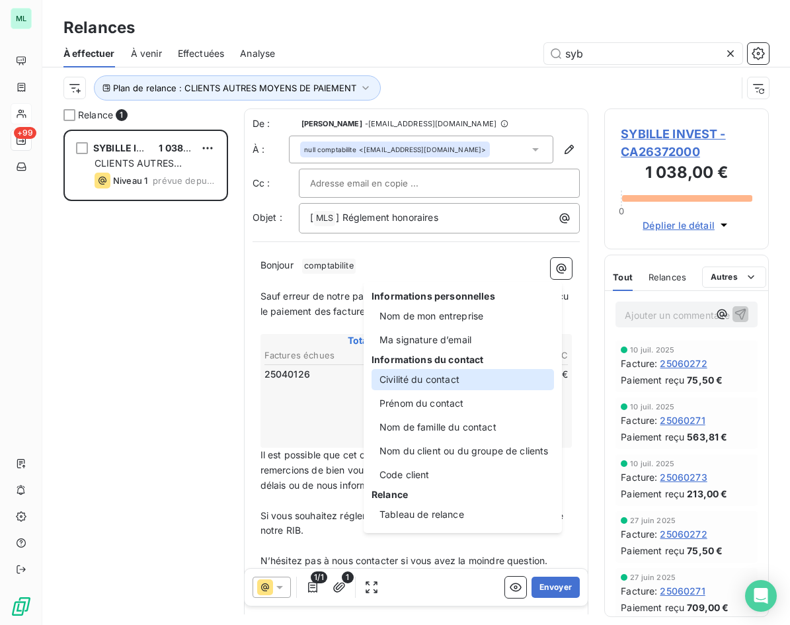
click at [440, 376] on div "Civilité du contact" at bounding box center [463, 379] width 183 height 21
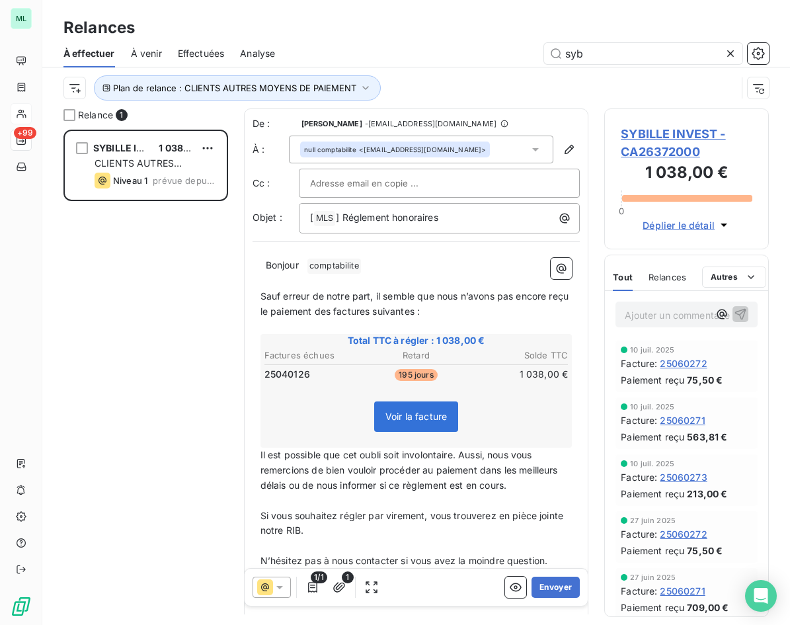
click at [332, 269] on span "comptabilite ﻿" at bounding box center [334, 266] width 54 height 15
click at [304, 263] on p "﻿ ﻿ Bonjour ﻿ comptabilite ﻿ ﻿" at bounding box center [417, 266] width 312 height 16
click at [477, 266] on span "comptabilite ﻿" at bounding box center [504, 266] width 54 height 15
click at [555, 263] on icon "button" at bounding box center [561, 268] width 13 height 13
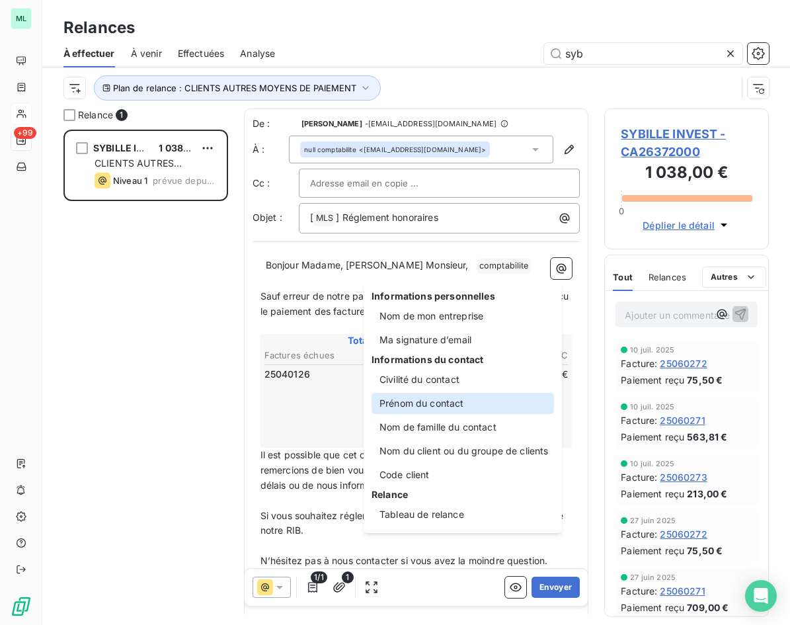
click at [457, 403] on div "Prénom du contact" at bounding box center [463, 403] width 183 height 21
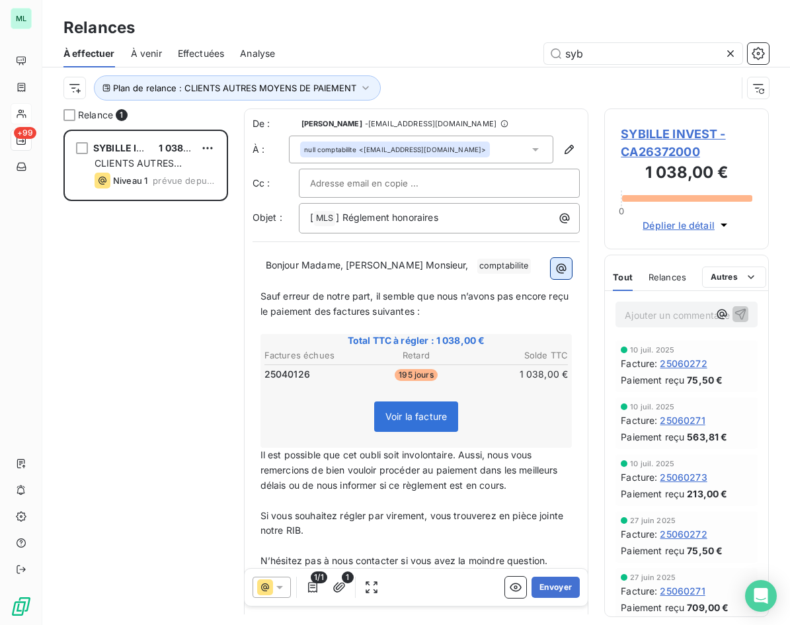
click at [555, 269] on icon "button" at bounding box center [561, 268] width 13 height 13
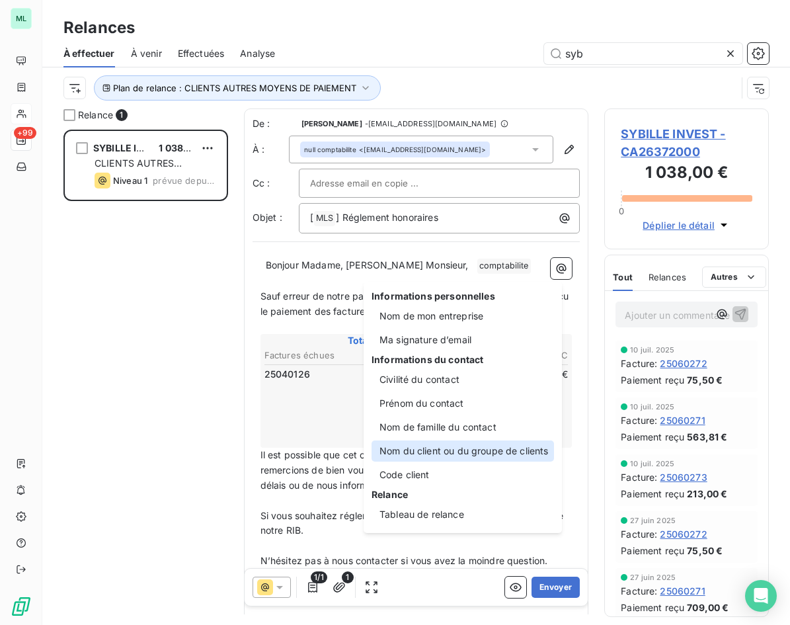
click at [435, 454] on div "Nom du client ou du groupe de clients" at bounding box center [463, 450] width 183 height 21
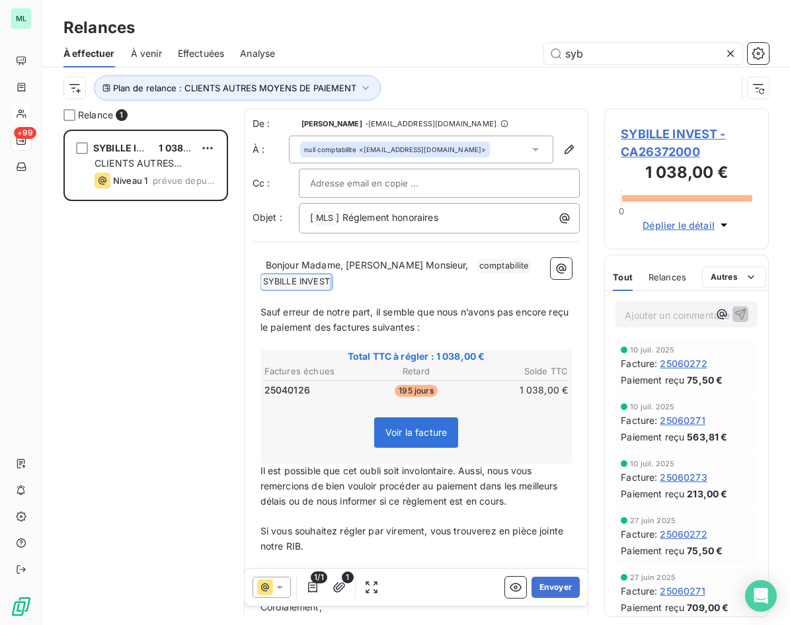
drag, startPoint x: 307, startPoint y: 285, endPoint x: 274, endPoint y: 285, distance: 32.4
click at [274, 285] on p "﻿ ﻿ Bonjour Madame, [PERSON_NAME] Monsieur, ﻿ comptabilite ﻿ ﻿ ﻿ ﻿ SYBILLE INVE…" at bounding box center [417, 274] width 312 height 32
click at [557, 269] on icon "button" at bounding box center [561, 268] width 13 height 13
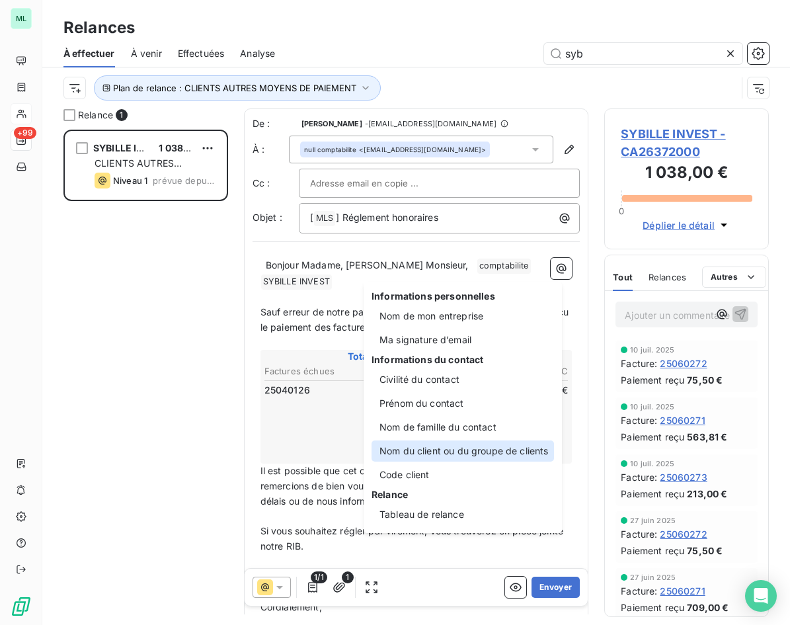
click at [449, 450] on div "Nom du client ou du groupe de clients" at bounding box center [463, 450] width 183 height 21
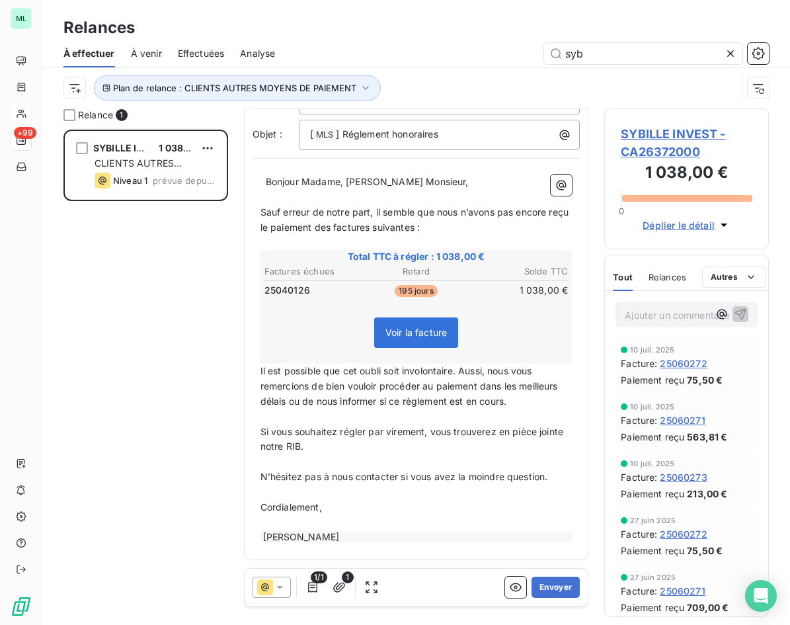
scroll to position [0, 0]
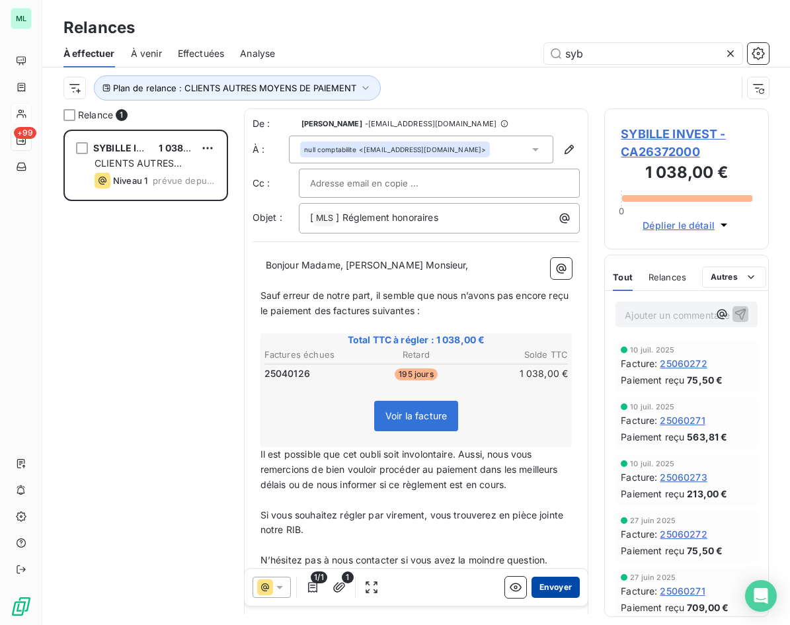
click at [542, 592] on button "Envoyer" at bounding box center [556, 587] width 48 height 21
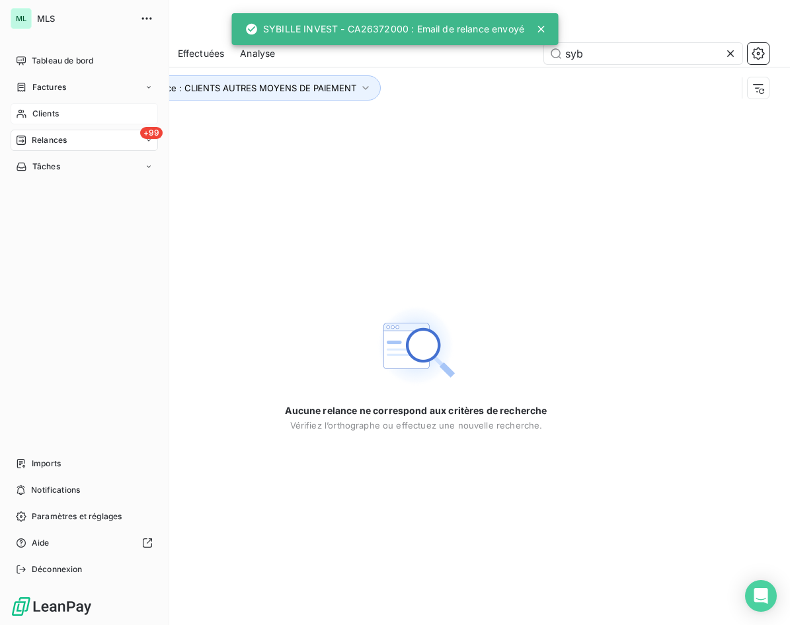
click at [85, 112] on div "Clients" at bounding box center [84, 113] width 147 height 21
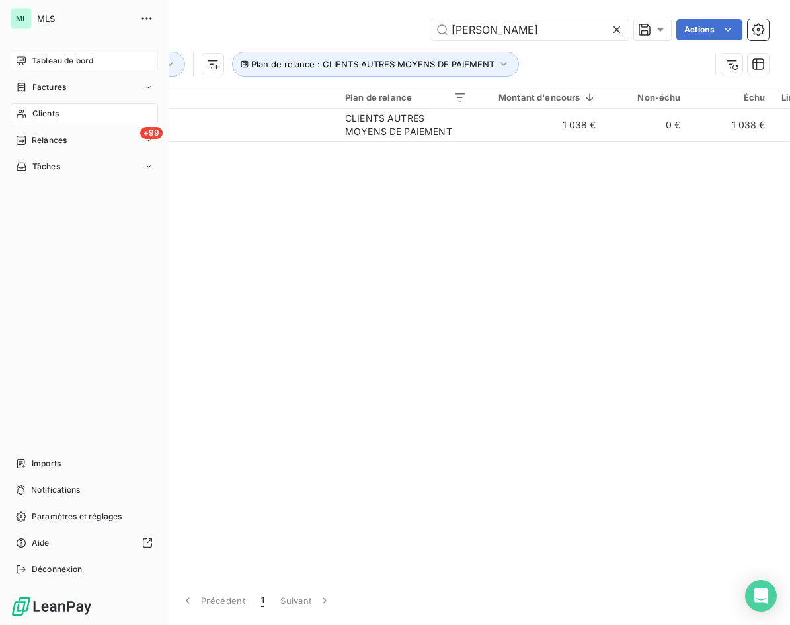
click at [86, 61] on span "Tableau de bord" at bounding box center [62, 61] width 61 height 12
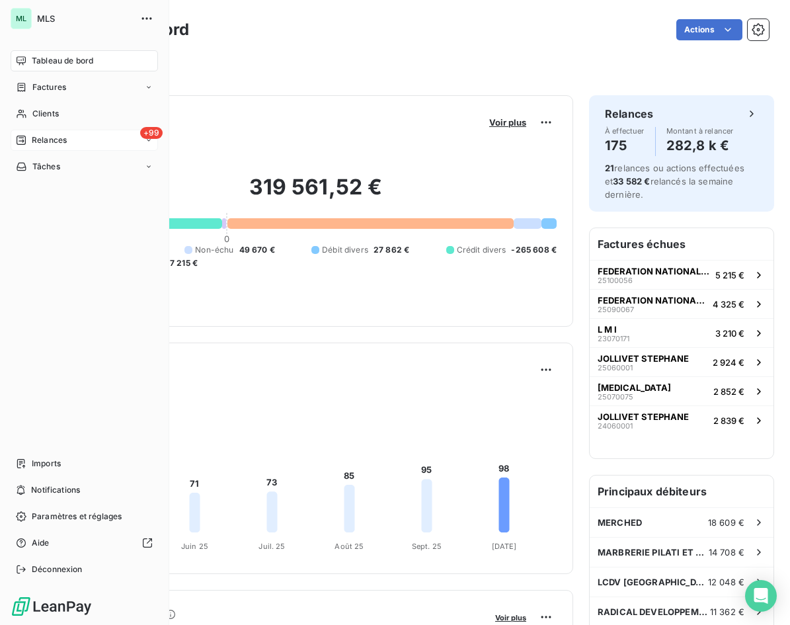
click at [101, 137] on div "+99 Relances" at bounding box center [84, 140] width 147 height 21
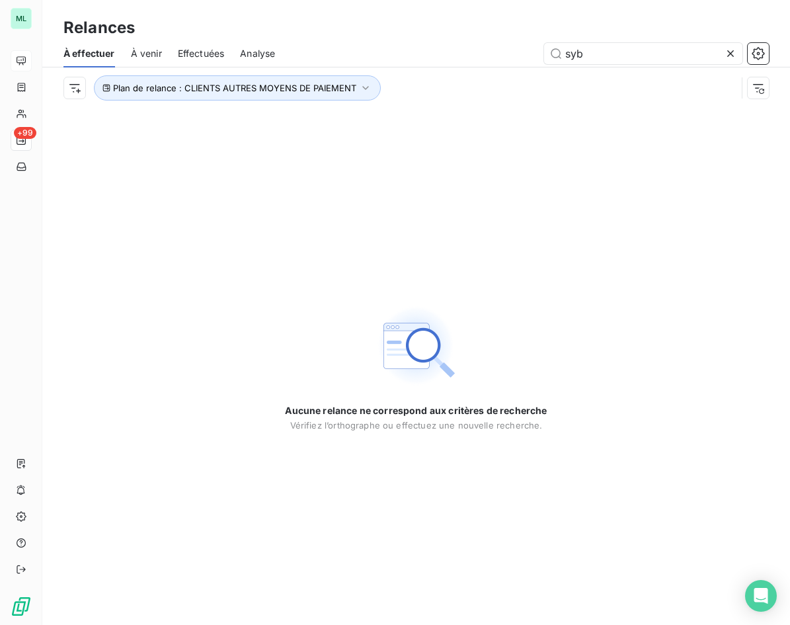
click at [257, 55] on span "Analyse" at bounding box center [257, 53] width 35 height 13
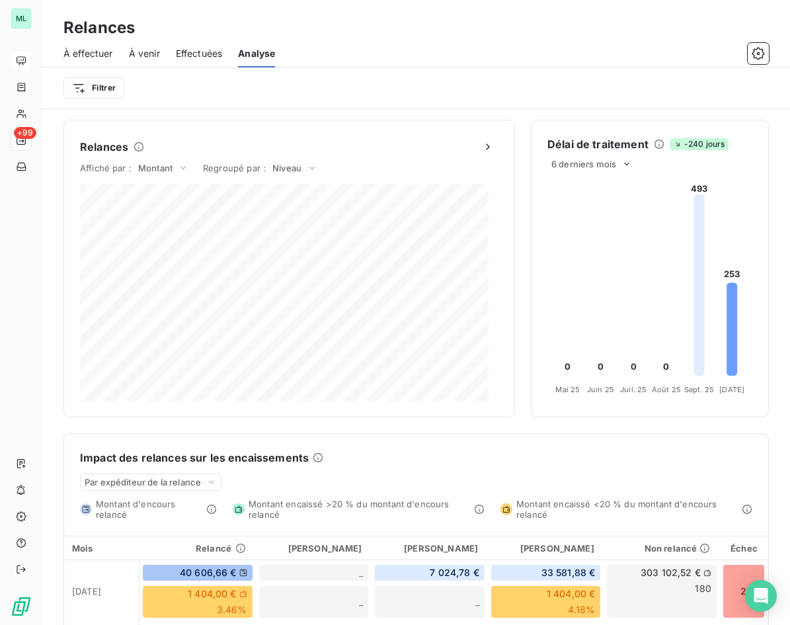
click at [205, 53] on span "Effectuées" at bounding box center [199, 53] width 47 height 13
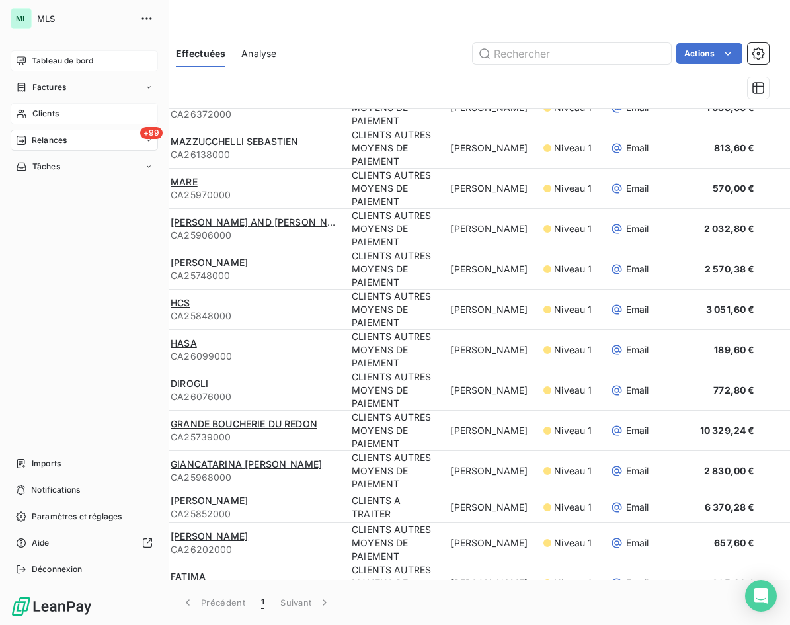
click at [44, 108] on span "Clients" at bounding box center [45, 114] width 26 height 12
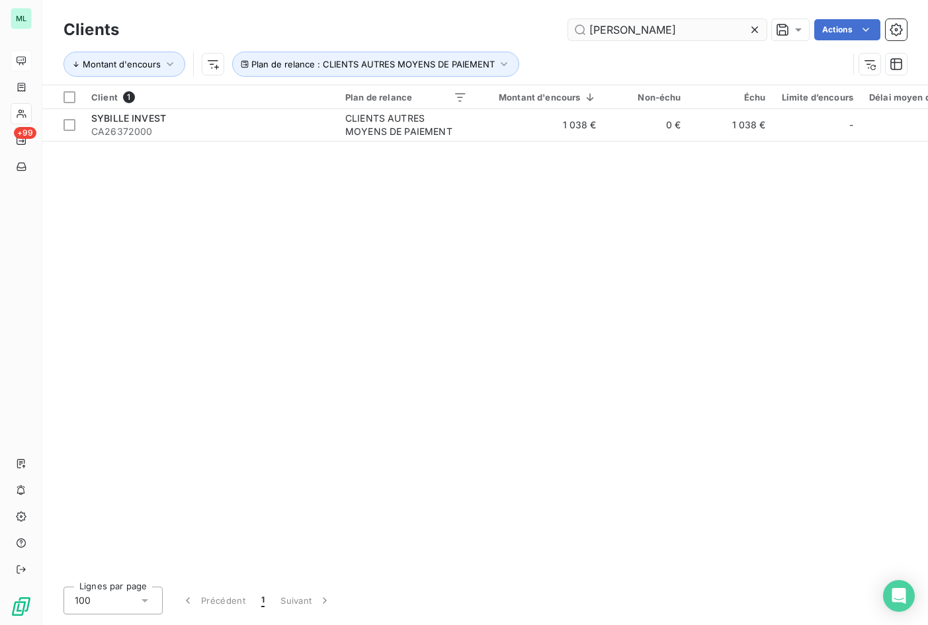
drag, startPoint x: 752, startPoint y: 30, endPoint x: 671, endPoint y: 30, distance: 80.7
click at [745, 30] on div "[PERSON_NAME]" at bounding box center [667, 29] width 198 height 21
click at [638, 28] on input "[PERSON_NAME]" at bounding box center [667, 29] width 198 height 21
click at [758, 26] on icon at bounding box center [754, 29] width 13 height 13
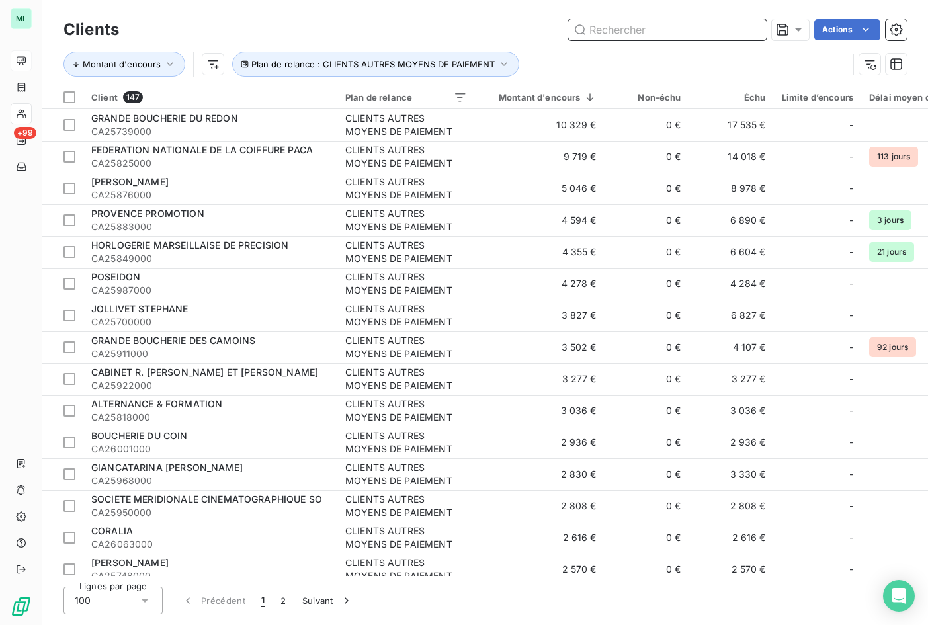
click at [682, 32] on input "text" at bounding box center [667, 29] width 198 height 21
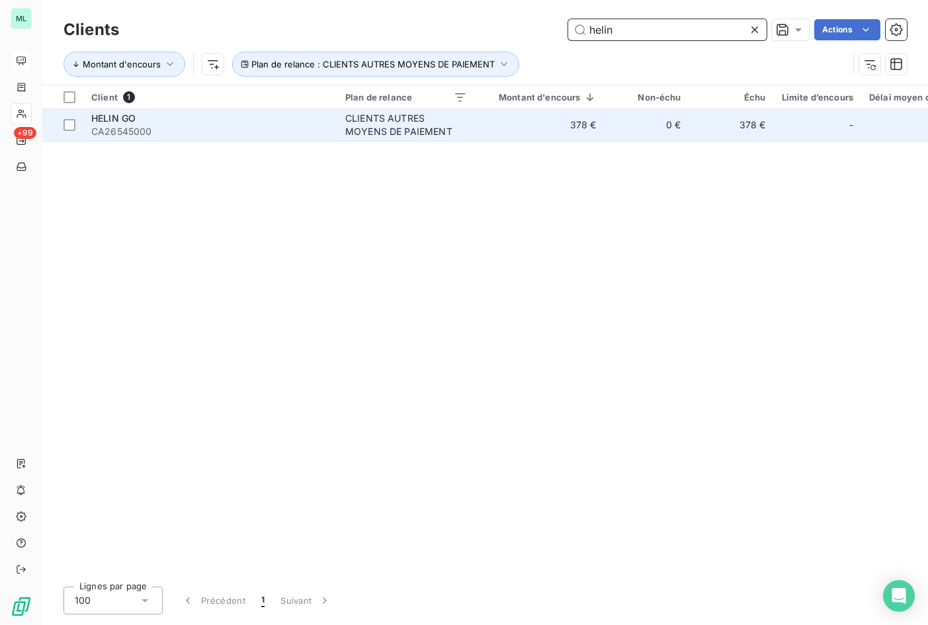
type input "helin"
click at [481, 120] on td "378 €" at bounding box center [540, 125] width 130 height 32
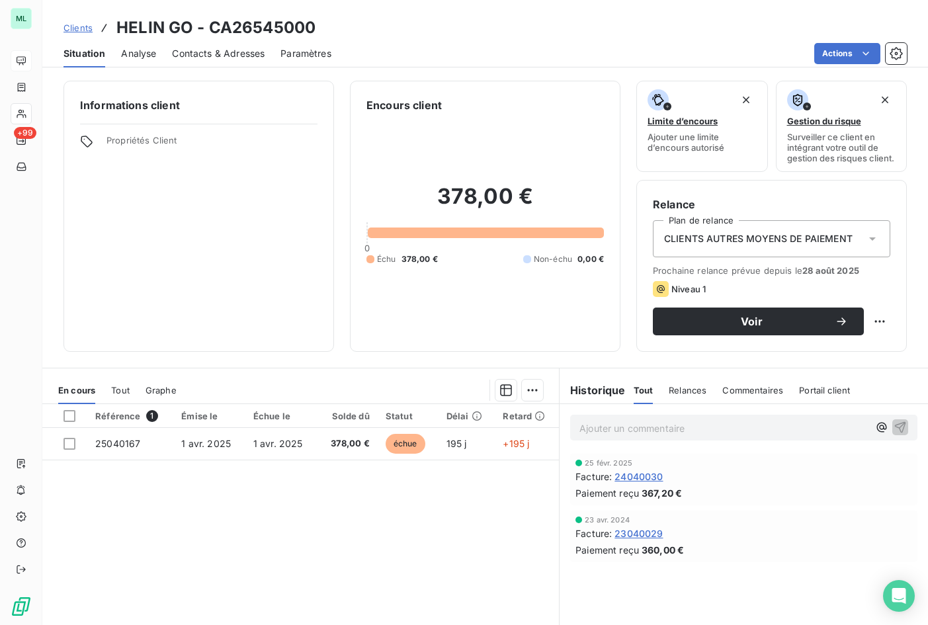
click at [199, 56] on span "Contacts & Adresses" at bounding box center [218, 53] width 93 height 13
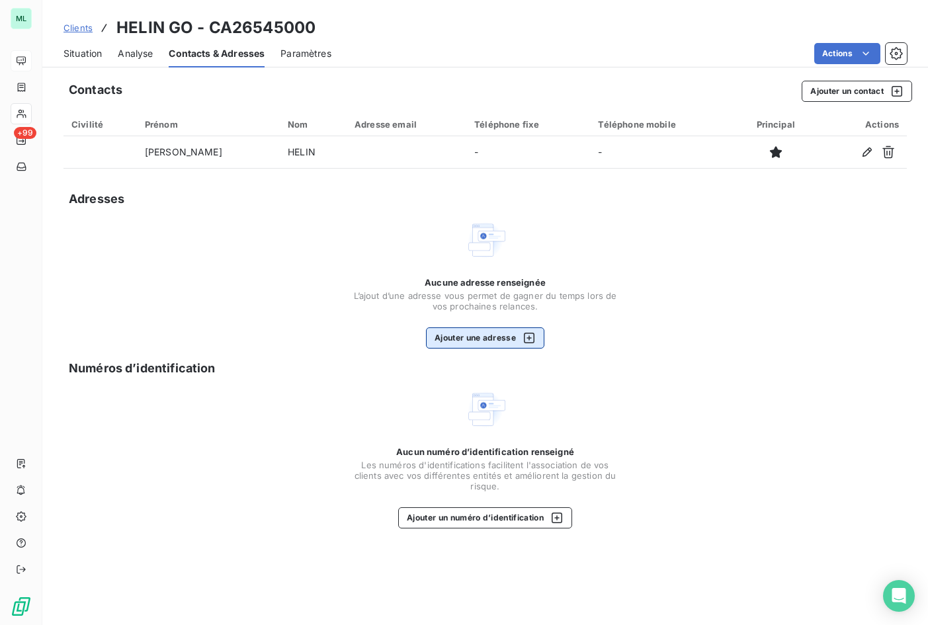
click at [484, 340] on button "Ajouter une adresse" at bounding box center [485, 337] width 118 height 21
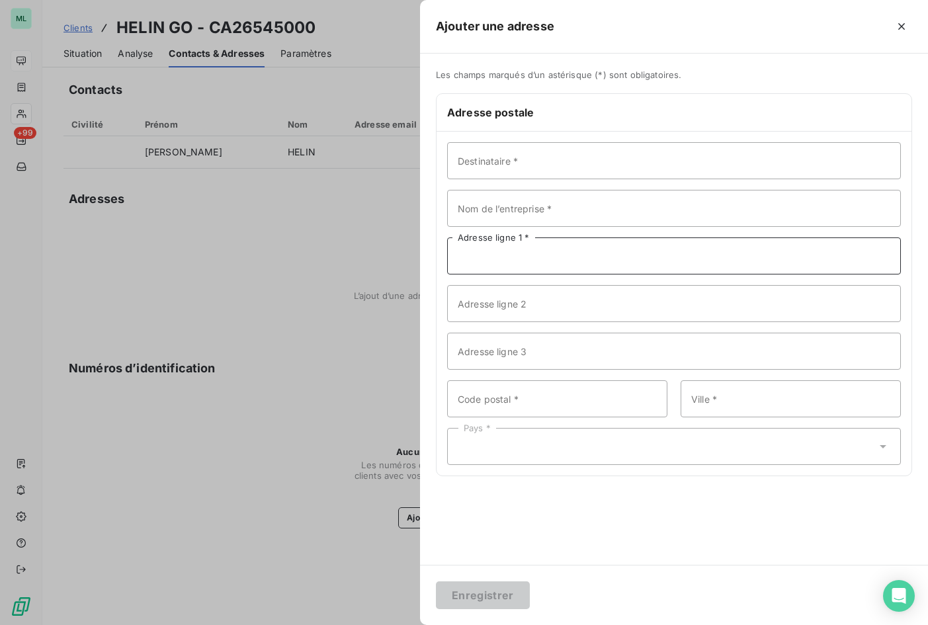
click at [530, 265] on input "Adresse ligne 1 *" at bounding box center [674, 255] width 454 height 37
paste input "[STREET_ADDRESS]"
type input "[STREET_ADDRESS]"
click at [500, 403] on input "Code postal *" at bounding box center [557, 398] width 220 height 37
type input "13470"
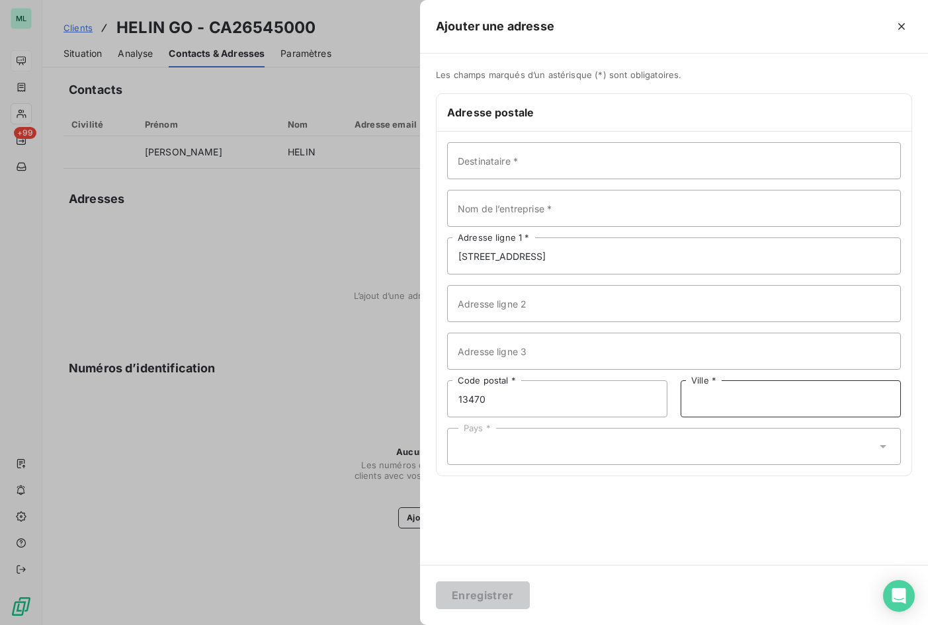
click at [737, 393] on input "Ville *" at bounding box center [790, 398] width 220 height 37
type input "CARNOUX EN [GEOGRAPHIC_DATA]"
click at [668, 455] on div "Pays *" at bounding box center [674, 446] width 454 height 37
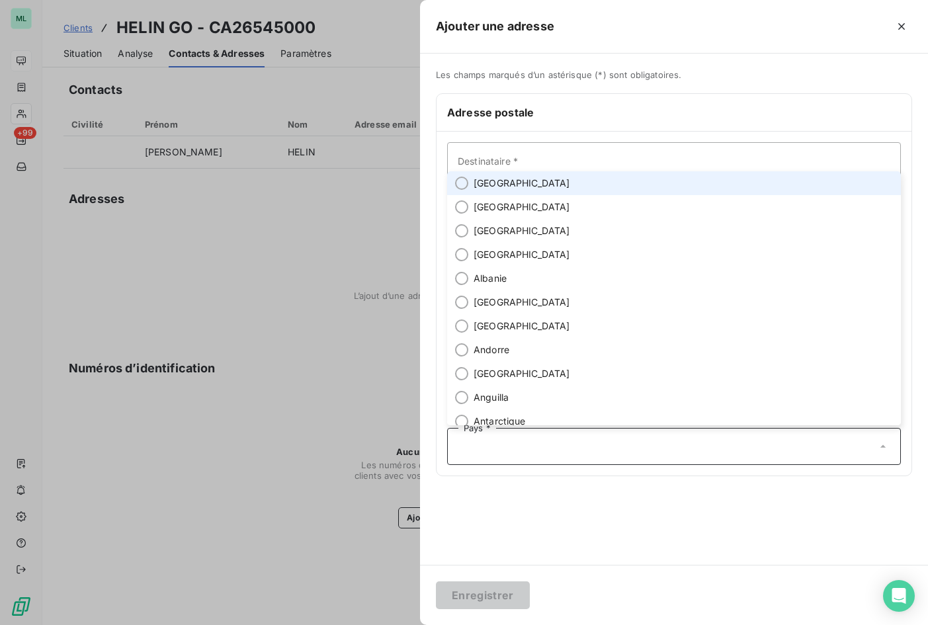
click at [496, 184] on span "[GEOGRAPHIC_DATA]" at bounding box center [521, 183] width 97 height 13
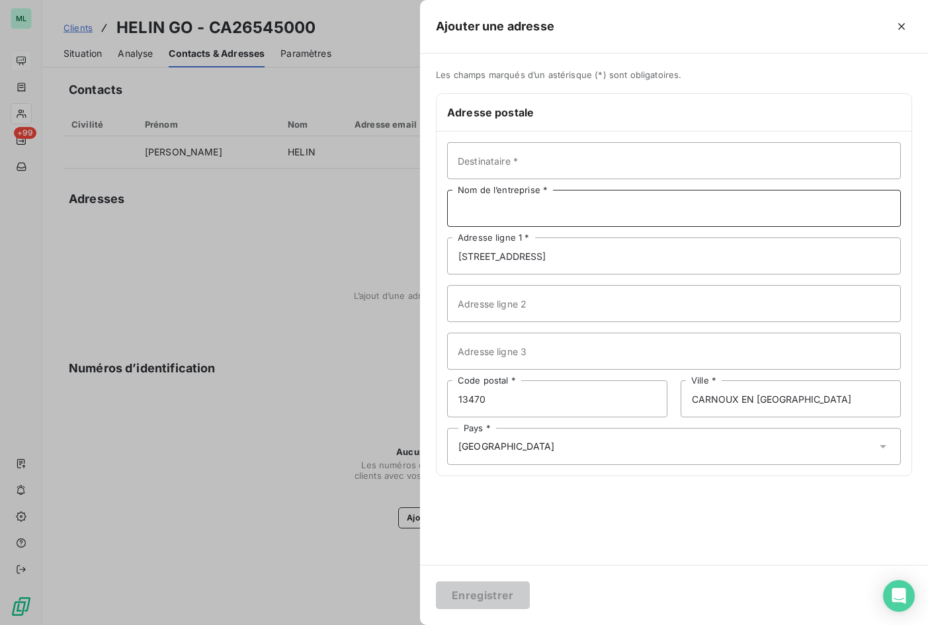
click at [503, 205] on input "Nom de l’entreprise *" at bounding box center [674, 208] width 454 height 37
type input "HELIN GO"
click at [500, 593] on button "Enregistrer" at bounding box center [483, 595] width 94 height 28
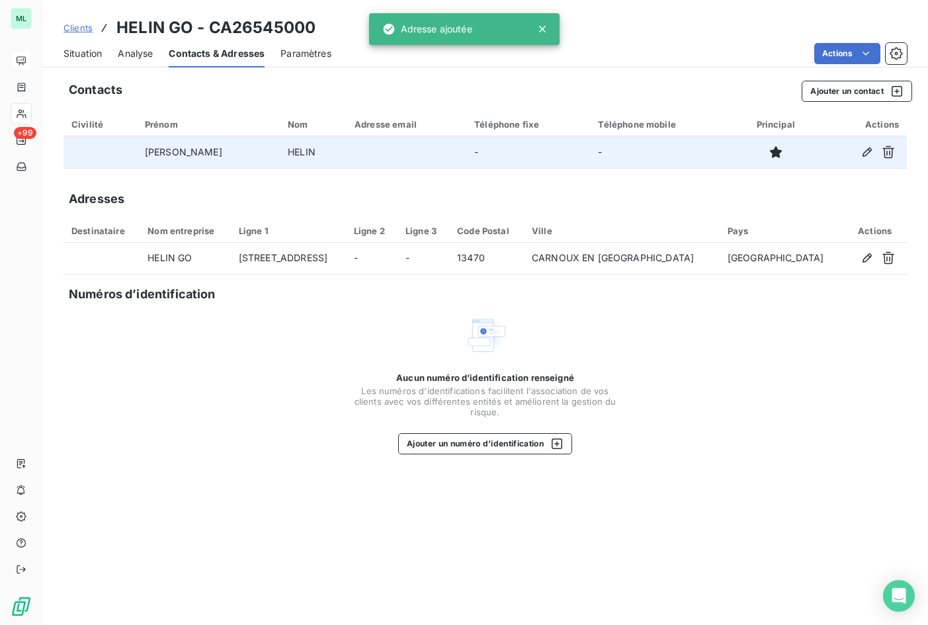
click at [280, 151] on td "HELIN" at bounding box center [313, 152] width 67 height 32
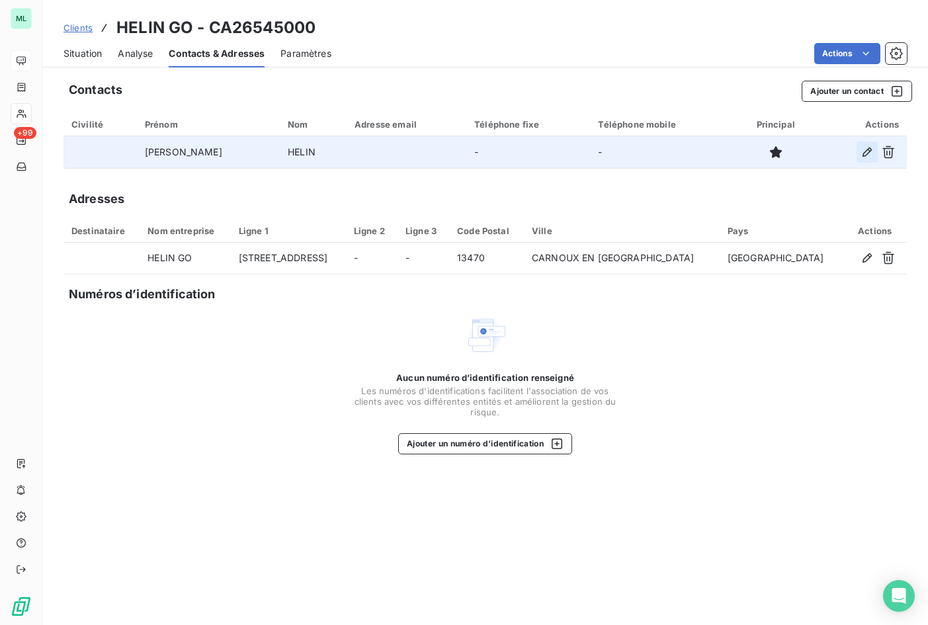
click at [792, 149] on icon "button" at bounding box center [866, 151] width 13 height 13
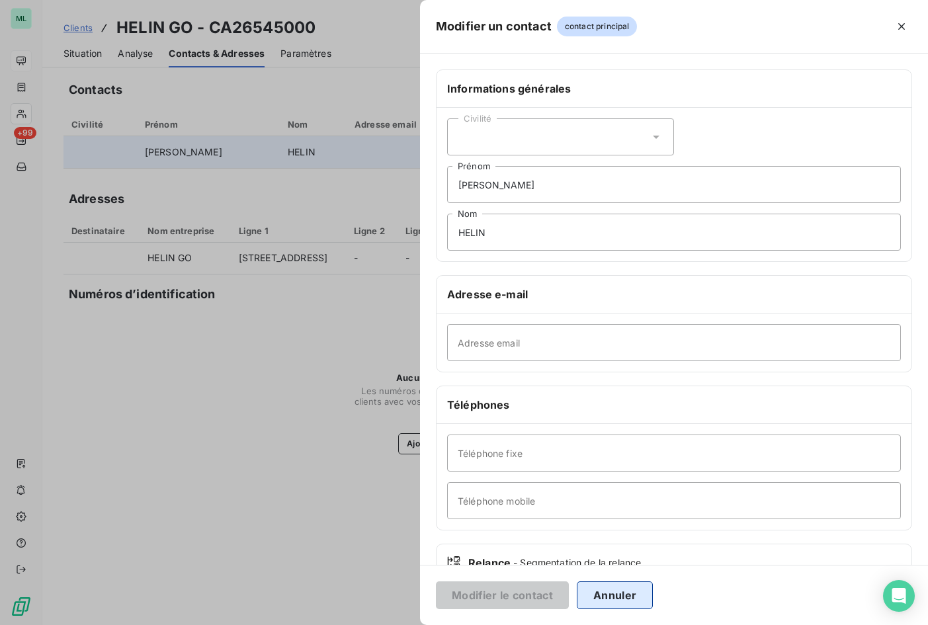
click at [630, 600] on button "Annuler" at bounding box center [615, 595] width 76 height 28
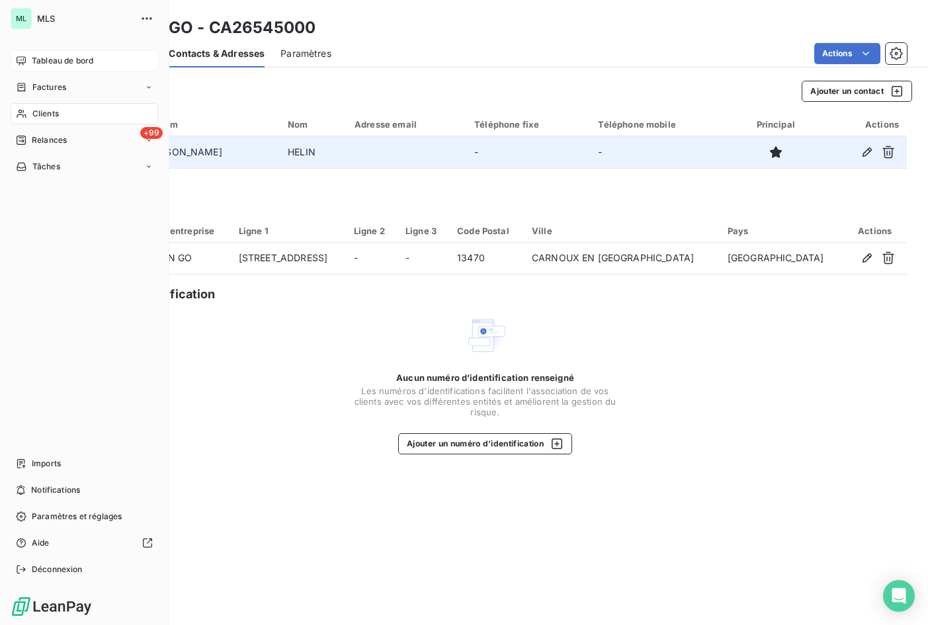
click at [58, 111] on span "Clients" at bounding box center [45, 114] width 26 height 12
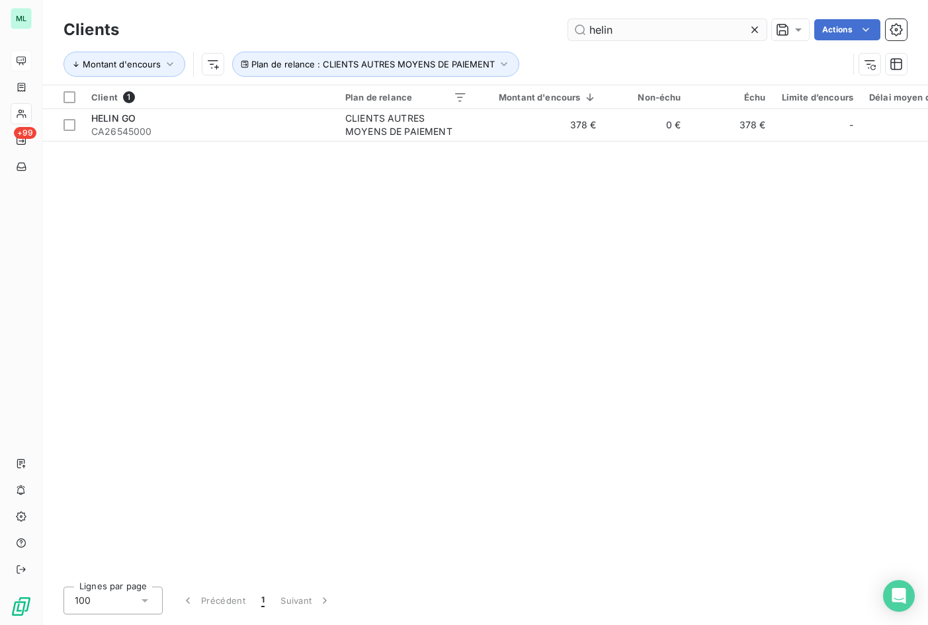
drag, startPoint x: 756, startPoint y: 31, endPoint x: 659, endPoint y: 28, distance: 97.2
click at [751, 30] on icon at bounding box center [754, 29] width 13 height 13
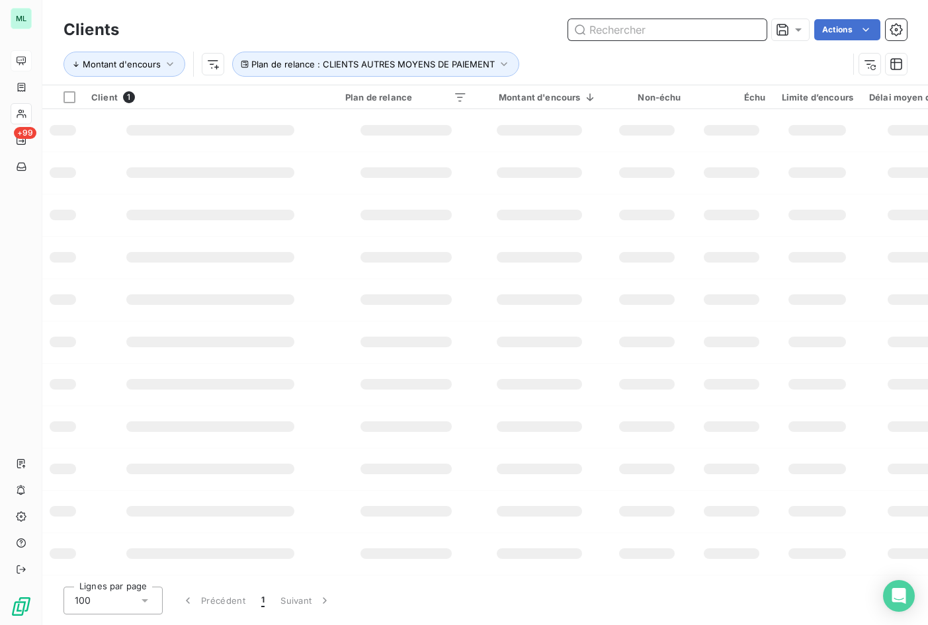
click at [639, 26] on input "text" at bounding box center [667, 29] width 198 height 21
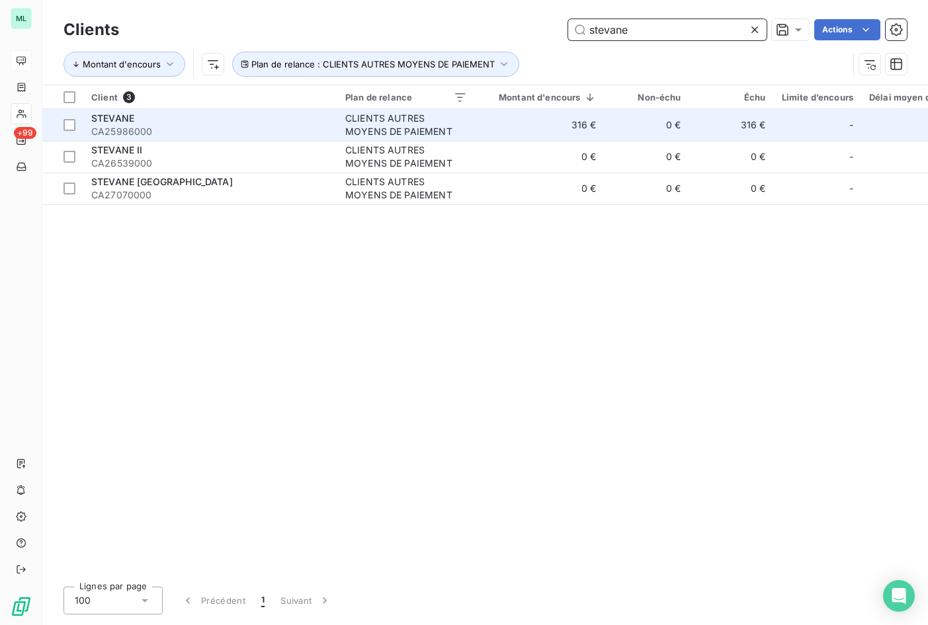
type input "stevane"
click at [229, 123] on div "STEVANE" at bounding box center [210, 118] width 238 height 13
